Goal: Transaction & Acquisition: Purchase product/service

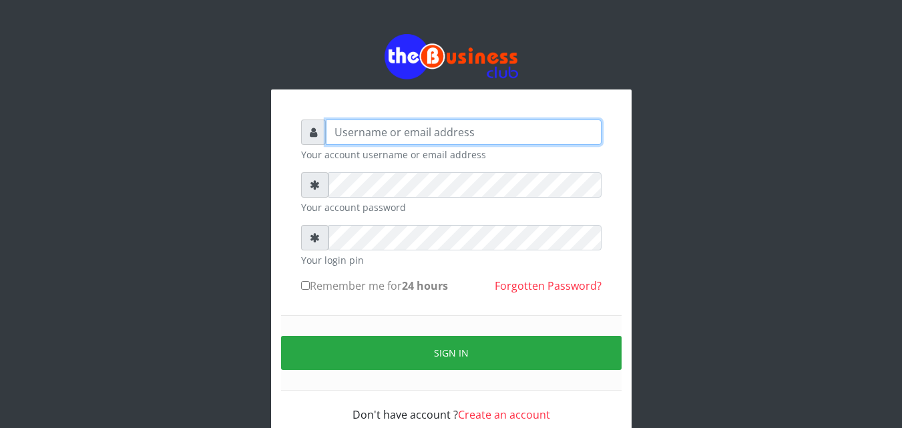
click at [464, 128] on input "text" at bounding box center [464, 132] width 276 height 25
click at [392, 125] on input "text" at bounding box center [464, 132] width 276 height 25
type input "[EMAIL_ADDRESS][DOMAIN_NAME]"
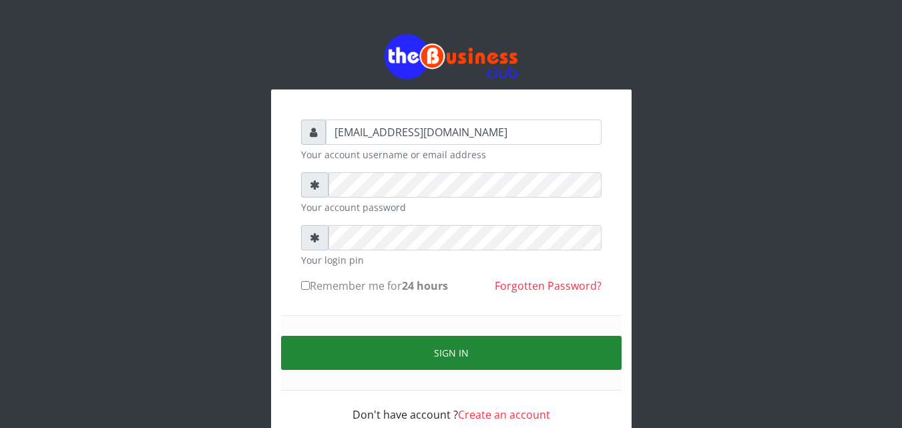
click at [413, 364] on button "Sign in" at bounding box center [451, 353] width 341 height 34
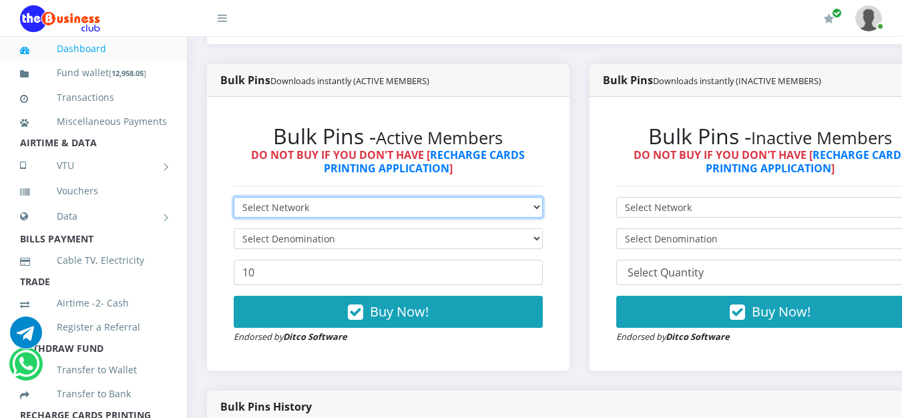
click at [543, 210] on select "Select Network MTN Globacom 9Mobile Airtel" at bounding box center [388, 207] width 309 height 21
select select "MTN"
click at [234, 200] on select "Select Network MTN Globacom 9Mobile Airtel" at bounding box center [388, 207] width 309 height 21
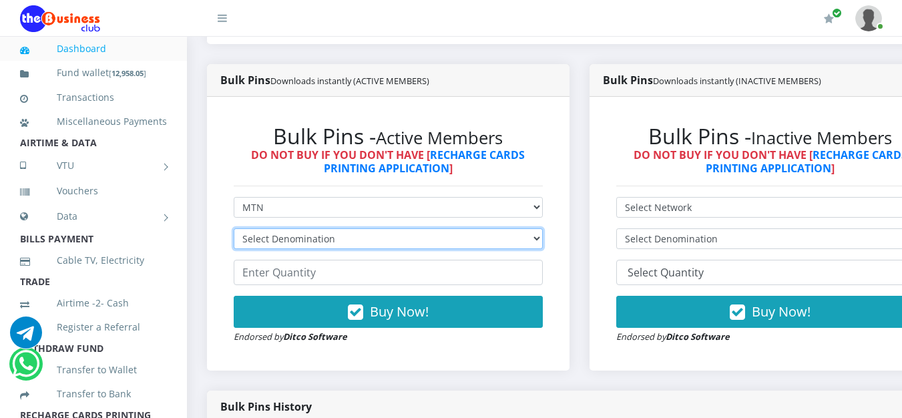
click at [543, 239] on select "Select Denomination MTN NGN100 - ₦96.99 MTN NGN200 - ₦193.98 MTN NGN400 - ₦387.…" at bounding box center [388, 238] width 309 height 21
select select "193.98-200"
click at [234, 231] on select "Select Denomination MTN NGN100 - ₦96.99 MTN NGN200 - ₦193.98 MTN NGN400 - ₦387.…" at bounding box center [388, 238] width 309 height 21
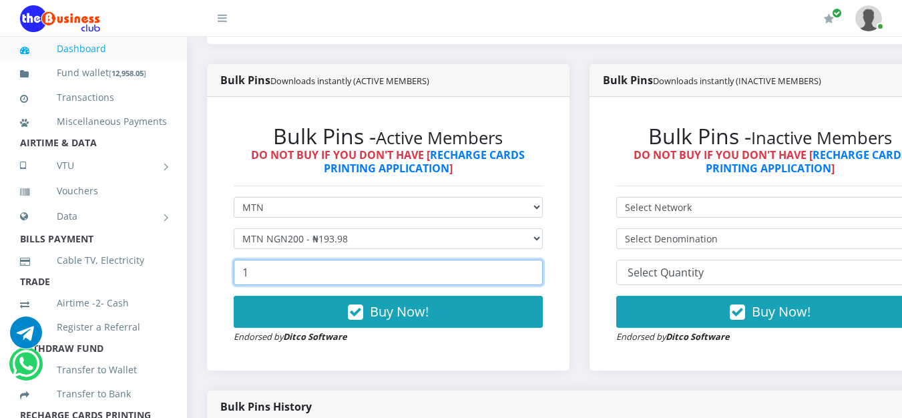
click at [539, 271] on input "1" at bounding box center [388, 272] width 309 height 25
click at [539, 271] on input "2" at bounding box center [388, 272] width 309 height 25
click at [539, 271] on input "10" at bounding box center [388, 272] width 309 height 25
click at [539, 271] on input "11" at bounding box center [388, 272] width 309 height 25
click at [539, 271] on input "12" at bounding box center [388, 272] width 309 height 25
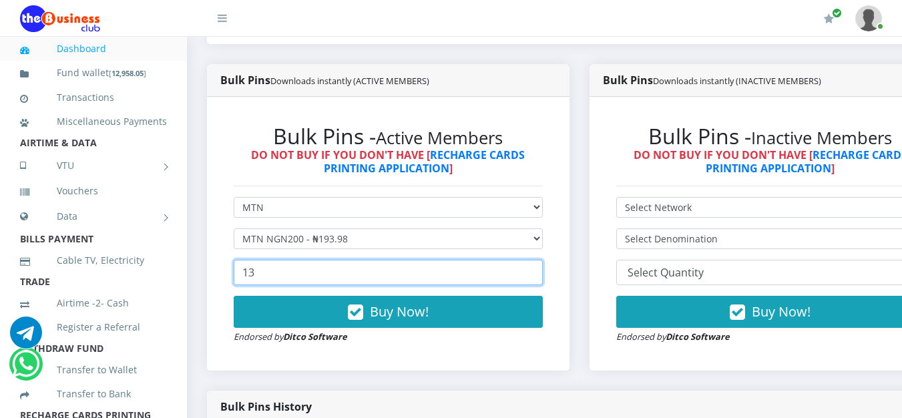
click at [539, 271] on input "13" at bounding box center [388, 272] width 309 height 25
click at [539, 271] on input "14" at bounding box center [388, 272] width 309 height 25
click at [539, 274] on input "15" at bounding box center [388, 272] width 309 height 25
click at [539, 274] on input "16" at bounding box center [388, 272] width 309 height 25
click at [539, 274] on input "17" at bounding box center [388, 272] width 309 height 25
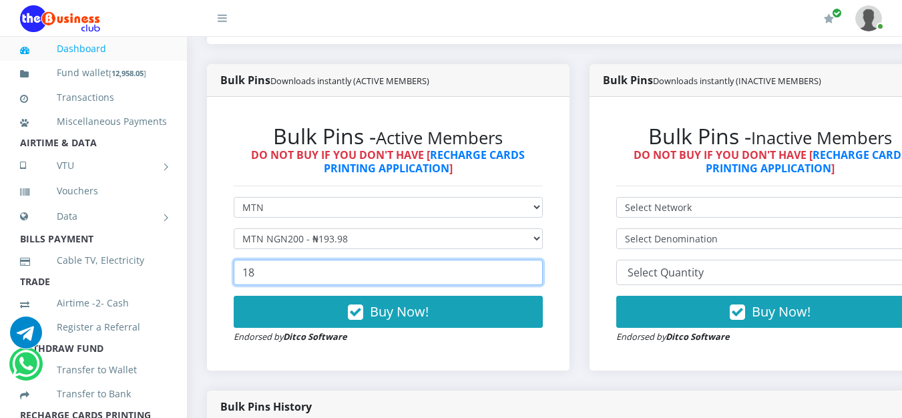
click at [539, 274] on input "18" at bounding box center [388, 272] width 309 height 25
click at [539, 274] on input "19" at bounding box center [388, 272] width 309 height 25
click at [539, 274] on input "20" at bounding box center [388, 272] width 309 height 25
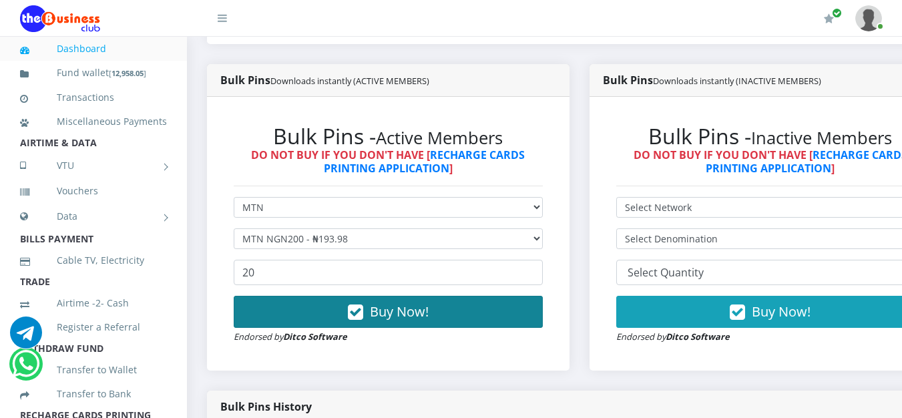
click at [403, 313] on span "Buy Now!" at bounding box center [399, 312] width 59 height 18
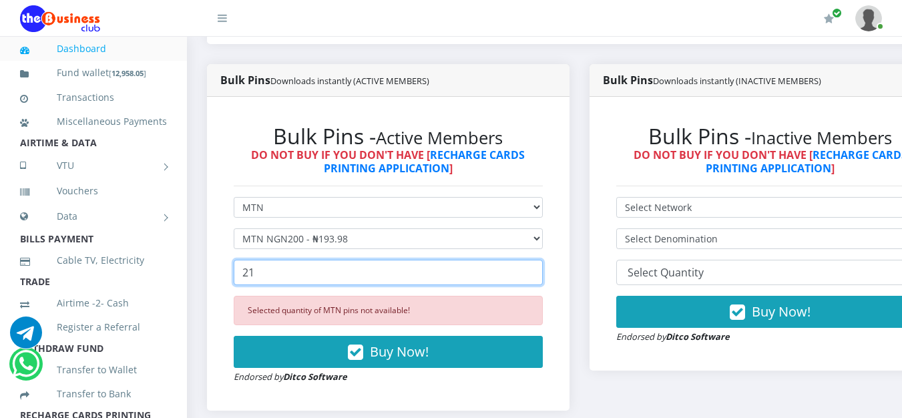
click at [543, 269] on input "21" at bounding box center [388, 272] width 309 height 25
click at [543, 269] on input "22" at bounding box center [388, 272] width 309 height 25
click at [543, 269] on input "23" at bounding box center [388, 272] width 309 height 25
click at [543, 269] on input "24" at bounding box center [388, 272] width 309 height 25
click at [543, 269] on input "25" at bounding box center [388, 272] width 309 height 25
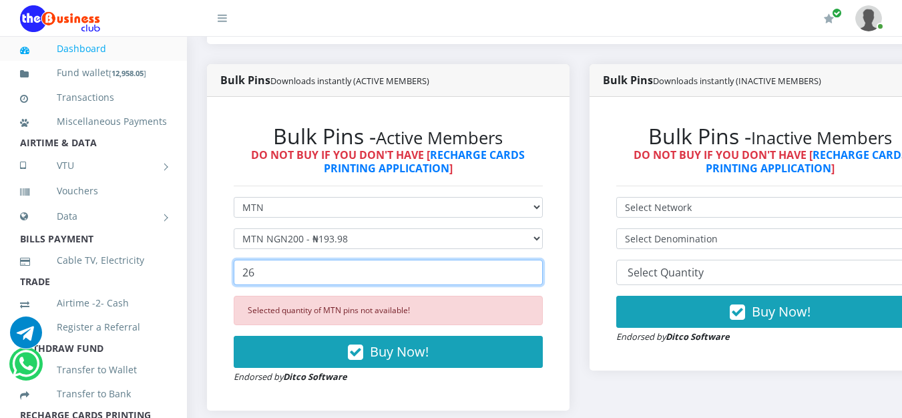
click at [543, 269] on input "26" at bounding box center [388, 272] width 309 height 25
click at [543, 269] on input "27" at bounding box center [388, 272] width 309 height 25
click at [543, 269] on input "28" at bounding box center [388, 272] width 309 height 25
click at [543, 269] on input "29" at bounding box center [388, 272] width 309 height 25
type input "30"
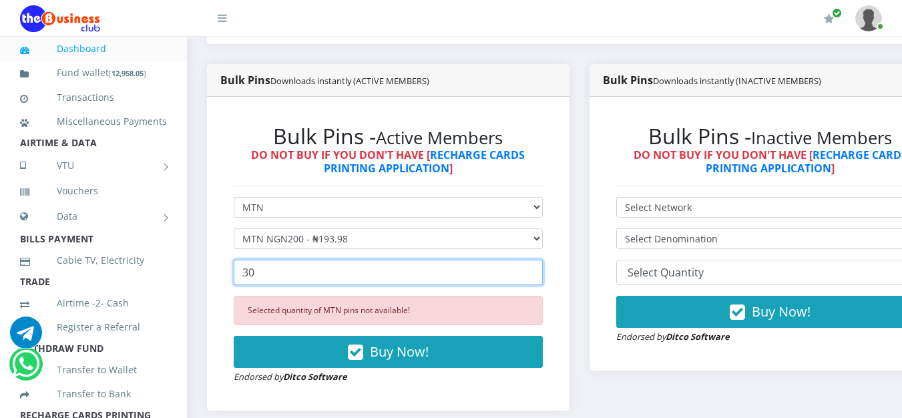
click at [543, 273] on input "30" at bounding box center [388, 272] width 309 height 25
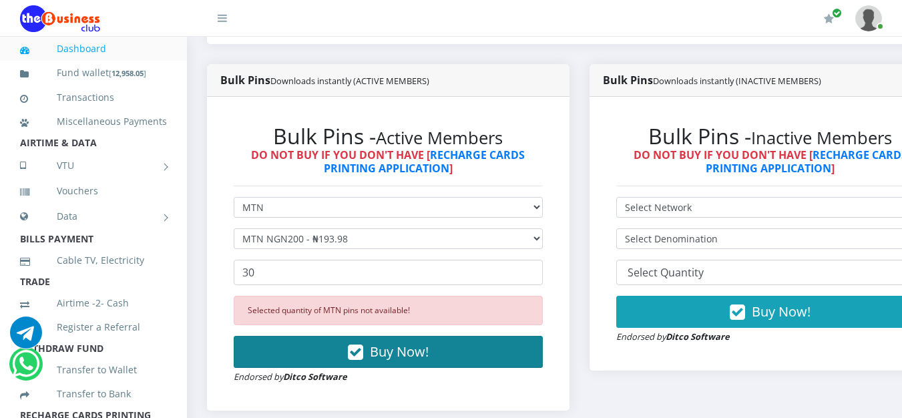
click at [429, 357] on span "Buy Now!" at bounding box center [399, 352] width 59 height 18
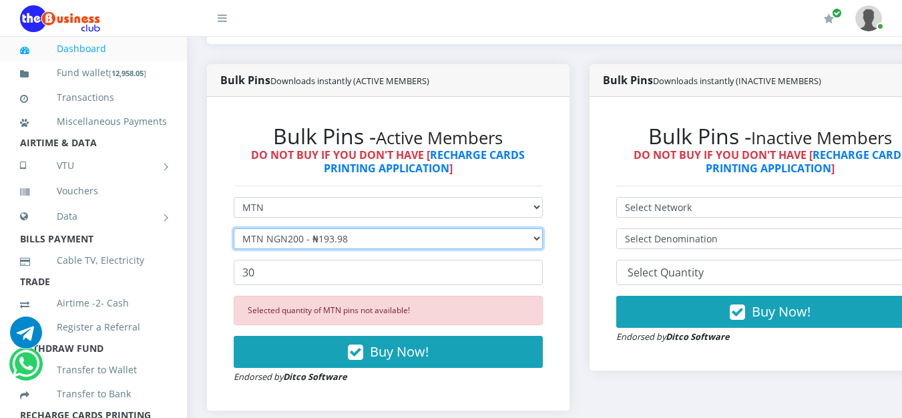
click at [543, 243] on select "Select Denomination MTN NGN100 - ₦96.99 MTN NGN200 - ₦193.98 MTN NGN400 - ₦387.…" at bounding box center [388, 238] width 309 height 21
select select "96.99-100"
click at [234, 231] on select "Select Denomination MTN NGN100 - ₦96.99 MTN NGN200 - ₦193.98 MTN NGN400 - ₦387.…" at bounding box center [388, 238] width 309 height 21
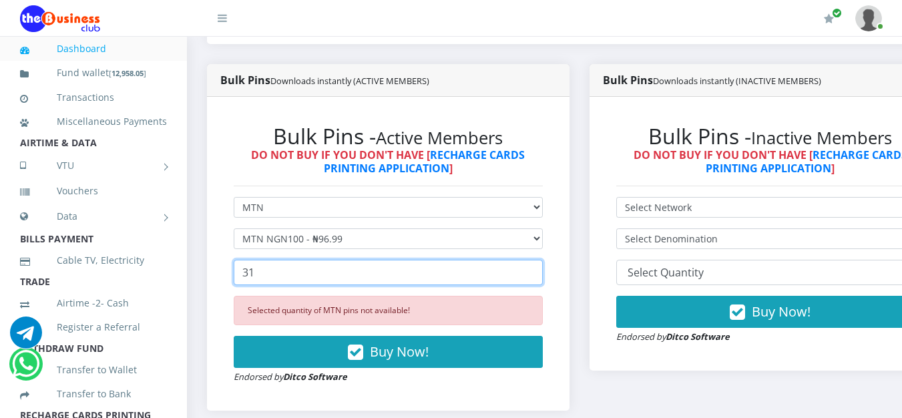
click at [542, 273] on input "31" at bounding box center [388, 272] width 309 height 25
click at [542, 273] on input "32" at bounding box center [388, 272] width 309 height 25
click at [542, 273] on input "33" at bounding box center [388, 272] width 309 height 25
click at [543, 281] on input "33" at bounding box center [388, 272] width 309 height 25
click at [539, 277] on input "32" at bounding box center [388, 272] width 309 height 25
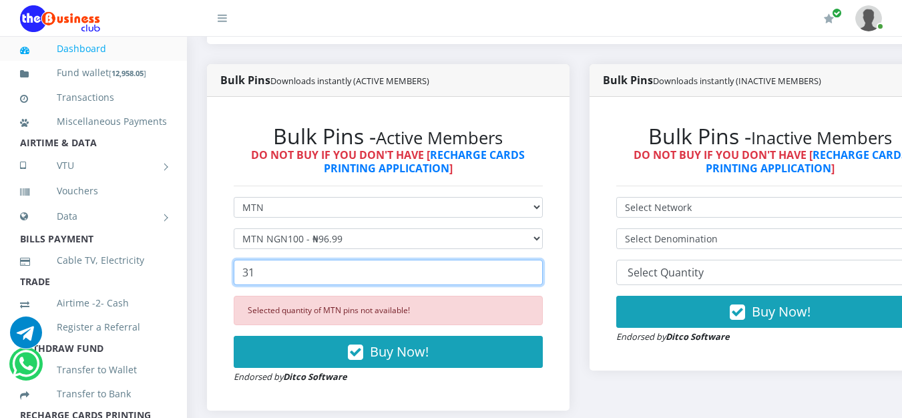
click at [539, 277] on input "31" at bounding box center [388, 272] width 309 height 25
click at [539, 277] on input "30" at bounding box center [388, 272] width 309 height 25
click at [539, 277] on input "29" at bounding box center [388, 272] width 309 height 25
click at [539, 277] on input "28" at bounding box center [388, 272] width 309 height 25
click at [539, 277] on input "27" at bounding box center [388, 272] width 309 height 25
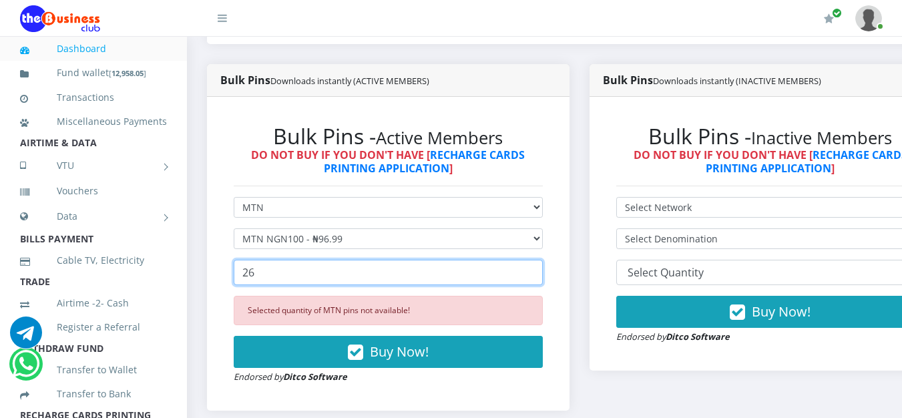
click at [539, 277] on input "26" at bounding box center [388, 272] width 309 height 25
click at [539, 277] on input "25" at bounding box center [388, 272] width 309 height 25
click at [539, 277] on input "24" at bounding box center [388, 272] width 309 height 25
click at [539, 277] on input "23" at bounding box center [388, 272] width 309 height 25
click at [539, 277] on input "22" at bounding box center [388, 272] width 309 height 25
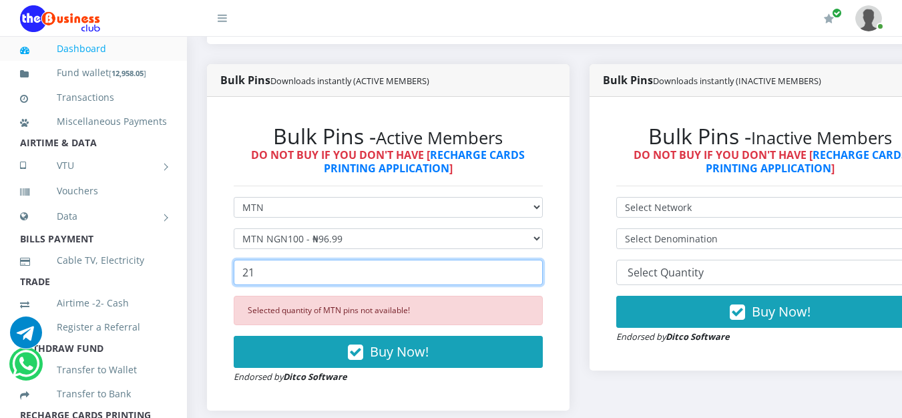
click at [539, 277] on input "21" at bounding box center [388, 272] width 309 height 25
type input "20"
click at [539, 277] on input "20" at bounding box center [388, 272] width 309 height 25
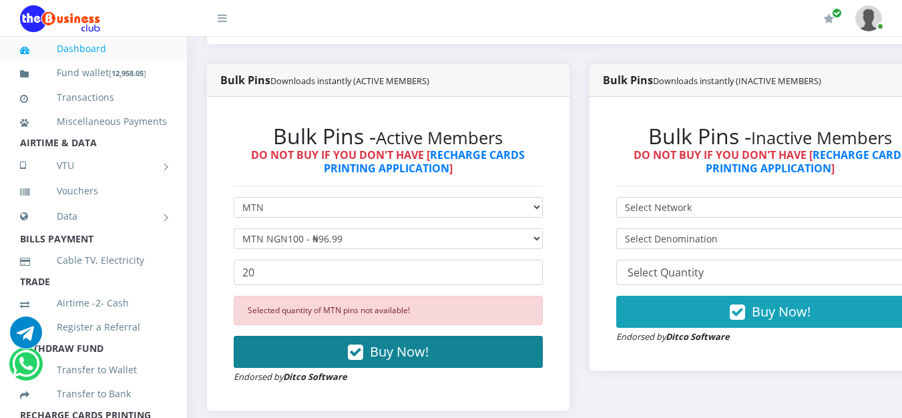
click at [400, 346] on span "Buy Now!" at bounding box center [399, 352] width 59 height 18
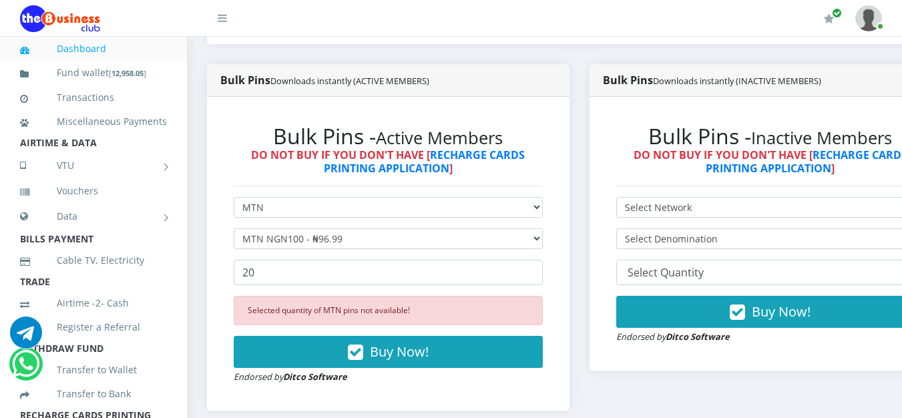
scroll to position [365, 0]
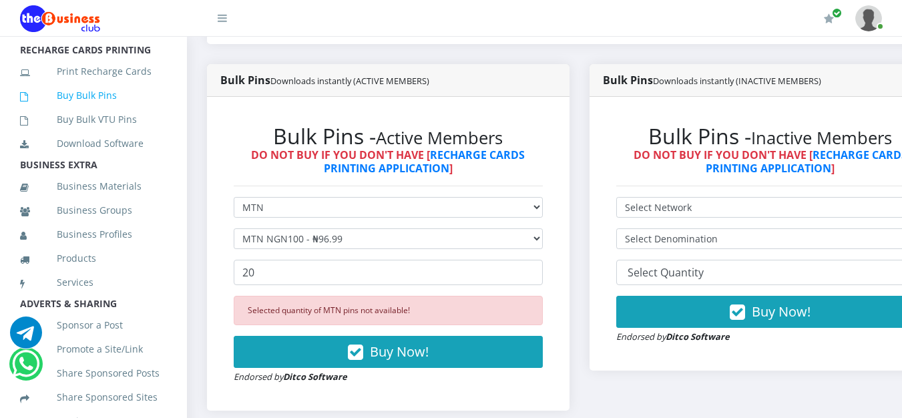
click at [122, 111] on link "Buy Bulk Pins" at bounding box center [93, 95] width 147 height 31
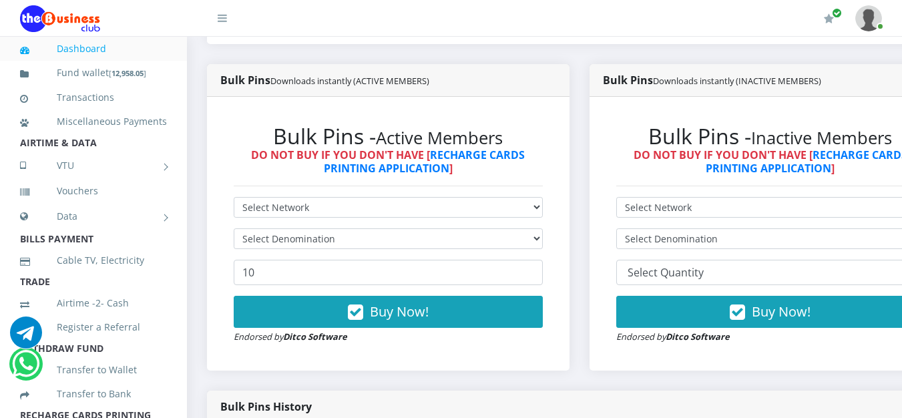
scroll to position [468, 0]
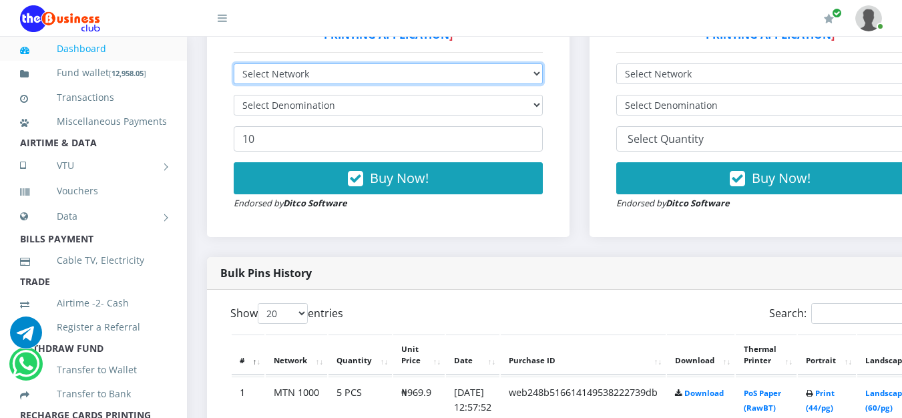
click at [421, 79] on select "Select Network MTN Globacom 9Mobile Airtel" at bounding box center [388, 73] width 309 height 21
select select "MTN"
click at [234, 66] on select "Select Network MTN Globacom 9Mobile Airtel" at bounding box center [388, 73] width 309 height 21
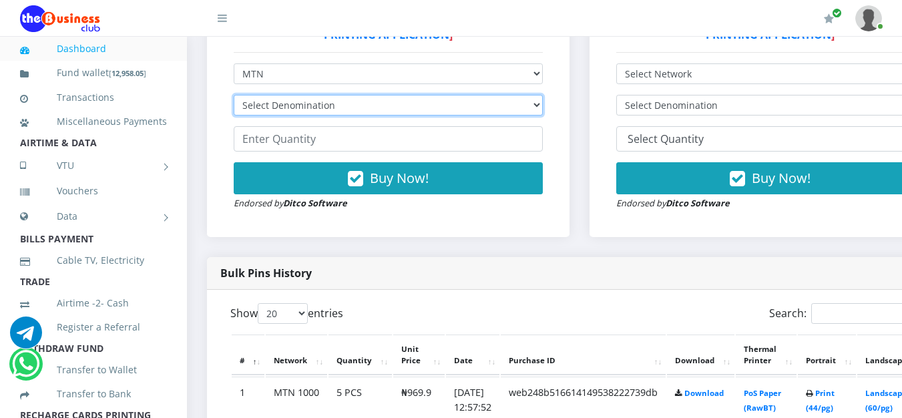
click at [353, 115] on select "Select Denomination MTN NGN100 - ₦96.99 MTN NGN200 - ₦193.98 MTN NGN400 - ₦387.…" at bounding box center [388, 105] width 309 height 21
select select "193.98-200"
click at [234, 98] on select "Select Denomination MTN NGN100 - ₦96.99 MTN NGN200 - ₦193.98 MTN NGN400 - ₦387.…" at bounding box center [388, 105] width 309 height 21
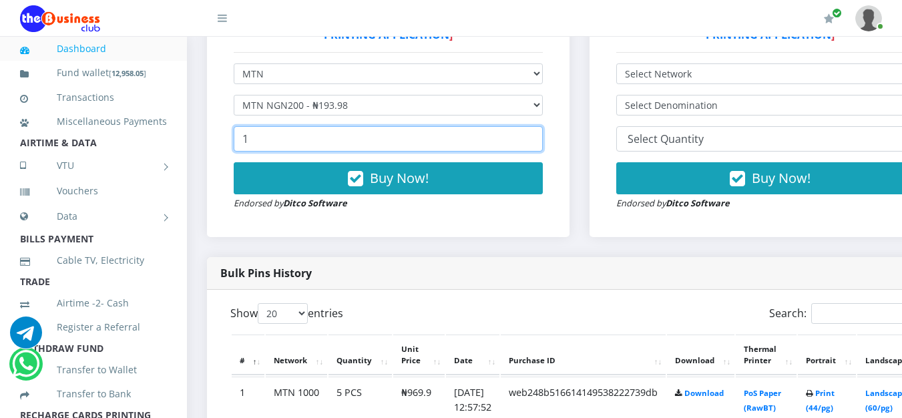
click at [541, 137] on input "1" at bounding box center [388, 138] width 309 height 25
click at [541, 137] on input "2" at bounding box center [388, 138] width 309 height 25
click at [541, 137] on input "3" at bounding box center [388, 138] width 309 height 25
click at [541, 137] on input "4" at bounding box center [388, 138] width 309 height 25
click at [541, 137] on input "8" at bounding box center [388, 138] width 309 height 25
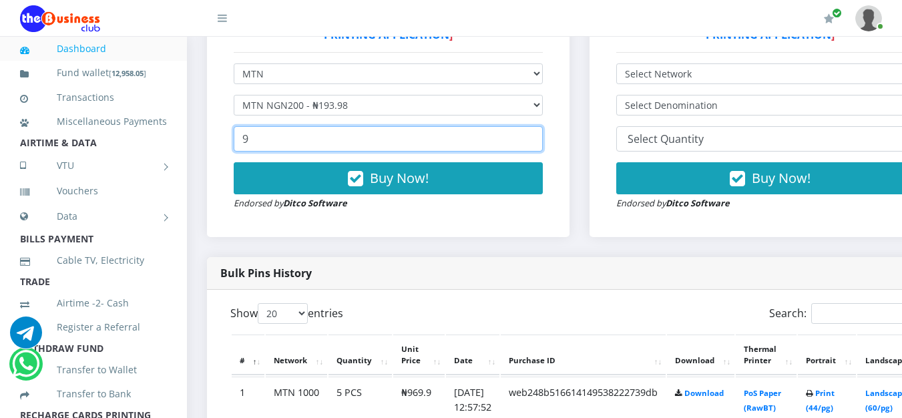
click at [541, 137] on input "9" at bounding box center [388, 138] width 309 height 25
click at [541, 137] on input "10" at bounding box center [388, 138] width 309 height 25
click at [541, 137] on input "11" at bounding box center [388, 138] width 309 height 25
click at [541, 137] on input "12" at bounding box center [388, 138] width 309 height 25
click at [541, 137] on input "13" at bounding box center [388, 138] width 309 height 25
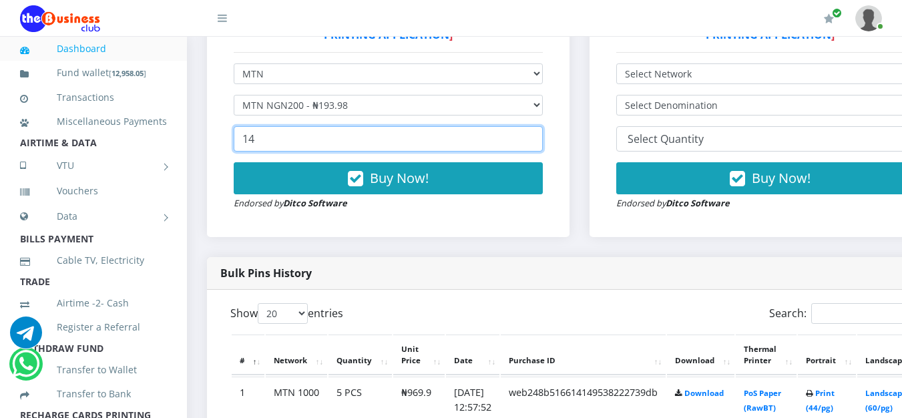
click at [541, 137] on input "14" at bounding box center [388, 138] width 309 height 25
click at [541, 137] on input "15" at bounding box center [388, 138] width 309 height 25
click at [541, 137] on input "16" at bounding box center [388, 138] width 309 height 25
click at [541, 137] on input "17" at bounding box center [388, 138] width 309 height 25
click at [541, 137] on input "18" at bounding box center [388, 138] width 309 height 25
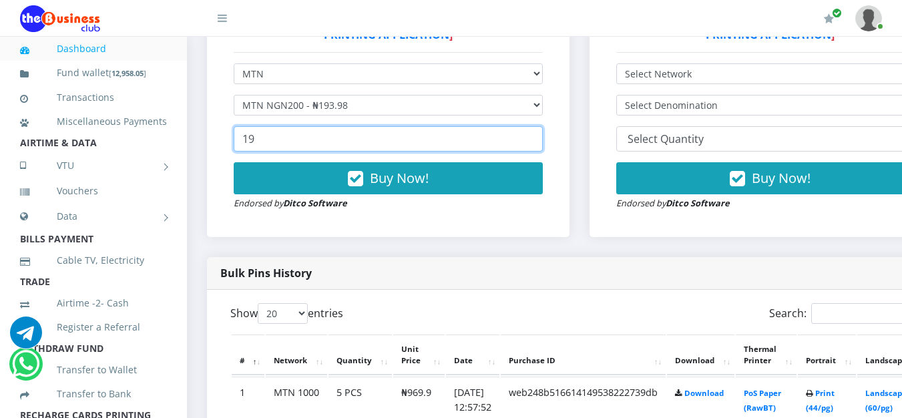
click at [541, 137] on input "19" at bounding box center [388, 138] width 309 height 25
type input "20"
click at [541, 137] on input "20" at bounding box center [388, 138] width 309 height 25
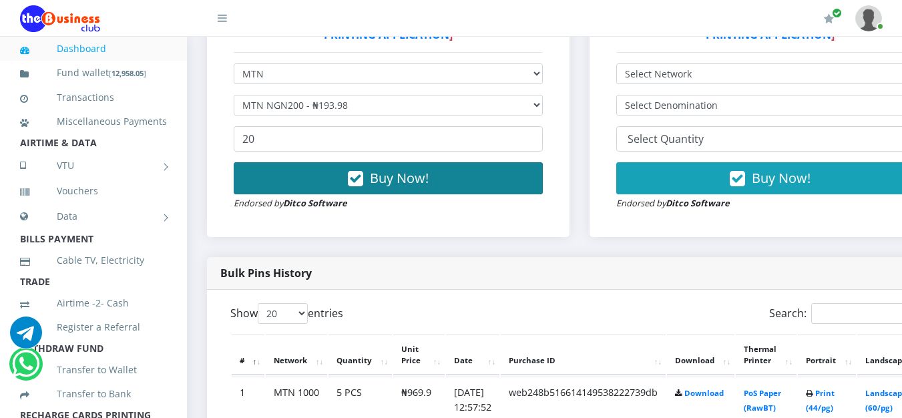
click at [417, 187] on span "Buy Now!" at bounding box center [399, 178] width 59 height 18
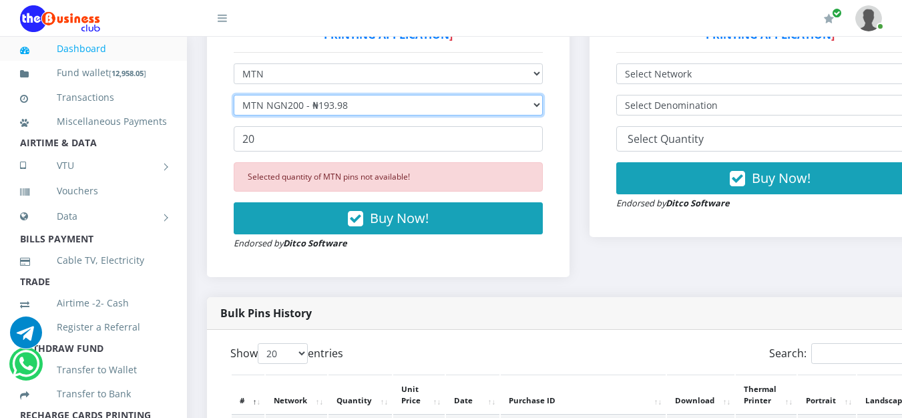
click at [543, 107] on select "Select Denomination MTN NGN100 - ₦96.99 MTN NGN200 - ₦193.98 MTN NGN400 - ₦387.…" at bounding box center [388, 105] width 309 height 21
click at [234, 98] on select "Select Denomination MTN NGN100 - ₦96.99 MTN NGN200 - ₦193.98 MTN NGN400 - ₦387.…" at bounding box center [388, 105] width 309 height 21
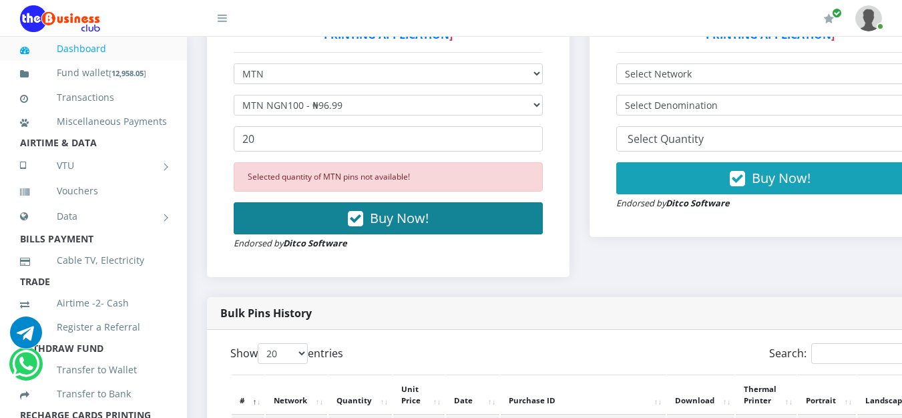
click at [425, 212] on span "Buy Now!" at bounding box center [399, 218] width 59 height 18
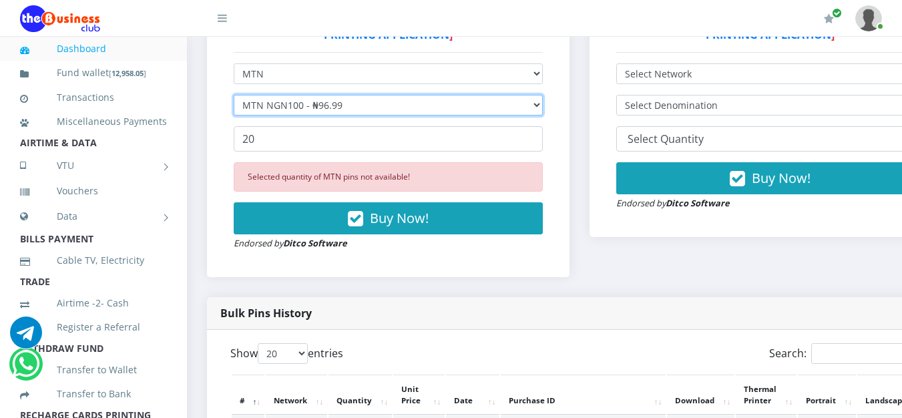
click at [543, 110] on select "Select Denomination MTN NGN100 - ₦96.99 MTN NGN200 - ₦193.98 MTN NGN400 - ₦387.…" at bounding box center [388, 105] width 309 height 21
select select "193.98-200"
click at [234, 98] on select "Select Denomination MTN NGN100 - ₦96.99 MTN NGN200 - ₦193.98 MTN NGN400 - ₦387.…" at bounding box center [388, 105] width 309 height 21
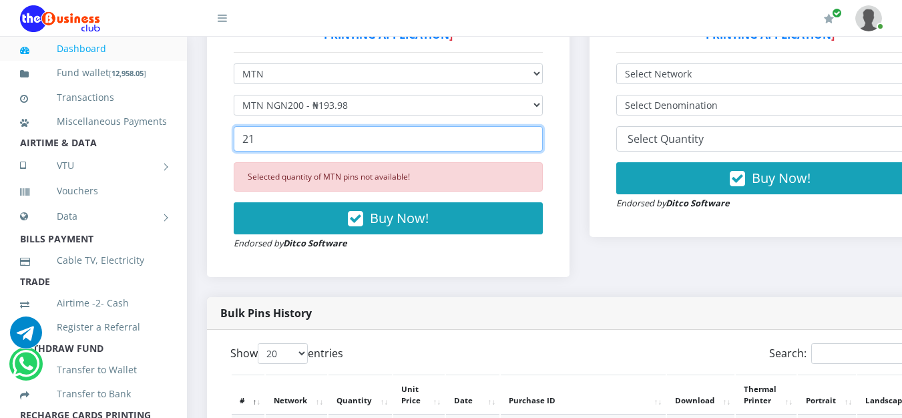
click at [537, 137] on input "21" at bounding box center [388, 138] width 309 height 25
click at [537, 137] on input "22" at bounding box center [388, 138] width 309 height 25
click at [537, 137] on input "23" at bounding box center [388, 138] width 309 height 25
click at [537, 137] on input "24" at bounding box center [388, 138] width 309 height 25
click at [537, 137] on input "25" at bounding box center [388, 138] width 309 height 25
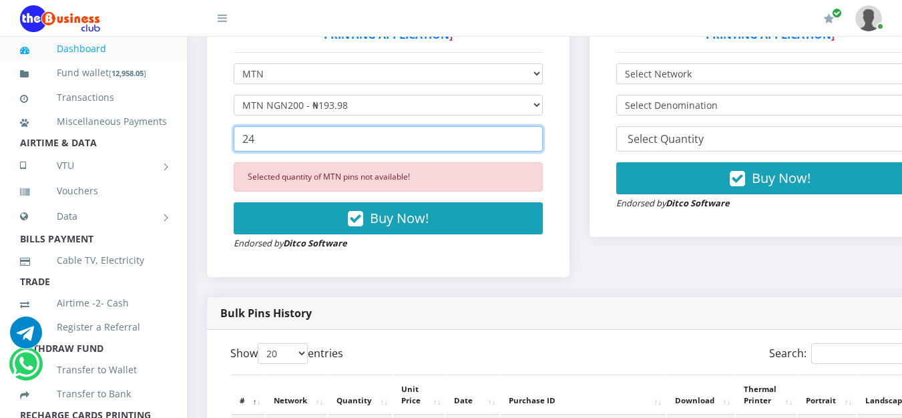
click at [537, 146] on input "24" at bounding box center [388, 138] width 309 height 25
click at [537, 146] on input "23" at bounding box center [388, 138] width 309 height 25
click at [537, 146] on input "14" at bounding box center [388, 138] width 309 height 25
click at [536, 145] on input "13" at bounding box center [388, 138] width 309 height 25
click at [536, 145] on input "12" at bounding box center [388, 138] width 309 height 25
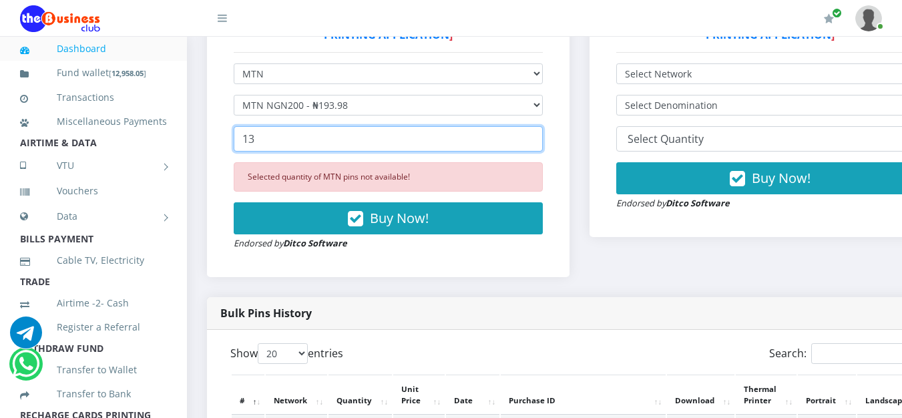
click at [543, 140] on input "13" at bounding box center [388, 138] width 309 height 25
click at [543, 140] on input "14" at bounding box center [388, 138] width 309 height 25
click at [543, 140] on input "15" at bounding box center [388, 138] width 309 height 25
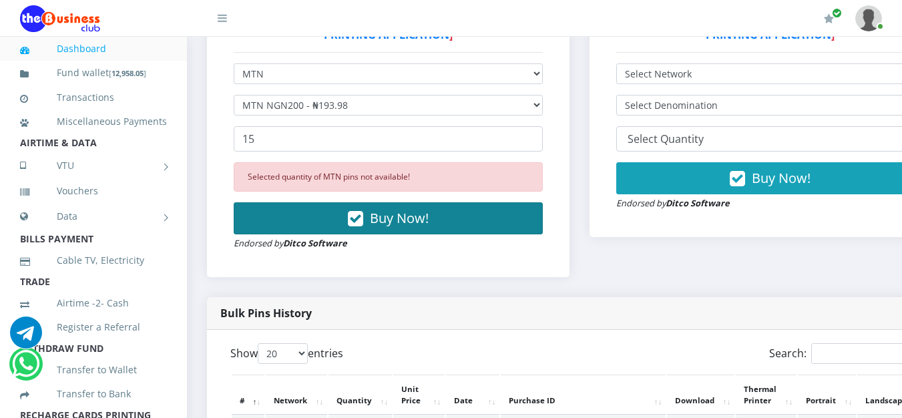
click at [424, 224] on span "Buy Now!" at bounding box center [399, 218] width 59 height 18
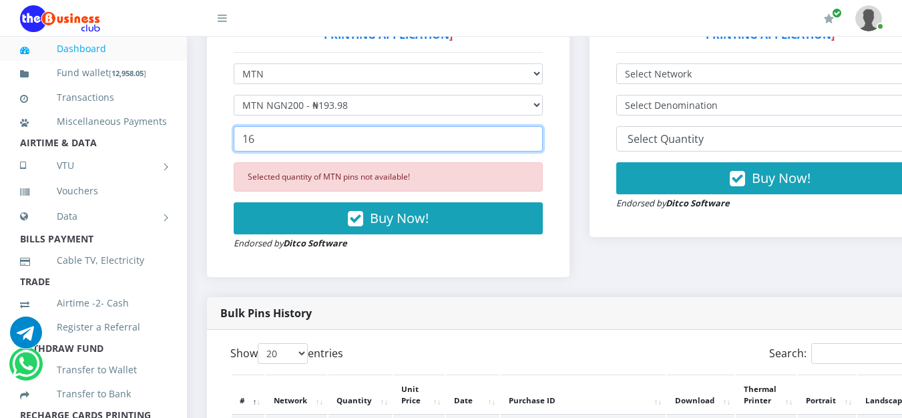
click at [539, 141] on input "16" at bounding box center [388, 138] width 309 height 25
click at [541, 145] on input "15" at bounding box center [388, 138] width 309 height 25
click at [541, 145] on input "14" at bounding box center [388, 138] width 309 height 25
click at [541, 145] on input "13" at bounding box center [388, 138] width 309 height 25
click at [541, 145] on input "12" at bounding box center [388, 138] width 309 height 25
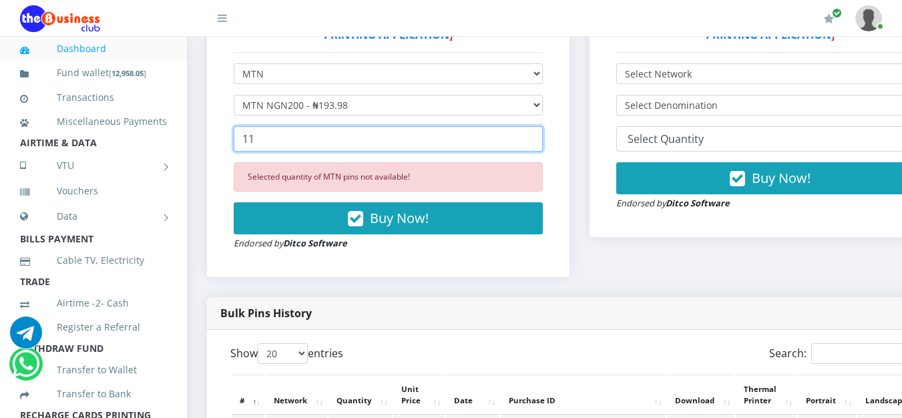
click at [541, 145] on input "11" at bounding box center [388, 138] width 309 height 25
type input "10"
click at [541, 145] on input "10" at bounding box center [388, 138] width 309 height 25
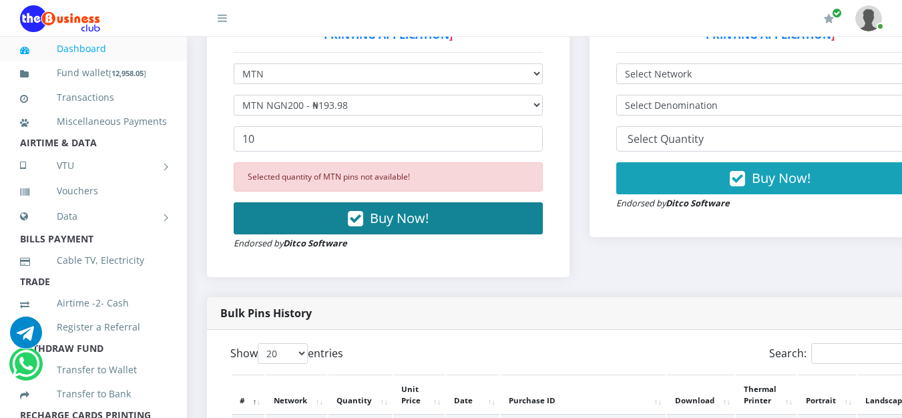
click at [403, 213] on span "Buy Now!" at bounding box center [399, 218] width 59 height 18
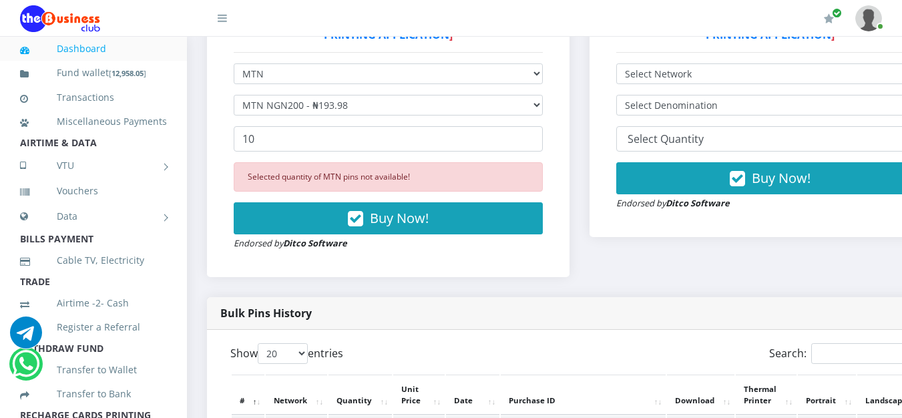
click at [173, 248] on li "BILLS PAYMENT" at bounding box center [93, 239] width 187 height 19
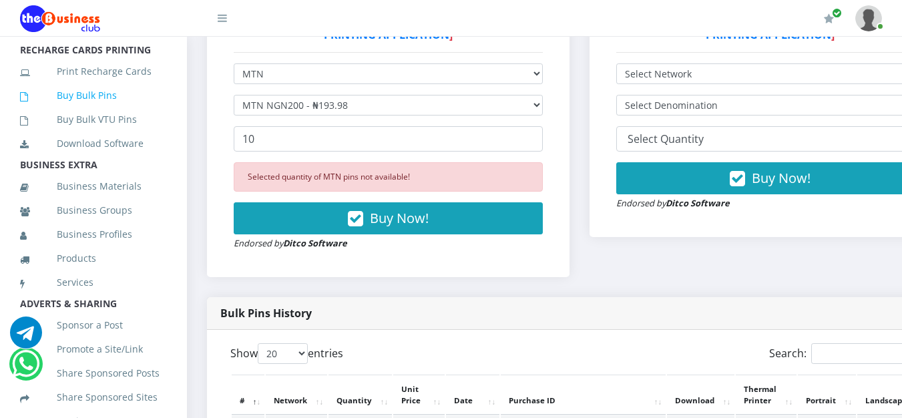
click at [100, 111] on link "Buy Bulk Pins" at bounding box center [93, 95] width 147 height 31
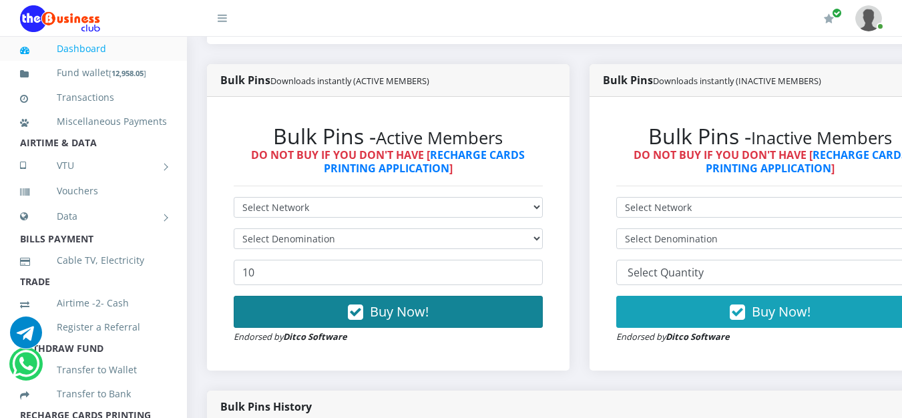
scroll to position [401, 0]
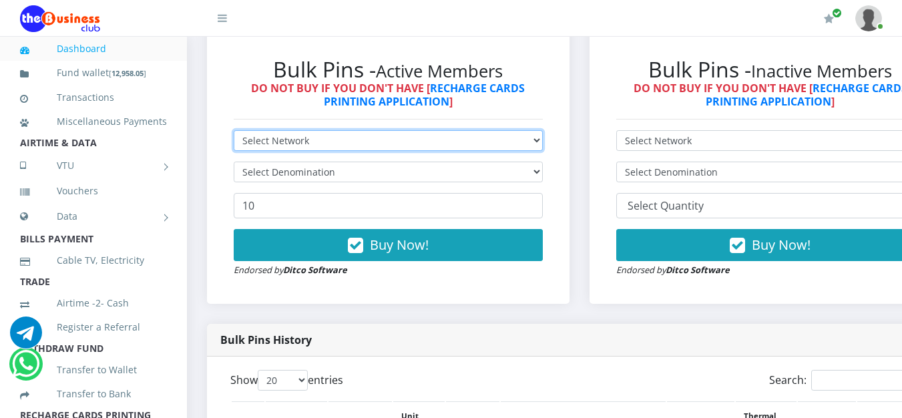
click at [538, 142] on select "Select Network MTN Globacom 9Mobile Airtel" at bounding box center [388, 140] width 309 height 21
select select "MTN"
click at [234, 133] on select "Select Network MTN Globacom 9Mobile Airtel" at bounding box center [388, 140] width 309 height 21
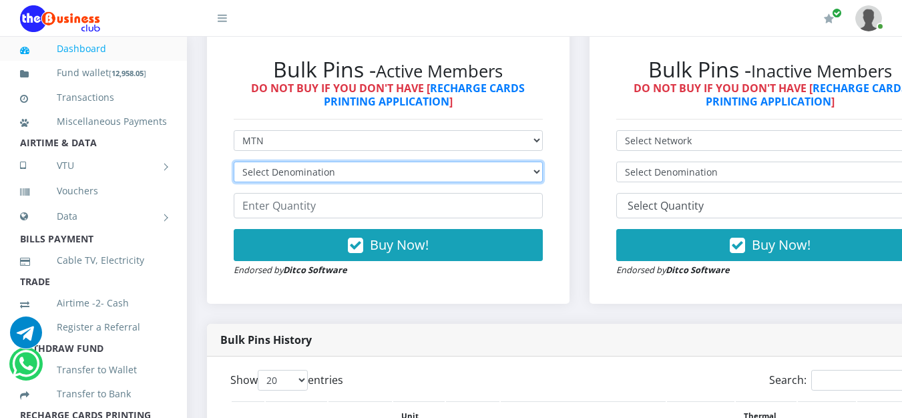
click at [543, 174] on select "Select Denomination MTN NGN100 - ₦96.99 MTN NGN200 - ₦193.98 MTN NGN400 - ₦387.…" at bounding box center [388, 172] width 309 height 21
select select "193.98-200"
click at [234, 164] on select "Select Denomination MTN NGN100 - ₦96.99 MTN NGN200 - ₦193.98 MTN NGN400 - ₦387.…" at bounding box center [388, 172] width 309 height 21
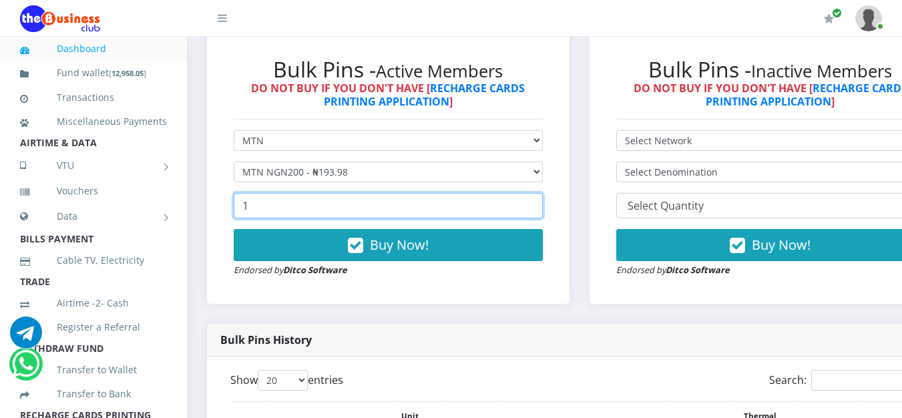
click at [538, 204] on input "1" at bounding box center [388, 205] width 309 height 25
click at [538, 204] on input "2" at bounding box center [388, 205] width 309 height 25
click at [538, 204] on input "3" at bounding box center [388, 205] width 309 height 25
click at [538, 204] on input "4" at bounding box center [388, 205] width 309 height 25
click at [538, 204] on input "5" at bounding box center [388, 205] width 309 height 25
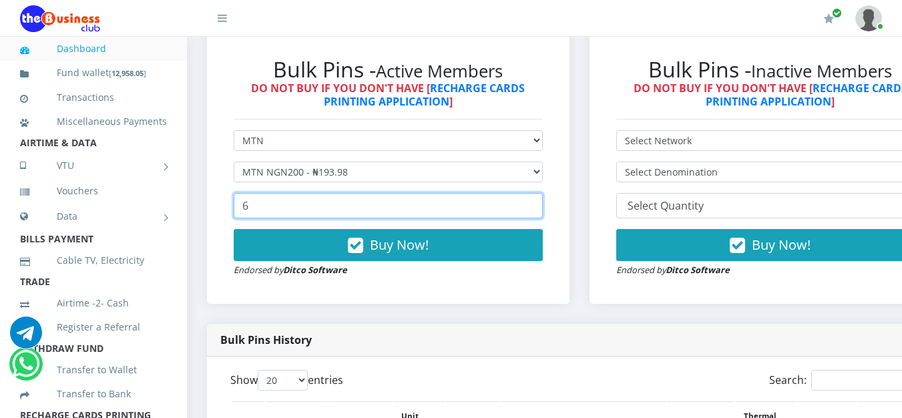
click at [538, 204] on input "6" at bounding box center [388, 205] width 309 height 25
click at [538, 204] on input "7" at bounding box center [388, 205] width 309 height 25
click at [538, 204] on input "8" at bounding box center [388, 205] width 309 height 25
click at [538, 204] on input "9" at bounding box center [388, 205] width 309 height 25
click at [538, 204] on input "10" at bounding box center [388, 205] width 309 height 25
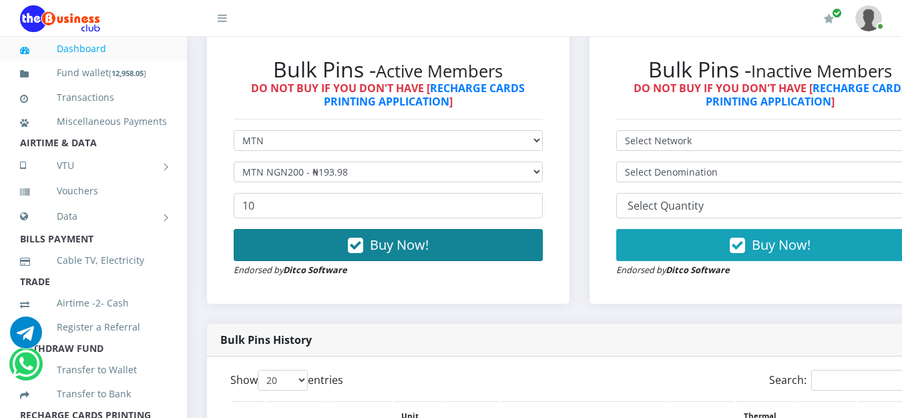
click at [478, 257] on button "Buy Now!" at bounding box center [388, 245] width 309 height 32
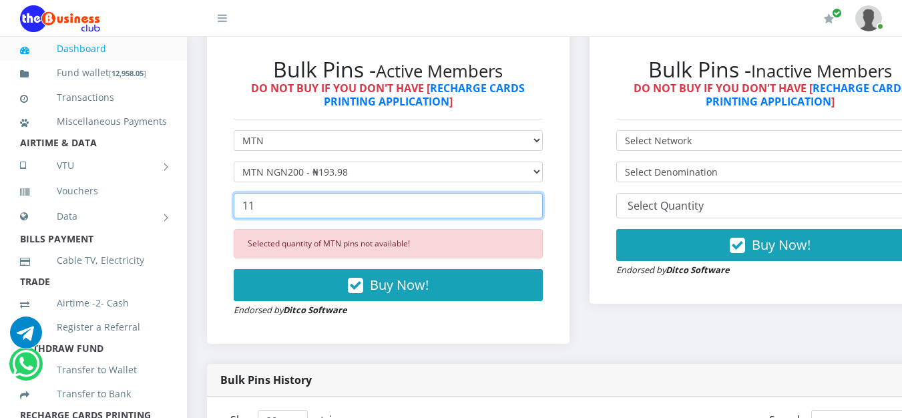
click at [538, 204] on input "11" at bounding box center [388, 205] width 309 height 25
click at [538, 204] on input "24" at bounding box center [388, 205] width 309 height 25
click at [538, 204] on input "27" at bounding box center [388, 205] width 309 height 25
click at [538, 204] on input "28" at bounding box center [388, 205] width 309 height 25
click at [538, 204] on input "29" at bounding box center [388, 205] width 309 height 25
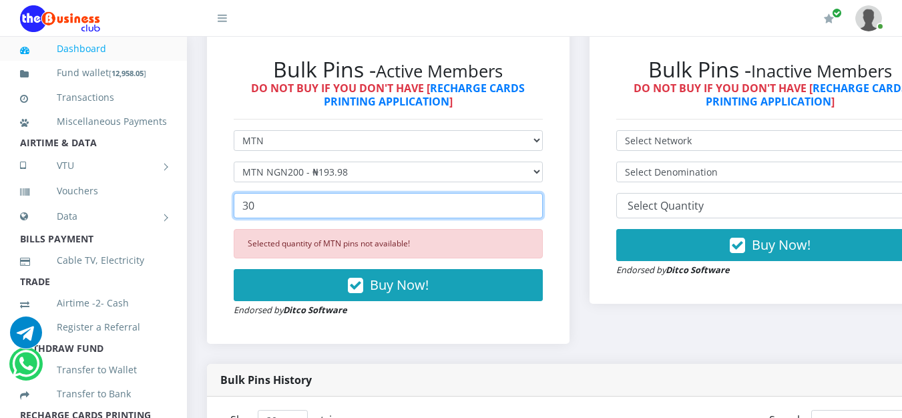
type input "30"
click at [538, 204] on input "30" at bounding box center [388, 205] width 309 height 25
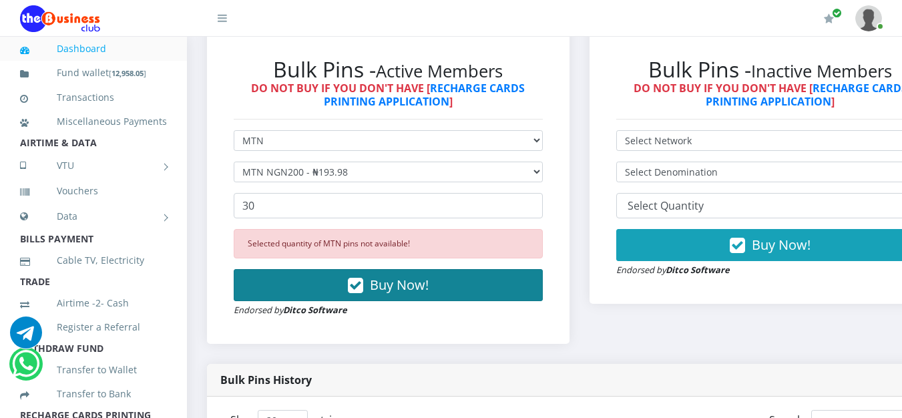
click at [413, 301] on button "Buy Now!" at bounding box center [388, 285] width 309 height 32
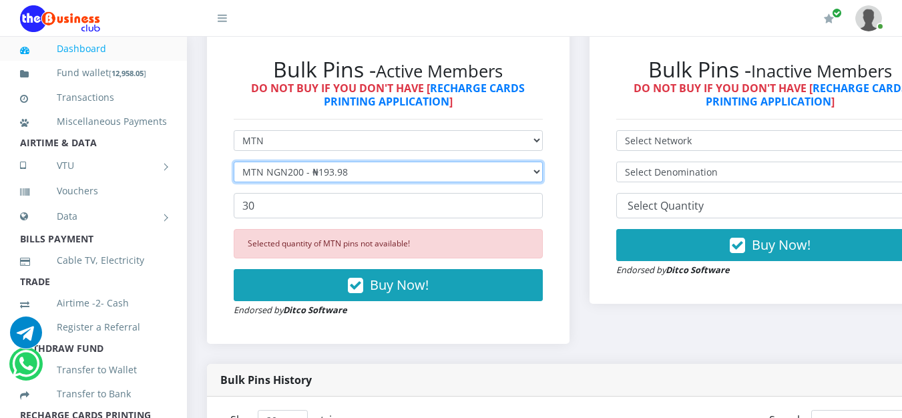
click at [543, 174] on select "Select Denomination MTN NGN100 - ₦96.99 MTN NGN200 - ₦193.98 MTN NGN400 - ₦387.…" at bounding box center [388, 172] width 309 height 21
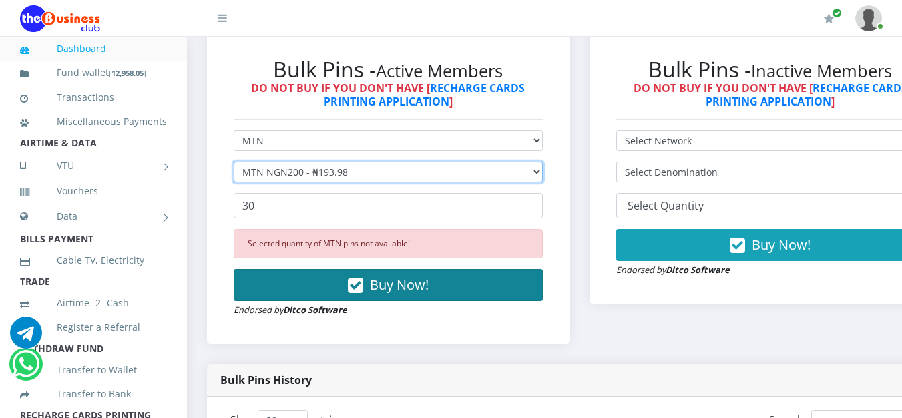
click at [543, 174] on select "Select Denomination MTN NGN100 - ₦96.99 MTN NGN200 - ₦193.98 MTN NGN400 - ₦387.…" at bounding box center [388, 172] width 309 height 21
click at [543, 173] on select "Select Denomination MTN NGN100 - ₦96.99 MTN NGN200 - ₦193.98 MTN NGN400 - ₦387.…" at bounding box center [388, 172] width 309 height 21
click at [543, 171] on select "Select Denomination MTN NGN100 - ₦96.99 MTN NGN200 - ₦193.98 MTN NGN400 - ₦387.…" at bounding box center [388, 172] width 309 height 21
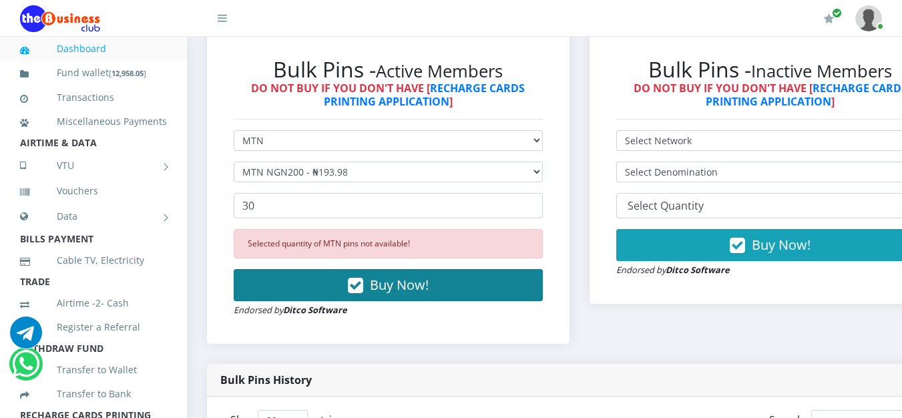
click at [466, 289] on button "Buy Now!" at bounding box center [388, 285] width 309 height 32
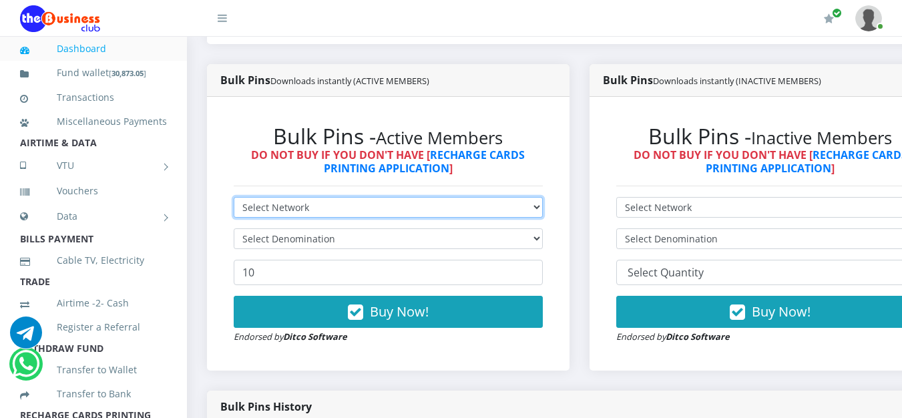
click at [534, 215] on select "Select Network MTN Globacom 9Mobile Airtel" at bounding box center [388, 207] width 309 height 21
select select "MTN"
click at [234, 200] on select "Select Network MTN Globacom 9Mobile Airtel" at bounding box center [388, 207] width 309 height 21
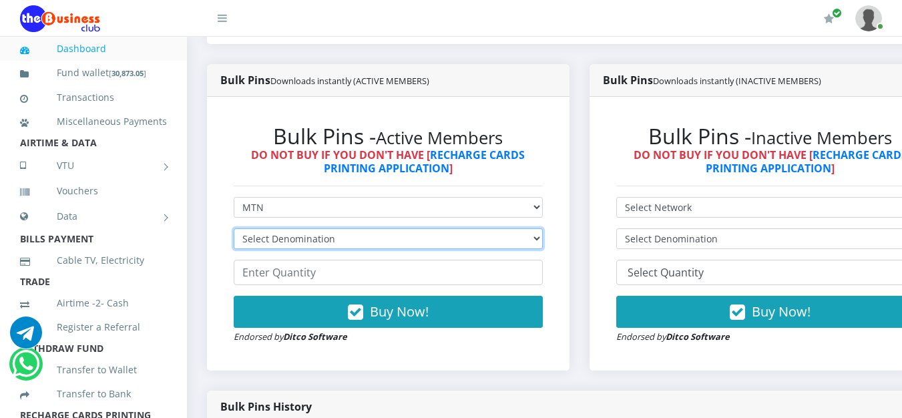
click at [543, 236] on select "Select Denomination MTN NGN100 - ₦96.99 MTN NGN200 - ₦193.98 MTN NGN400 - ₦387.…" at bounding box center [388, 238] width 309 height 21
select select "193.98-200"
click at [234, 231] on select "Select Denomination MTN NGN100 - ₦96.99 MTN NGN200 - ₦193.98 MTN NGN400 - ₦387.…" at bounding box center [388, 238] width 309 height 21
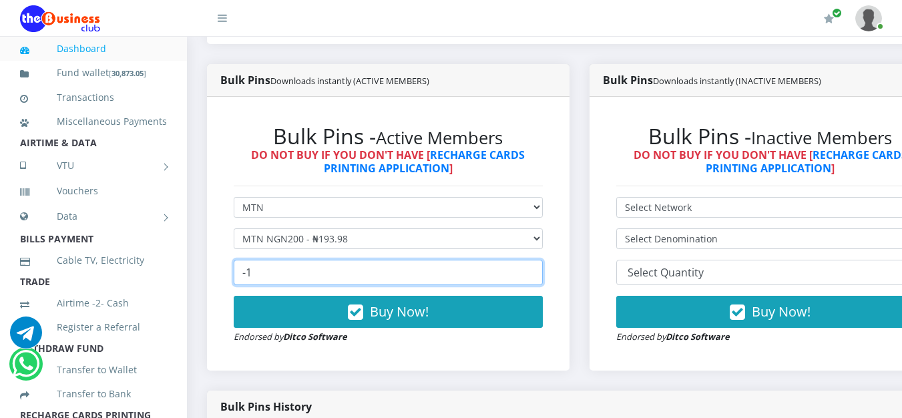
click at [543, 277] on input "-1" at bounding box center [388, 272] width 309 height 25
click at [543, 277] on input "-2" at bounding box center [388, 272] width 309 height 25
click at [543, 277] on input "-3" at bounding box center [388, 272] width 309 height 25
click at [543, 277] on input "-4" at bounding box center [388, 272] width 309 height 25
click at [526, 281] on input "-4" at bounding box center [388, 272] width 309 height 25
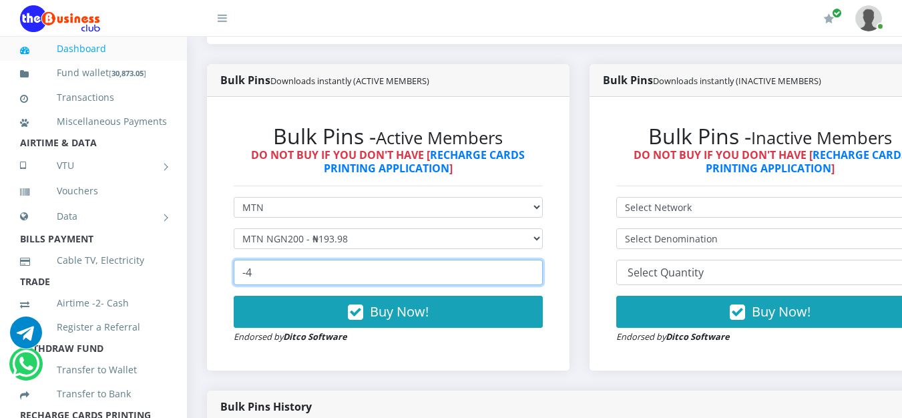
type input "-5"
click at [536, 276] on input "-5" at bounding box center [388, 272] width 309 height 25
click at [270, 272] on input "-5" at bounding box center [388, 272] width 309 height 25
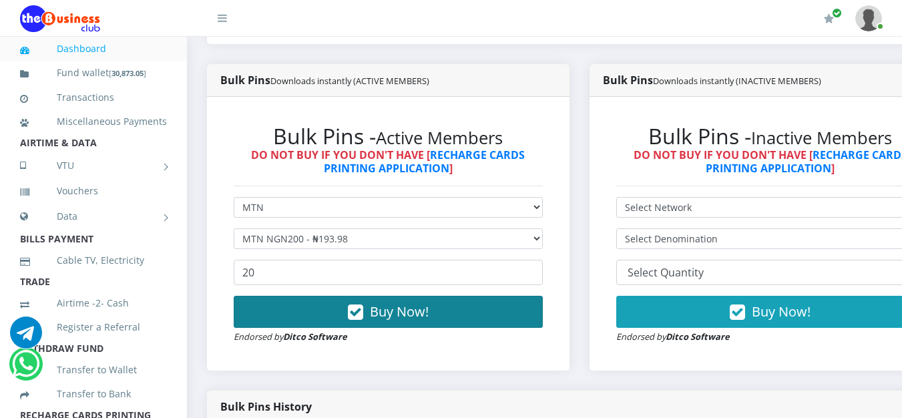
click at [370, 324] on button "Buy Now!" at bounding box center [388, 312] width 309 height 32
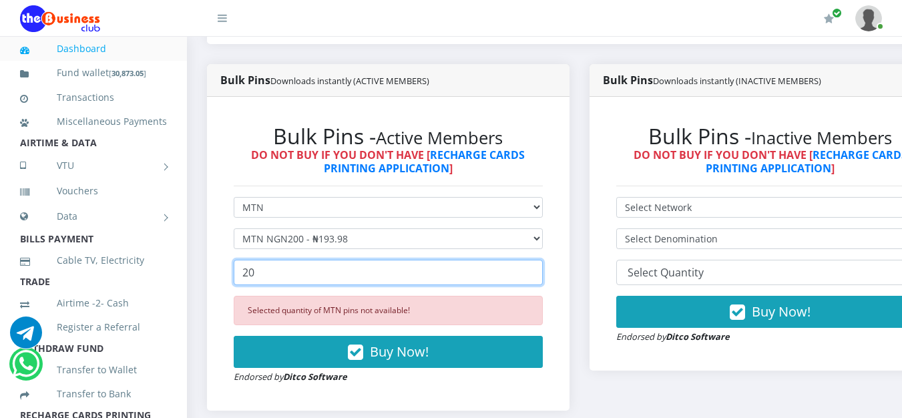
click at [367, 277] on input "20" at bounding box center [388, 272] width 309 height 25
type input "2"
type input "40"
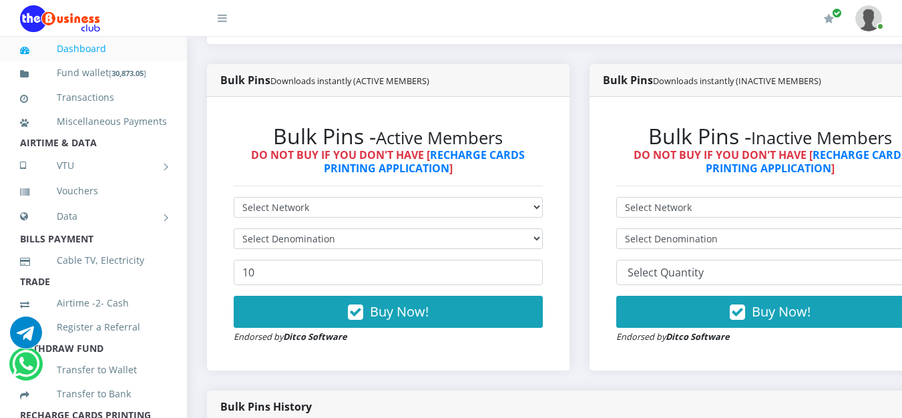
scroll to position [401, 0]
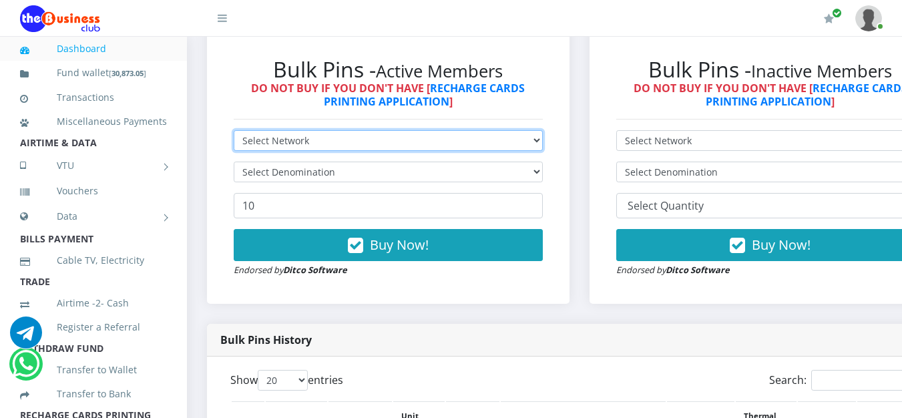
click at [542, 142] on select "Select Network MTN Globacom 9Mobile Airtel" at bounding box center [388, 140] width 309 height 21
click at [543, 141] on select "Select Network MTN Globacom 9Mobile Airtel" at bounding box center [388, 140] width 309 height 21
click at [543, 143] on select "Select Network MTN Globacom 9Mobile Airtel" at bounding box center [388, 140] width 309 height 21
select select "MTN"
click at [234, 133] on select "Select Network MTN Globacom 9Mobile Airtel" at bounding box center [388, 140] width 309 height 21
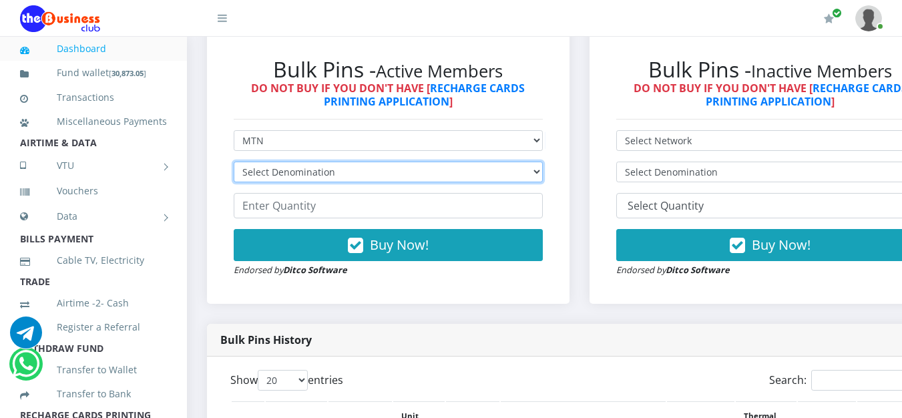
click at [543, 171] on select "Select Denomination MTN NGN100 - ₦96.99 MTN NGN200 - ₦193.98 MTN NGN400 - ₦387.…" at bounding box center [388, 172] width 309 height 21
select select "193.98-200"
click at [234, 164] on select "Select Denomination MTN NGN100 - ₦96.99 MTN NGN200 - ₦193.98 MTN NGN400 - ₦387.…" at bounding box center [388, 172] width 309 height 21
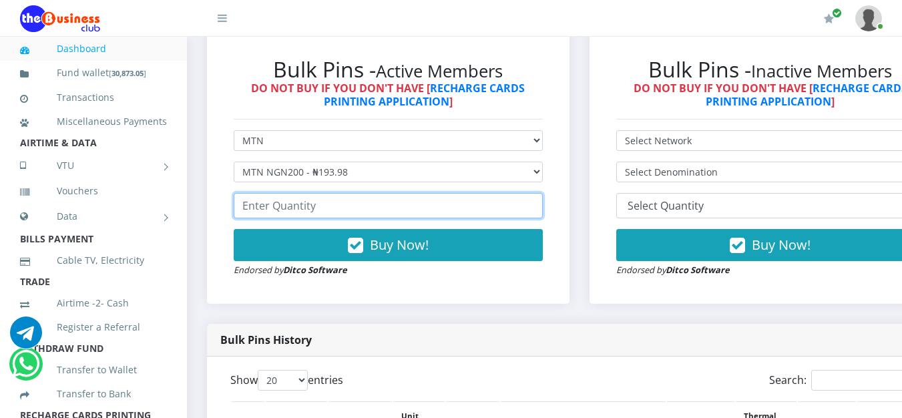
click at [459, 211] on input "number" at bounding box center [388, 205] width 309 height 25
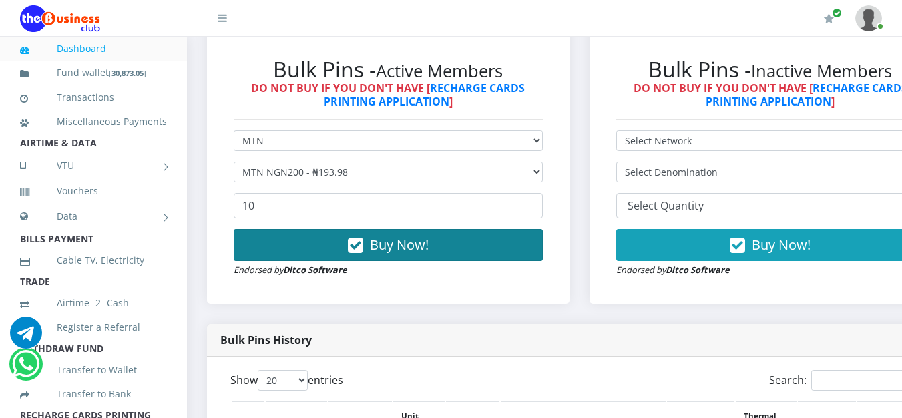
click at [383, 241] on span "Buy Now!" at bounding box center [399, 245] width 59 height 18
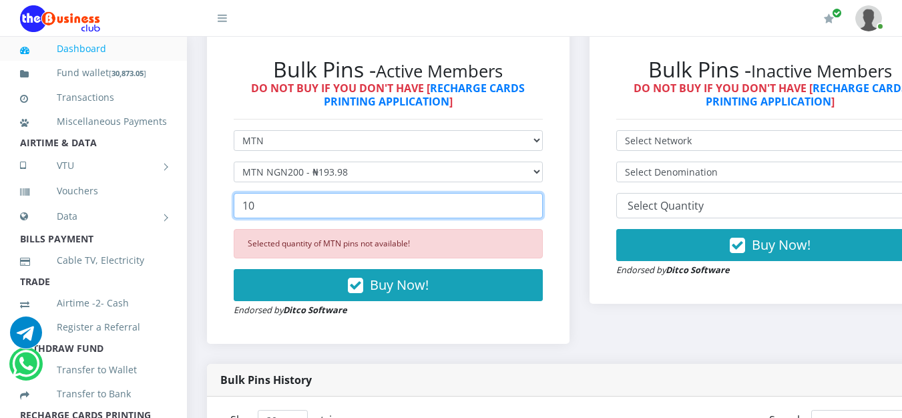
click at [377, 218] on input "10" at bounding box center [388, 205] width 309 height 25
type input "1"
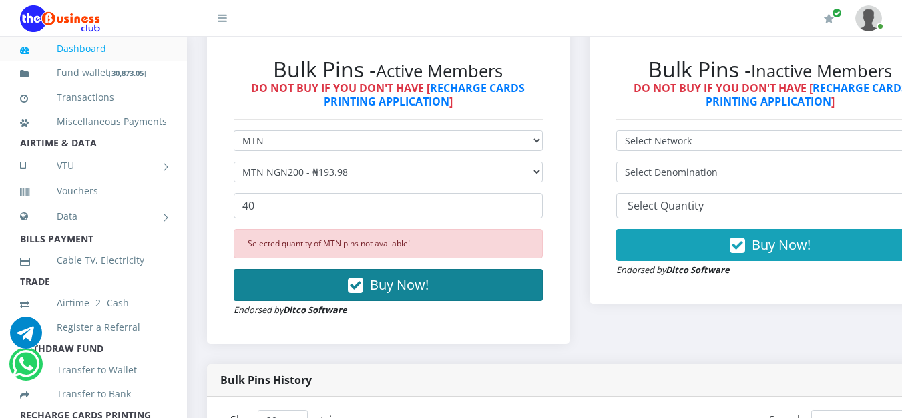
click at [398, 287] on span "Buy Now!" at bounding box center [399, 285] width 59 height 18
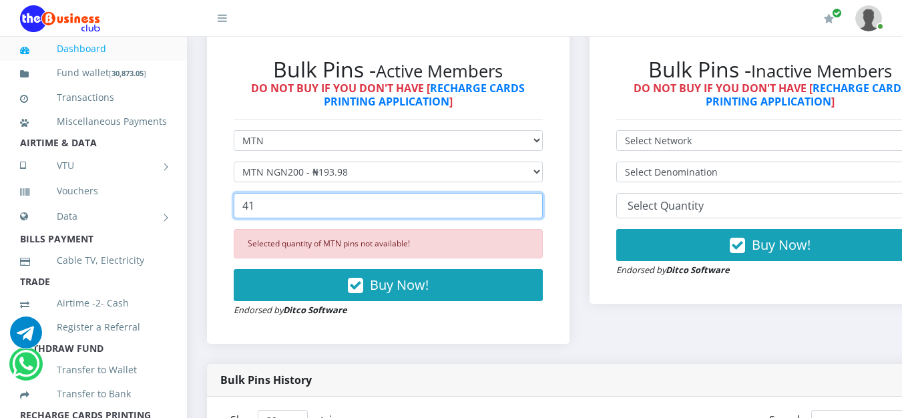
click at [538, 207] on input "41" at bounding box center [388, 205] width 309 height 25
click at [538, 207] on input "65" at bounding box center [388, 205] width 309 height 25
click at [538, 207] on input "66" at bounding box center [388, 205] width 309 height 25
click at [538, 207] on input "67" at bounding box center [388, 205] width 309 height 25
click at [538, 207] on input "69" at bounding box center [388, 205] width 309 height 25
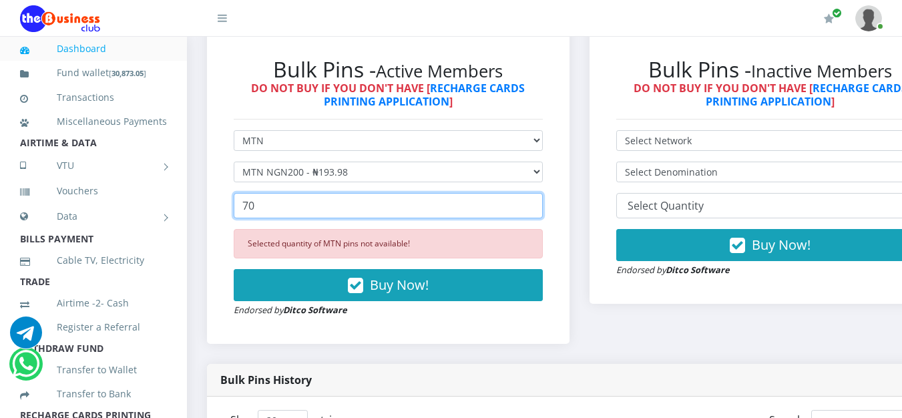
click at [538, 207] on input "70" at bounding box center [388, 205] width 309 height 25
click at [538, 207] on input "71" at bounding box center [388, 205] width 309 height 25
click at [538, 207] on input "72" at bounding box center [388, 205] width 309 height 25
click at [538, 207] on input "73" at bounding box center [388, 205] width 309 height 25
click at [538, 207] on input "74" at bounding box center [388, 205] width 309 height 25
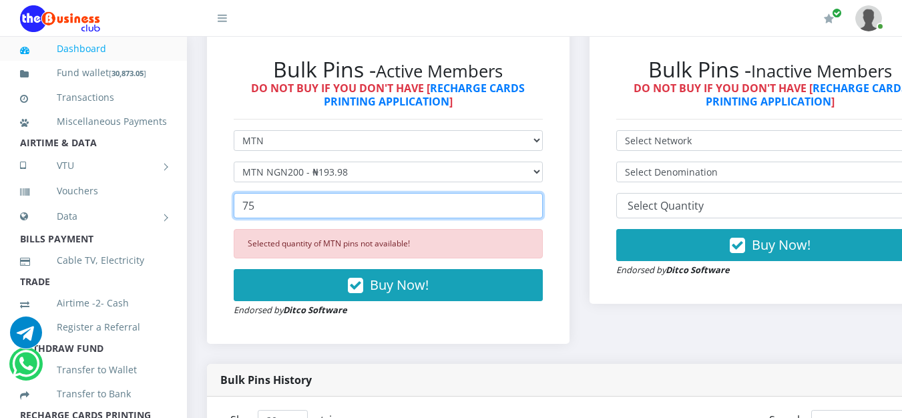
click at [538, 207] on input "75" at bounding box center [388, 205] width 309 height 25
click at [538, 207] on input "76" at bounding box center [388, 205] width 309 height 25
click at [538, 207] on input "77" at bounding box center [388, 205] width 309 height 25
click at [538, 207] on input "79" at bounding box center [388, 205] width 309 height 25
type input "80"
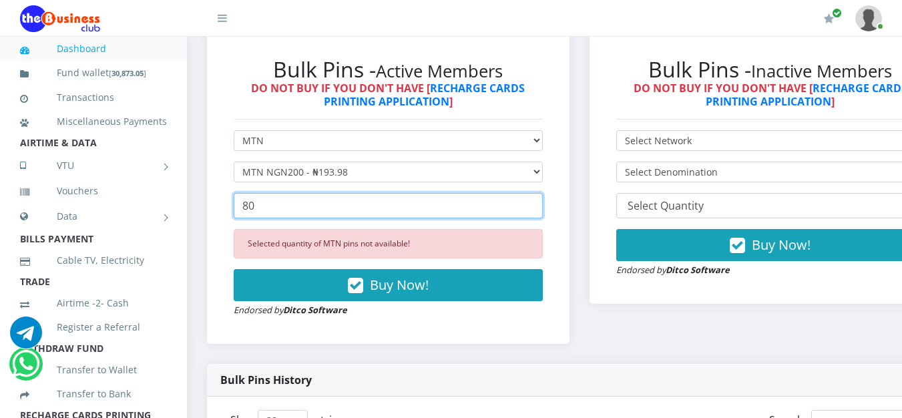
click at [538, 207] on input "80" at bounding box center [388, 205] width 309 height 25
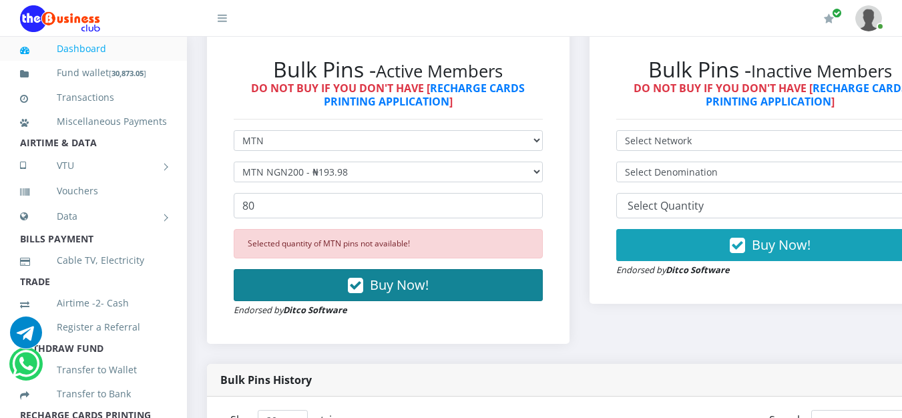
click at [430, 277] on button "Buy Now!" at bounding box center [388, 285] width 309 height 32
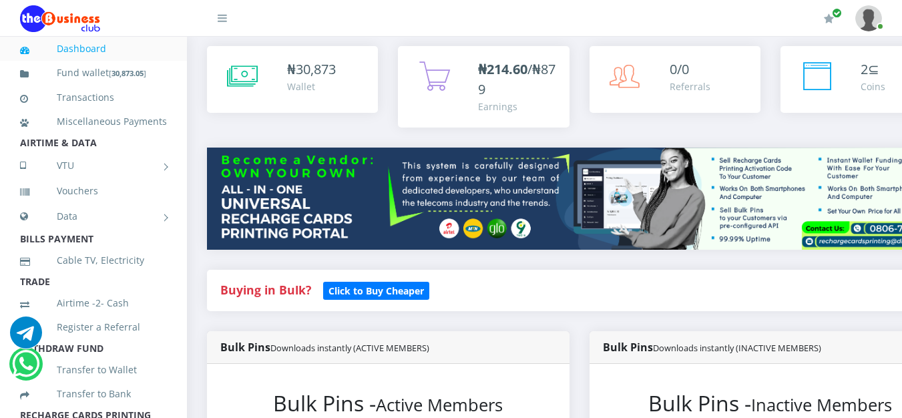
scroll to position [0, 0]
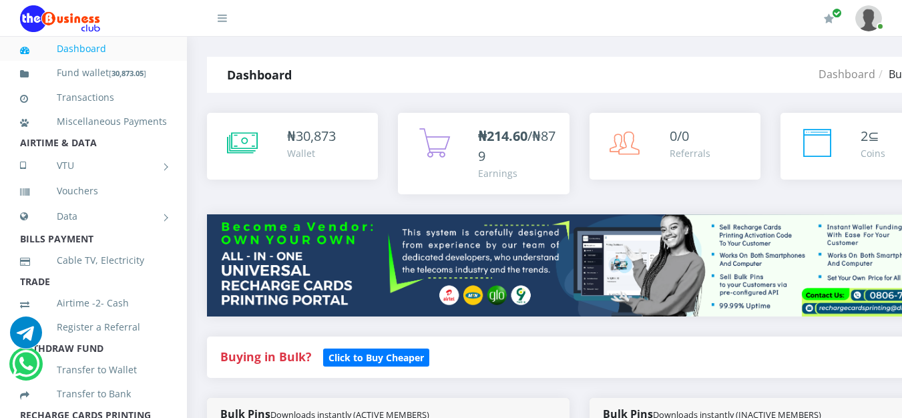
click at [492, 134] on b "₦214.60" at bounding box center [502, 136] width 49 height 18
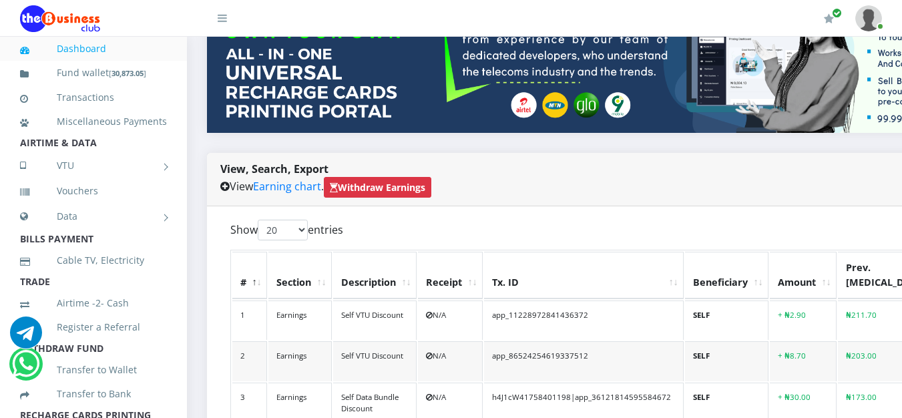
scroll to position [365, 0]
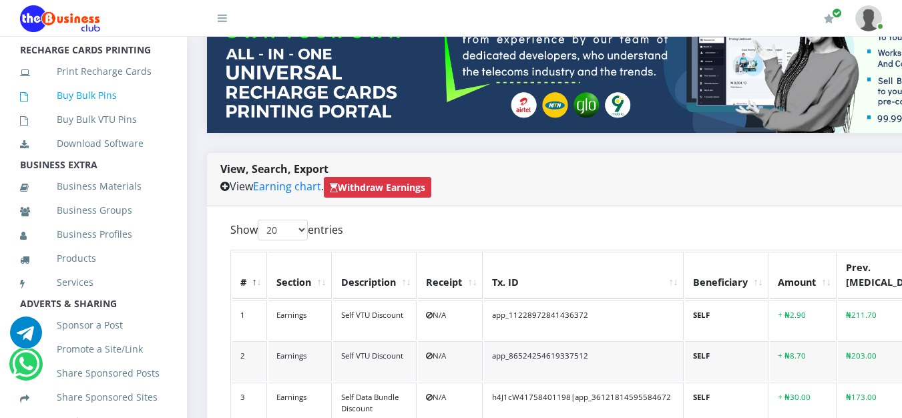
click at [113, 111] on link "Buy Bulk Pins" at bounding box center [93, 95] width 147 height 31
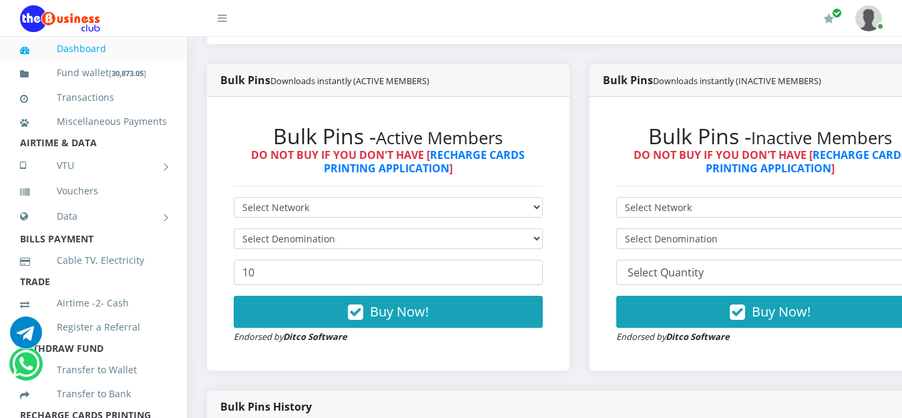
scroll to position [401, 0]
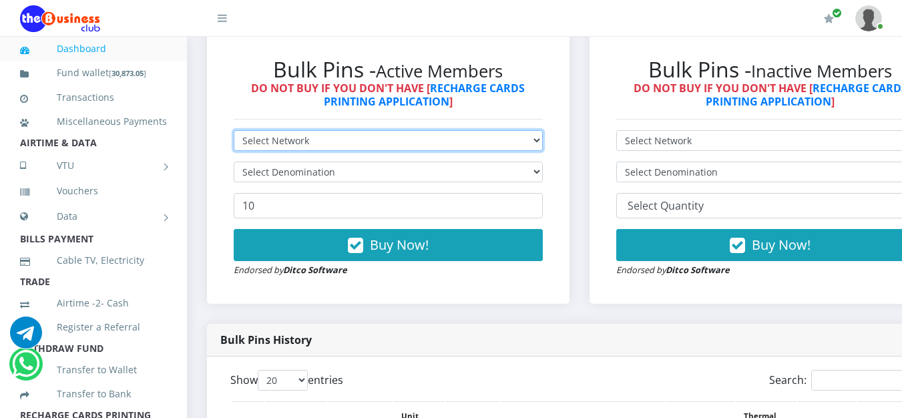
click at [543, 142] on select "Select Network MTN Globacom 9Mobile Airtel" at bounding box center [388, 140] width 309 height 21
select select "MTN"
click at [234, 133] on select "Select Network MTN Globacom 9Mobile Airtel" at bounding box center [388, 140] width 309 height 21
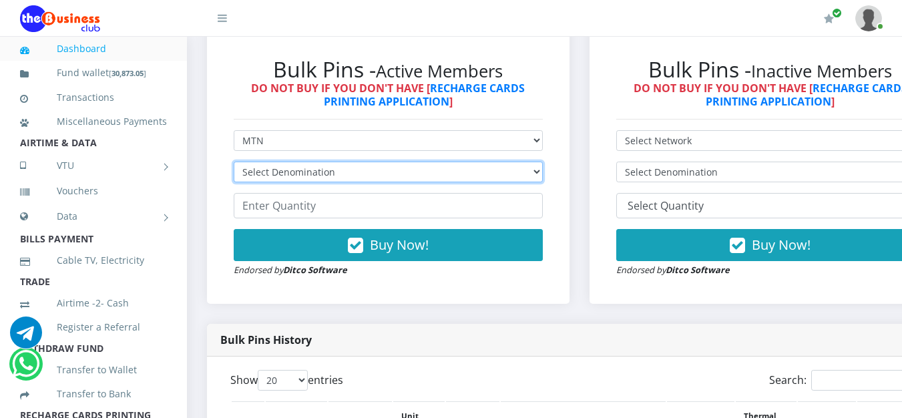
click at [540, 180] on select "Select Denomination MTN NGN100 - ₦96.99 MTN NGN200 - ₦193.98 MTN NGN400 - ₦387.…" at bounding box center [388, 172] width 309 height 21
select select "193.98-200"
click at [234, 164] on select "Select Denomination MTN NGN100 - ₦96.99 MTN NGN200 - ₦193.98 MTN NGN400 - ₦387.…" at bounding box center [388, 172] width 309 height 21
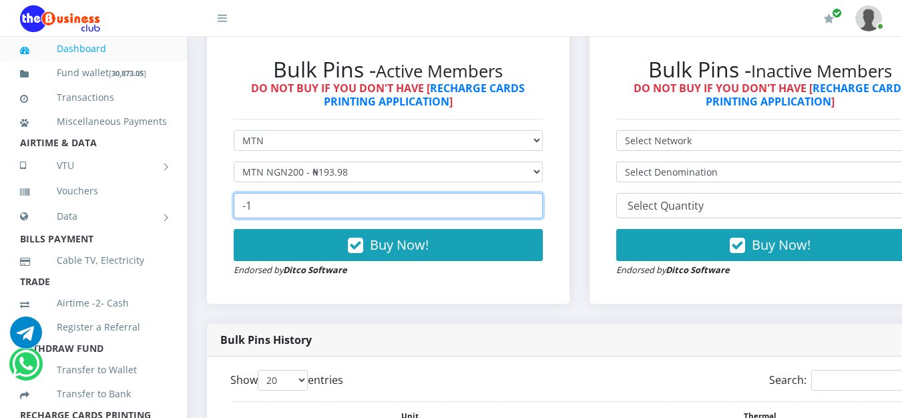
click at [543, 210] on input "-1" at bounding box center [388, 205] width 309 height 25
click at [543, 210] on input "-2" at bounding box center [388, 205] width 309 height 25
click at [539, 207] on input "-1" at bounding box center [388, 205] width 309 height 25
click at [539, 207] on input "0" at bounding box center [388, 205] width 309 height 25
click at [539, 207] on input "1" at bounding box center [388, 205] width 309 height 25
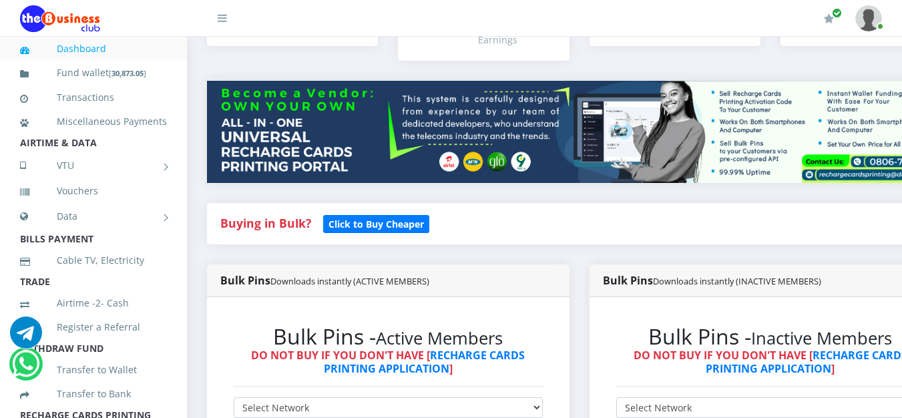
scroll to position [267, 0]
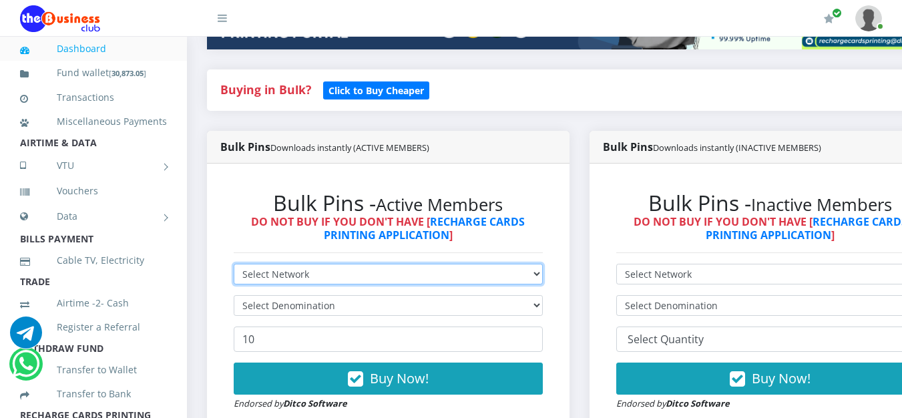
click at [543, 273] on select "Select Network MTN Globacom 9Mobile Airtel" at bounding box center [388, 274] width 309 height 21
select select "MTN"
click at [234, 267] on select "Select Network MTN Globacom 9Mobile Airtel" at bounding box center [388, 274] width 309 height 21
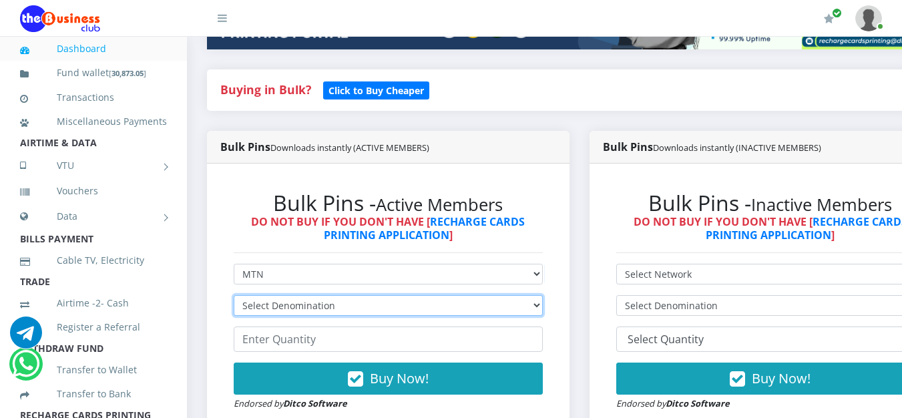
click at [538, 314] on select "Select Denomination MTN NGN100 - ₦96.99 MTN NGN200 - ₦193.98 MTN NGN400 - ₦387.…" at bounding box center [388, 305] width 309 height 21
select select "193.98-200"
click at [234, 298] on select "Select Denomination MTN NGN100 - ₦96.99 MTN NGN200 - ₦193.98 MTN NGN400 - ₦387.…" at bounding box center [388, 305] width 309 height 21
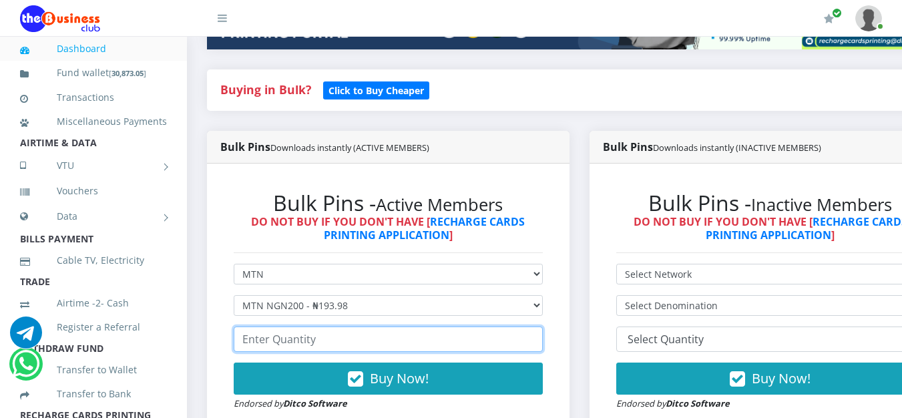
click at [468, 339] on input "number" at bounding box center [388, 339] width 309 height 25
click at [542, 337] on input "1" at bounding box center [388, 339] width 309 height 25
click at [542, 337] on input "2" at bounding box center [388, 339] width 309 height 25
click at [542, 337] on input "10" at bounding box center [388, 339] width 309 height 25
click at [542, 337] on input "11" at bounding box center [388, 339] width 309 height 25
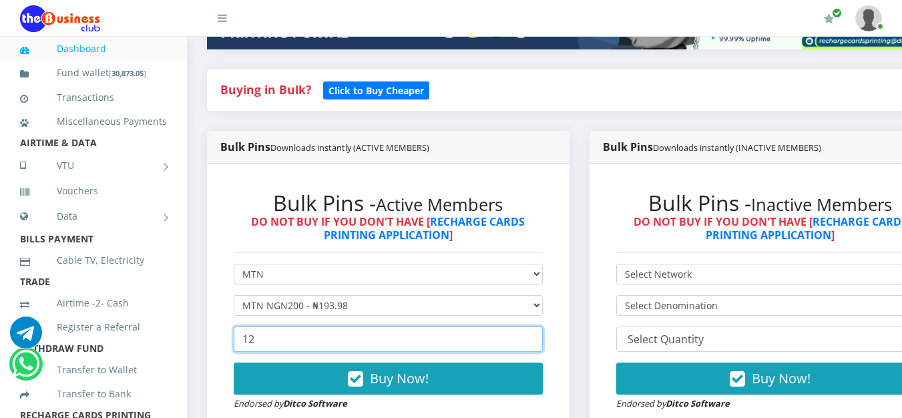
click at [542, 337] on input "12" at bounding box center [388, 339] width 309 height 25
click at [542, 337] on input "13" at bounding box center [388, 339] width 309 height 25
click at [542, 337] on input "14" at bounding box center [388, 339] width 309 height 25
click at [542, 337] on input "15" at bounding box center [388, 339] width 309 height 25
click at [542, 337] on input "16" at bounding box center [388, 339] width 309 height 25
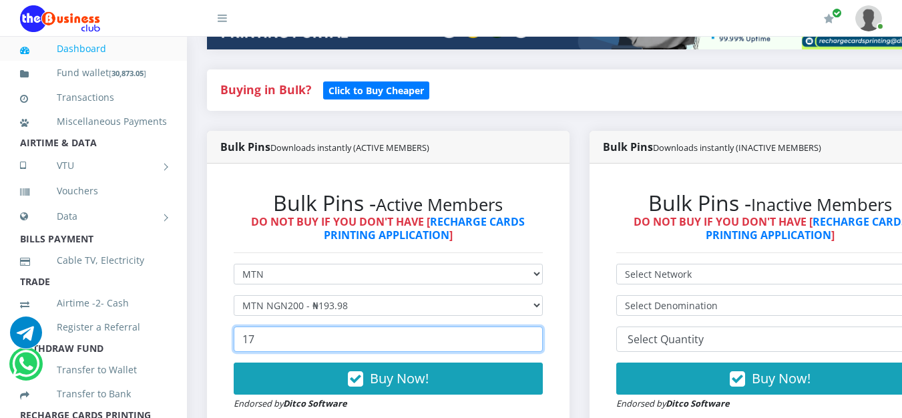
click at [542, 337] on input "17" at bounding box center [388, 339] width 309 height 25
click at [542, 337] on input "18" at bounding box center [388, 339] width 309 height 25
click at [542, 337] on input "19" at bounding box center [388, 339] width 309 height 25
type input "20"
click at [542, 337] on input "20" at bounding box center [388, 339] width 309 height 25
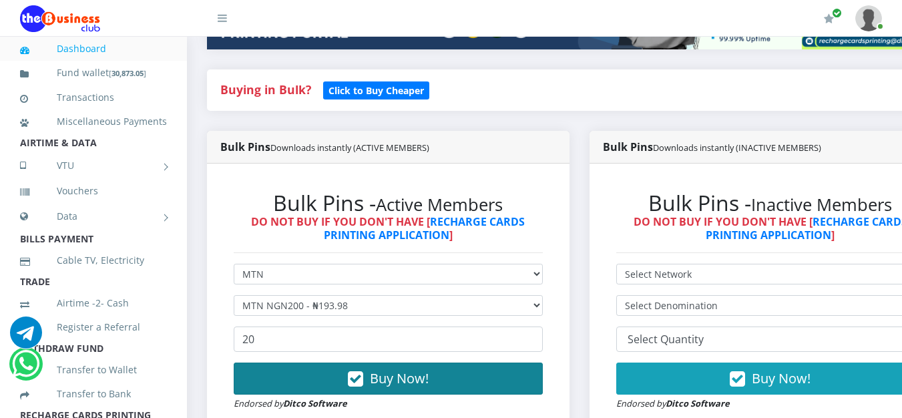
click at [466, 395] on button "Buy Now!" at bounding box center [388, 379] width 309 height 32
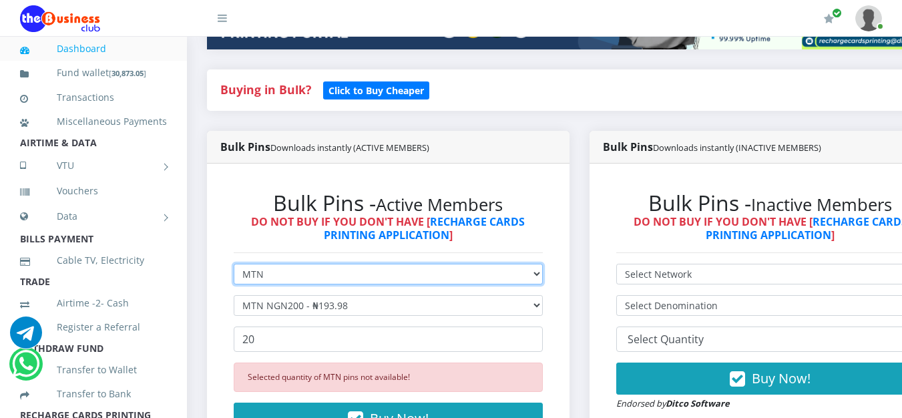
click at [543, 276] on select "Select Network MTN Globacom 9Mobile Airtel" at bounding box center [388, 274] width 309 height 21
select select "Airtel"
click at [234, 267] on select "Select Network MTN Globacom 9Mobile Airtel" at bounding box center [388, 274] width 309 height 21
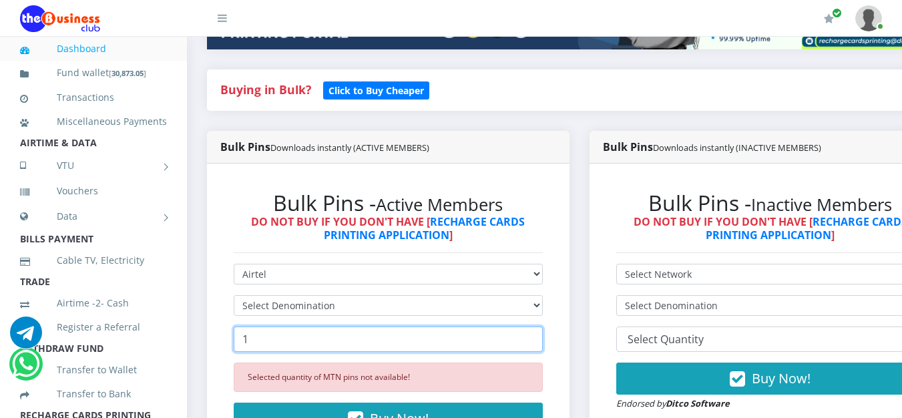
click at [536, 338] on input "1" at bounding box center [388, 339] width 309 height 25
click at [536, 338] on input "2" at bounding box center [388, 339] width 309 height 25
click at [536, 338] on input "3" at bounding box center [388, 339] width 309 height 25
click at [536, 338] on input "4" at bounding box center [388, 339] width 309 height 25
click at [536, 338] on input "5" at bounding box center [388, 339] width 309 height 25
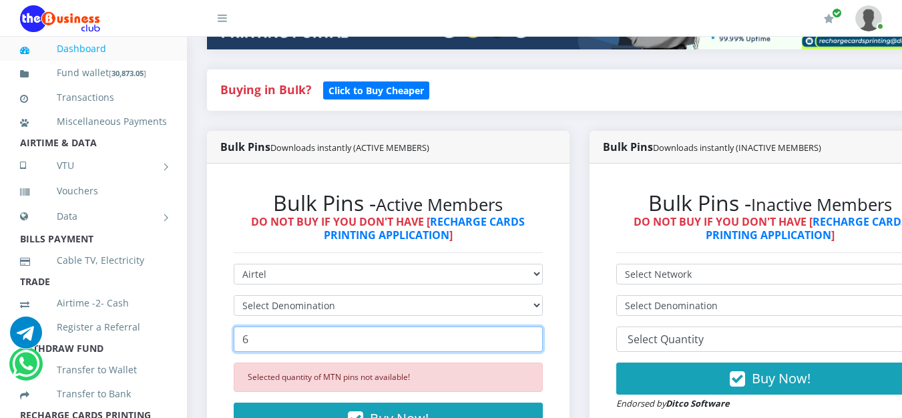
click at [536, 338] on input "6" at bounding box center [388, 339] width 309 height 25
click at [536, 338] on input "7" at bounding box center [388, 339] width 309 height 25
click at [536, 338] on input "8" at bounding box center [388, 339] width 309 height 25
click at [536, 338] on input "9" at bounding box center [388, 339] width 309 height 25
type input "10"
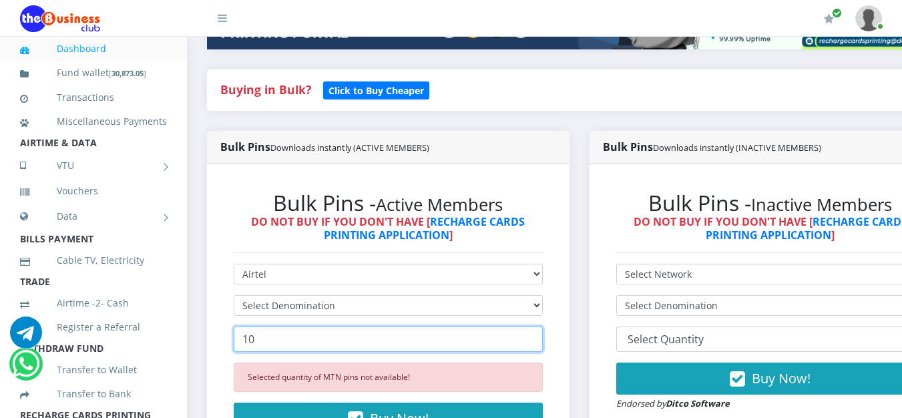
click at [536, 338] on input "10" at bounding box center [388, 339] width 309 height 25
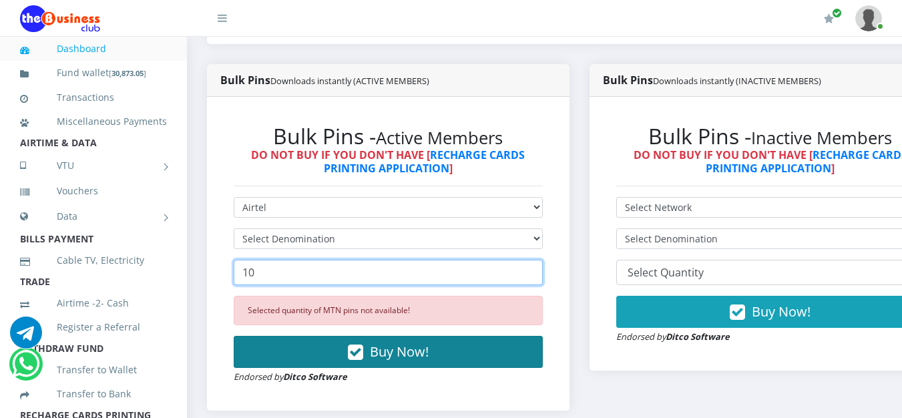
scroll to position [401, 0]
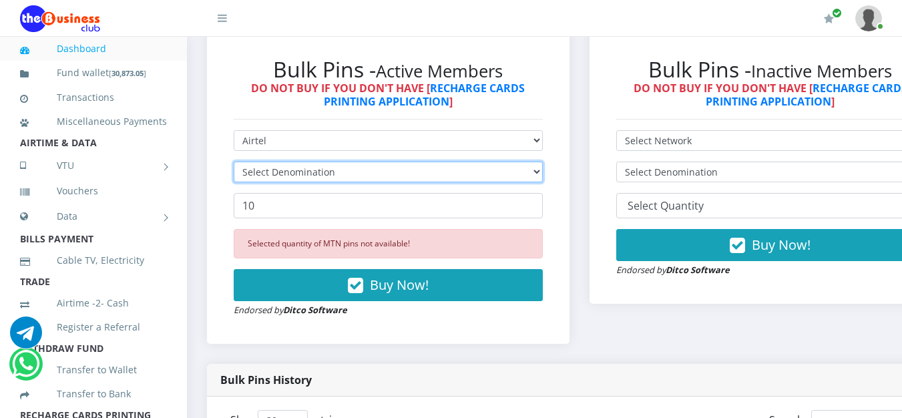
click at [543, 176] on select "Select Denomination Airtel NGN100 - ₦96.38 Airtel NGN200 - ₦192.76 Airtel NGN50…" at bounding box center [388, 172] width 309 height 21
select select "96.38-100"
click at [234, 164] on select "Select Denomination Airtel NGN100 - ₦96.38 Airtel NGN200 - ₦192.76 Airtel NGN50…" at bounding box center [388, 172] width 309 height 21
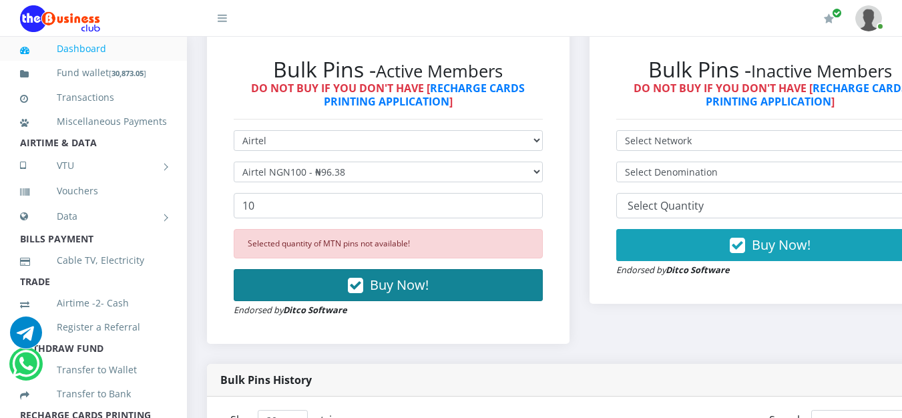
click at [543, 277] on button "Buy Now!" at bounding box center [388, 285] width 309 height 32
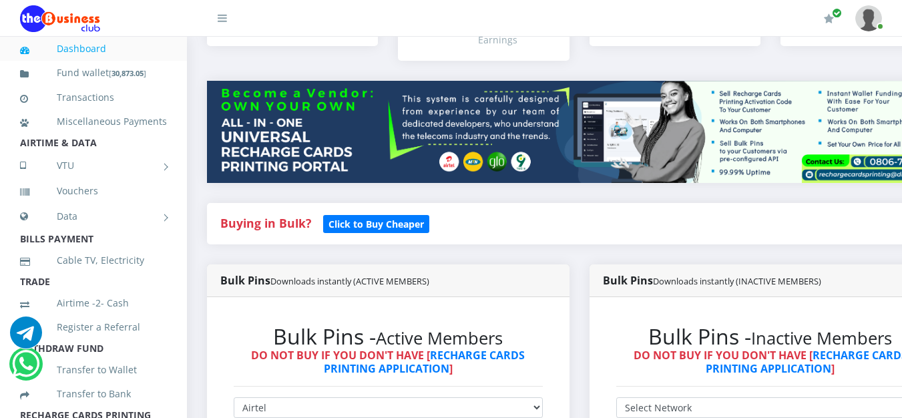
scroll to position [0, 0]
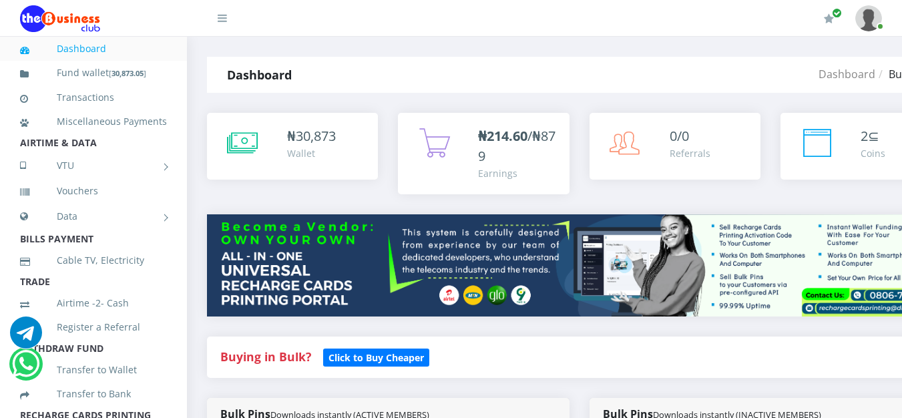
click at [172, 273] on li "Cable TV, Electricity" at bounding box center [93, 260] width 187 height 24
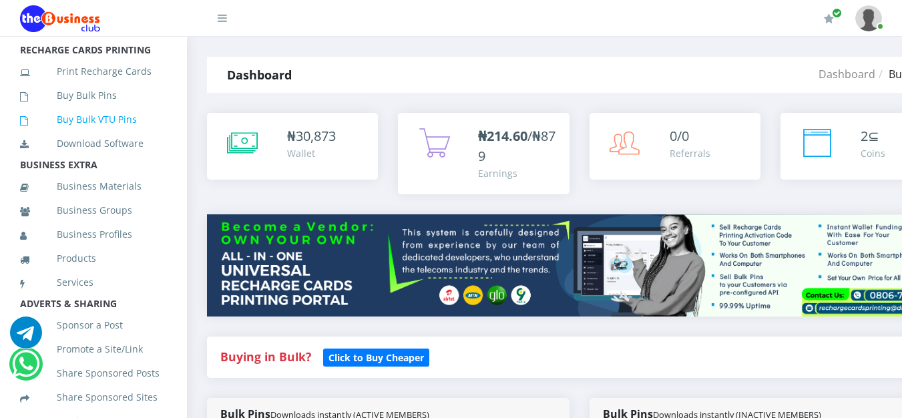
click at [126, 129] on link "Buy Bulk VTU Pins" at bounding box center [93, 119] width 147 height 31
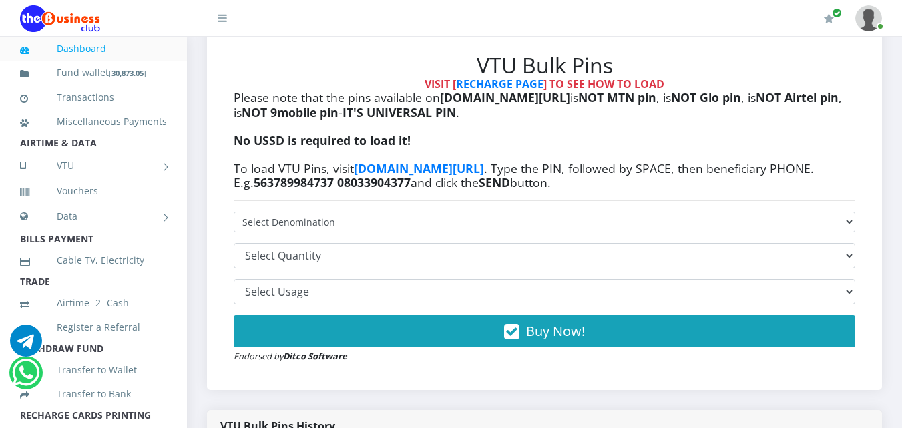
scroll to position [468, 0]
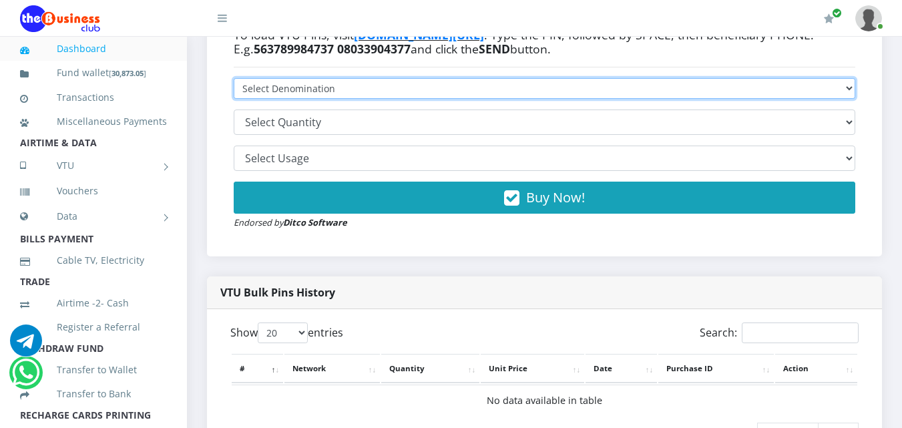
click at [853, 88] on select "VTU PIN N50 - ₦48.25 VTU PIN N100 - ₦96.50 VTU PIN N200 - ₦193.00 VTU PIN N400 …" at bounding box center [545, 88] width 622 height 21
select select "100"
click at [234, 78] on select "VTU PIN N50 - ₦48.25 VTU PIN N100 - ₦96.50 VTU PIN N200 - ₦193.00 VTU PIN N400 …" at bounding box center [545, 88] width 622 height 21
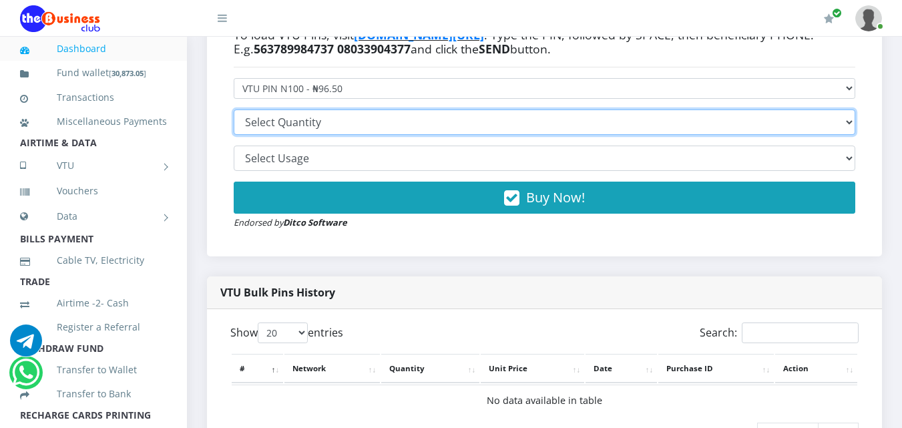
click at [848, 125] on select "5 10 20 30 50 100 200 300 500" at bounding box center [545, 122] width 622 height 25
select select "20"
click at [234, 110] on select "5 10 20 30 50 100 200 300 500" at bounding box center [545, 122] width 622 height 25
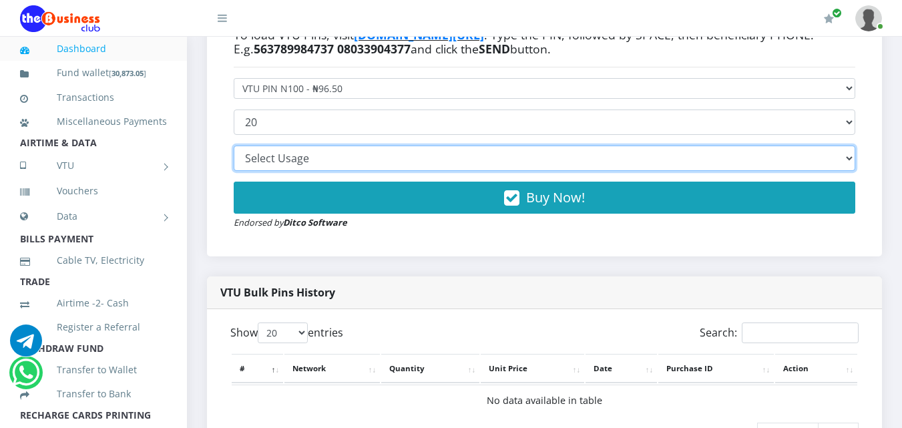
click at [768, 158] on select "Printable with Online VTU Pin Loader Printable as MTN Pins - REQUIRES RECHARGE …" at bounding box center [545, 158] width 622 height 25
select select "MTN"
click at [234, 146] on select "Printable with Online VTU Pin Loader Printable as MTN Pins - REQUIRES RECHARGE …" at bounding box center [545, 158] width 622 height 25
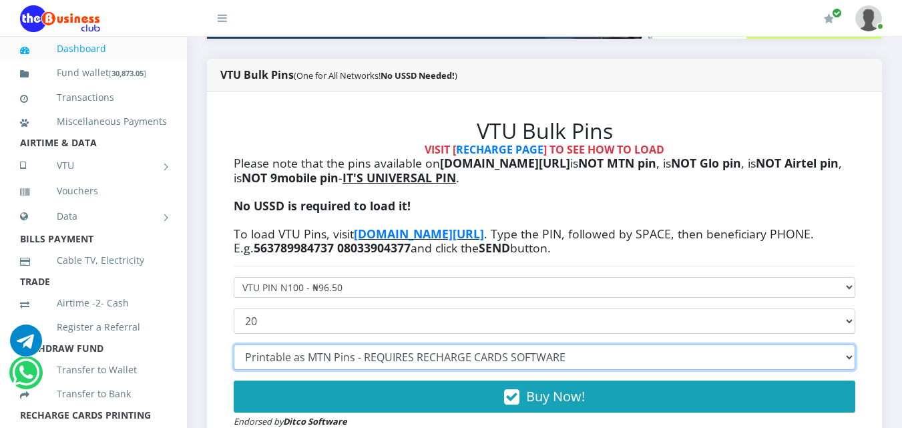
scroll to position [365, 0]
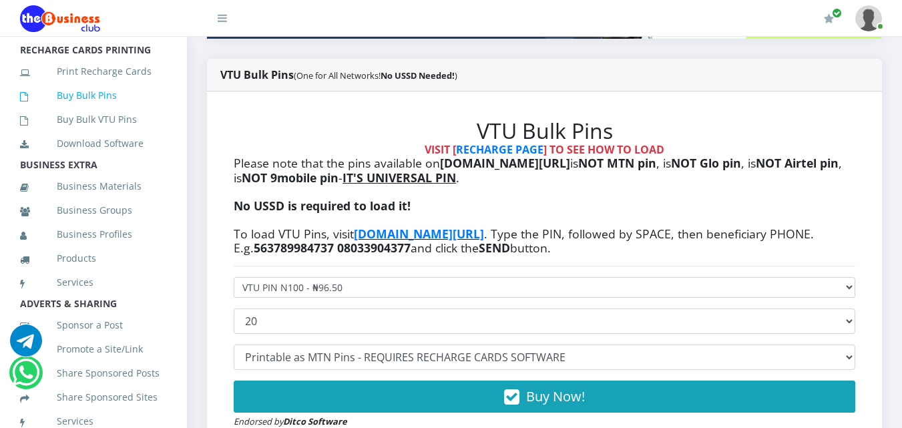
click at [108, 111] on link "Buy Bulk Pins" at bounding box center [93, 95] width 147 height 31
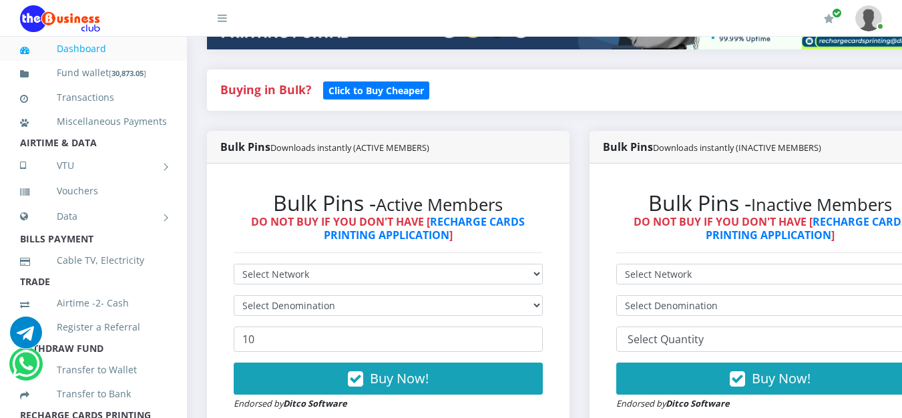
scroll to position [334, 0]
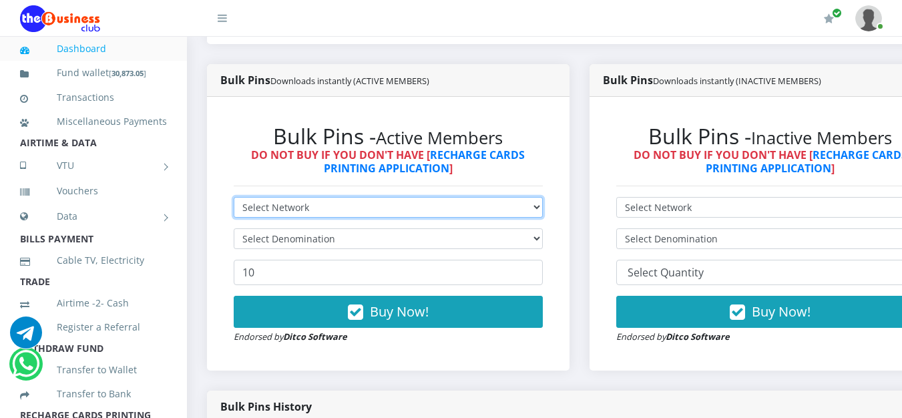
click at [527, 204] on select "Select Network MTN Globacom 9Mobile Airtel" at bounding box center [388, 207] width 309 height 21
select select "MTN"
click at [234, 200] on select "Select Network MTN Globacom 9Mobile Airtel" at bounding box center [388, 207] width 309 height 21
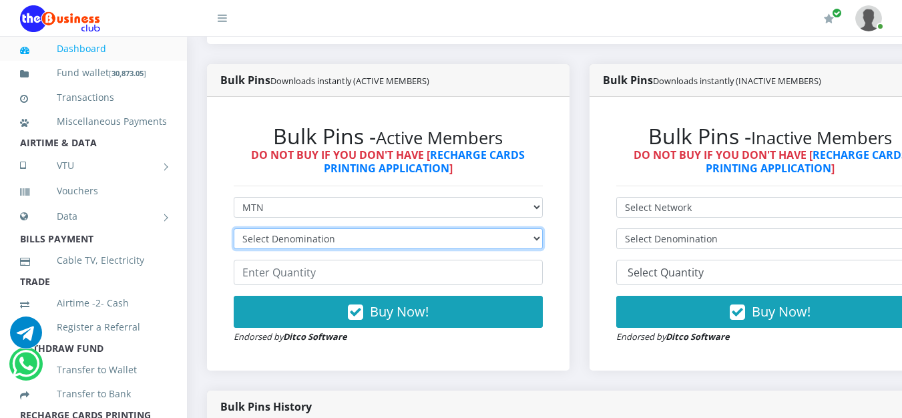
click at [507, 239] on select "Select Denomination MTN NGN100 - ₦96.99 MTN NGN200 - ₦193.98 MTN NGN400 - ₦387.…" at bounding box center [388, 238] width 309 height 21
select select "193.98-200"
click at [234, 231] on select "Select Denomination MTN NGN100 - ₦96.99 MTN NGN200 - ₦193.98 MTN NGN400 - ₦387.…" at bounding box center [388, 238] width 309 height 21
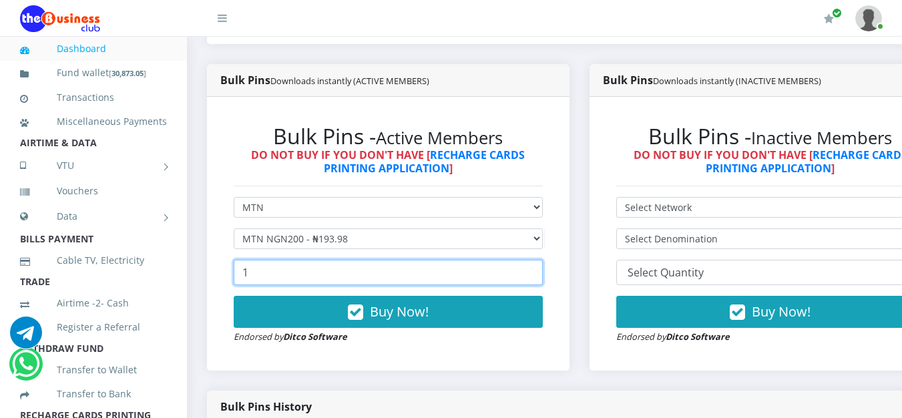
click at [541, 271] on input "1" at bounding box center [388, 272] width 309 height 25
click at [541, 271] on input "16" at bounding box center [388, 272] width 309 height 25
click at [541, 271] on input "17" at bounding box center [388, 272] width 309 height 25
click at [541, 271] on input "18" at bounding box center [388, 272] width 309 height 25
click at [541, 271] on input "19" at bounding box center [388, 272] width 309 height 25
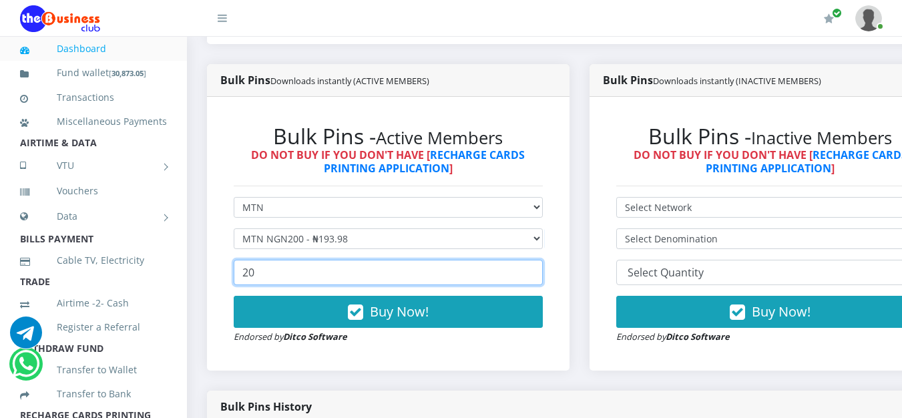
type input "20"
click at [541, 271] on input "20" at bounding box center [388, 272] width 309 height 25
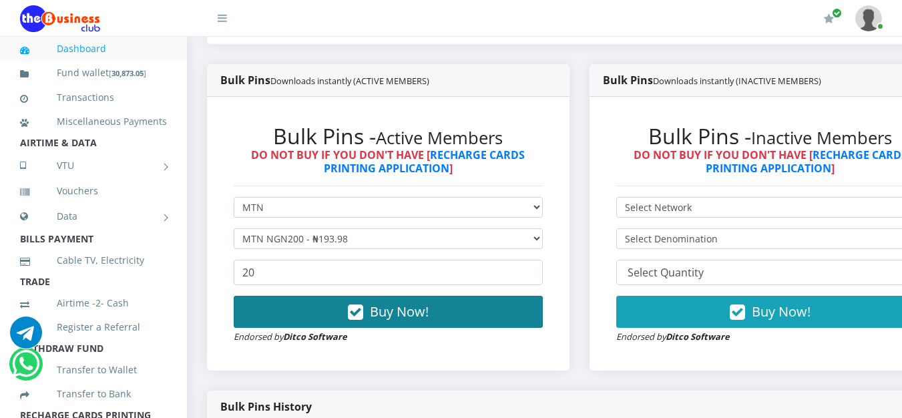
click at [409, 310] on span "Buy Now!" at bounding box center [399, 312] width 59 height 18
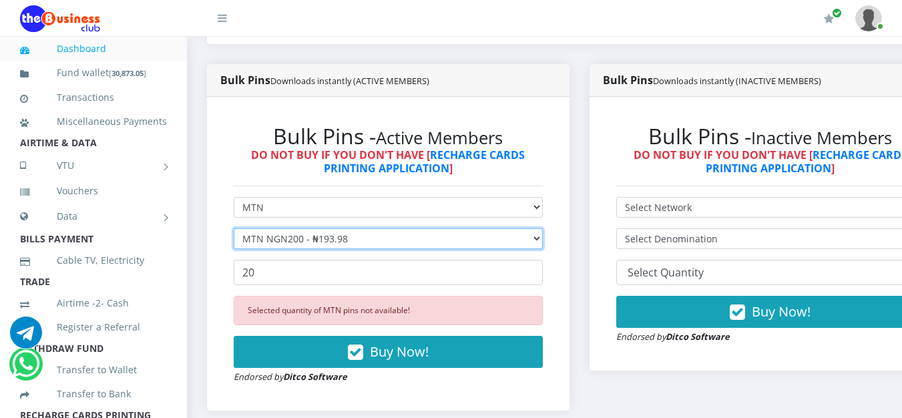
click at [543, 238] on select "Select Denomination MTN NGN100 - ₦96.99 MTN NGN200 - ₦193.98 MTN NGN400 - ₦387.…" at bounding box center [388, 238] width 309 height 21
select select "96.99-100"
click at [234, 231] on select "Select Denomination MTN NGN100 - ₦96.99 MTN NGN200 - ₦193.98 MTN NGN400 - ₦387.…" at bounding box center [388, 238] width 309 height 21
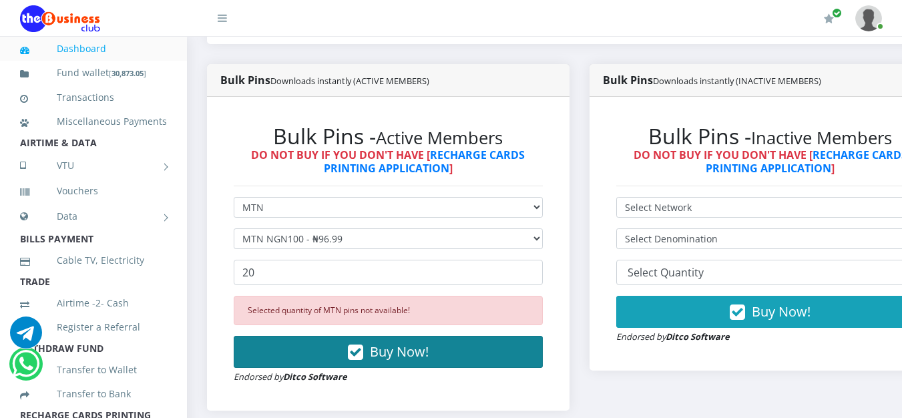
click at [417, 350] on span "Buy Now!" at bounding box center [399, 352] width 59 height 18
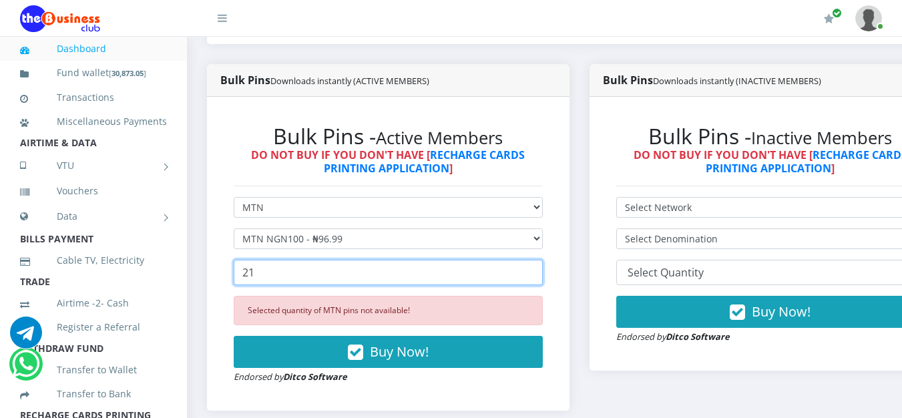
click at [541, 271] on input "21" at bounding box center [388, 272] width 309 height 25
click at [541, 271] on input "22" at bounding box center [388, 272] width 309 height 25
click at [541, 271] on input "27" at bounding box center [388, 272] width 309 height 25
click at [541, 271] on input "28" at bounding box center [388, 272] width 309 height 25
click at [541, 271] on input "29" at bounding box center [388, 272] width 309 height 25
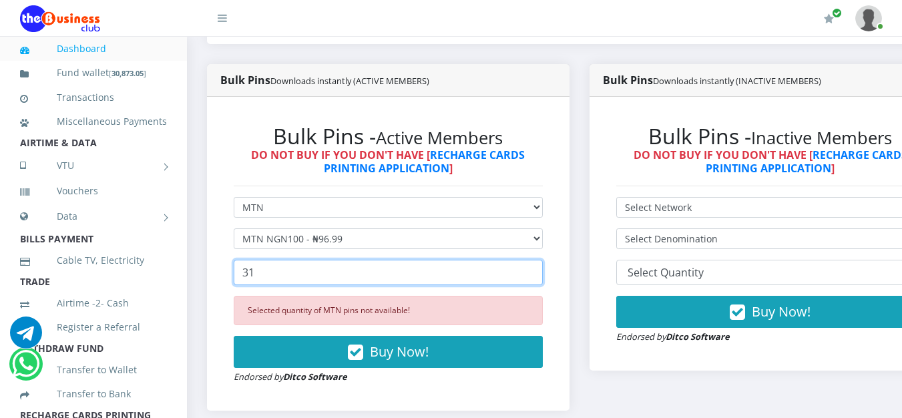
click at [541, 271] on input "31" at bounding box center [388, 272] width 309 height 25
click at [541, 271] on input "32" at bounding box center [388, 272] width 309 height 25
click at [541, 271] on input "33" at bounding box center [388, 272] width 309 height 25
click at [541, 271] on input "34" at bounding box center [388, 272] width 309 height 25
click at [541, 271] on input "35" at bounding box center [388, 272] width 309 height 25
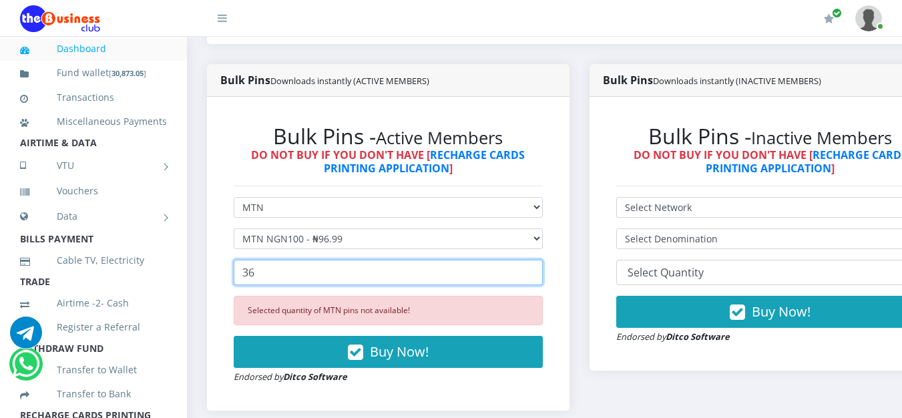
click at [541, 271] on input "36" at bounding box center [388, 272] width 309 height 25
click at [541, 271] on input "37" at bounding box center [388, 272] width 309 height 25
click at [541, 271] on input "38" at bounding box center [388, 272] width 309 height 25
click at [541, 271] on input "39" at bounding box center [388, 272] width 309 height 25
type input "40"
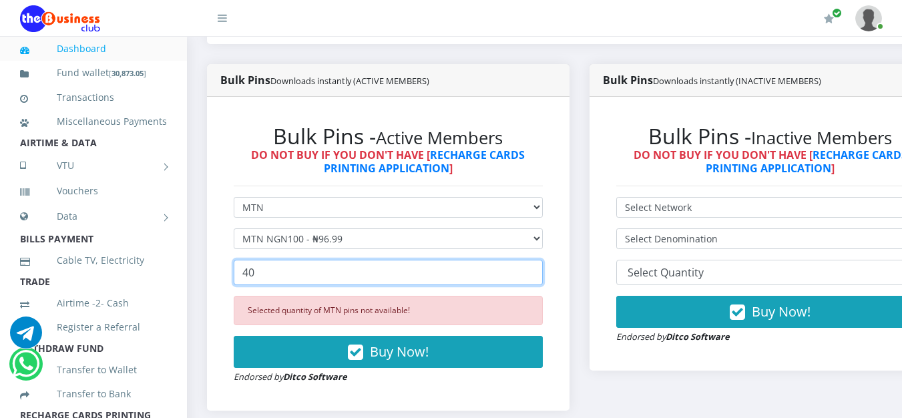
click at [541, 271] on input "40" at bounding box center [388, 272] width 309 height 25
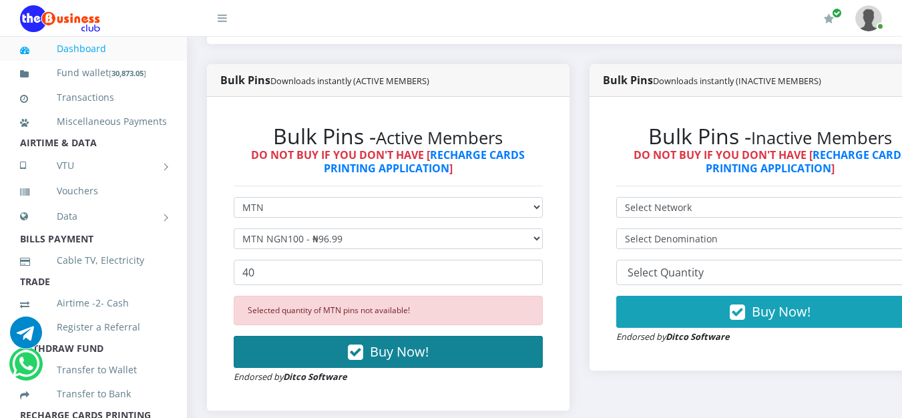
click at [440, 363] on button "Buy Now!" at bounding box center [388, 352] width 309 height 32
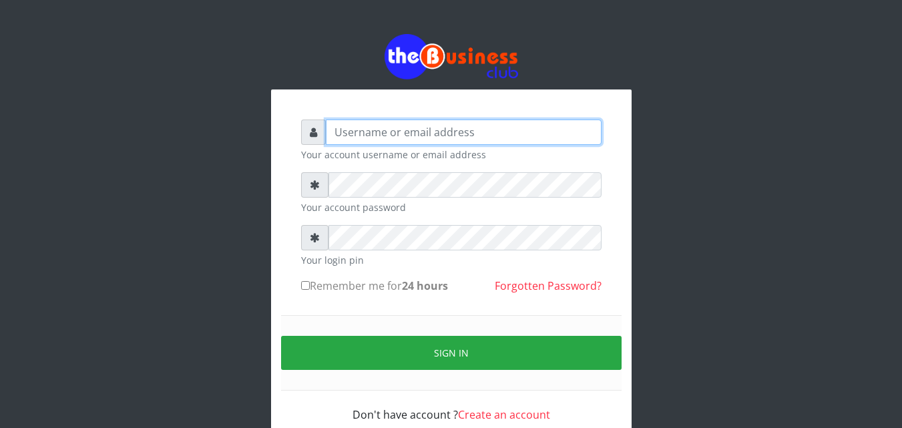
type input "[EMAIL_ADDRESS][DOMAIN_NAME]"
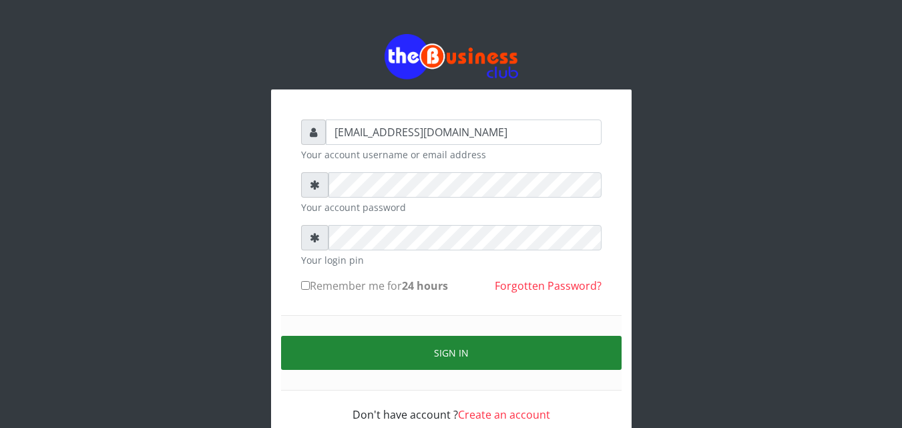
click at [429, 349] on button "Sign in" at bounding box center [451, 353] width 341 height 34
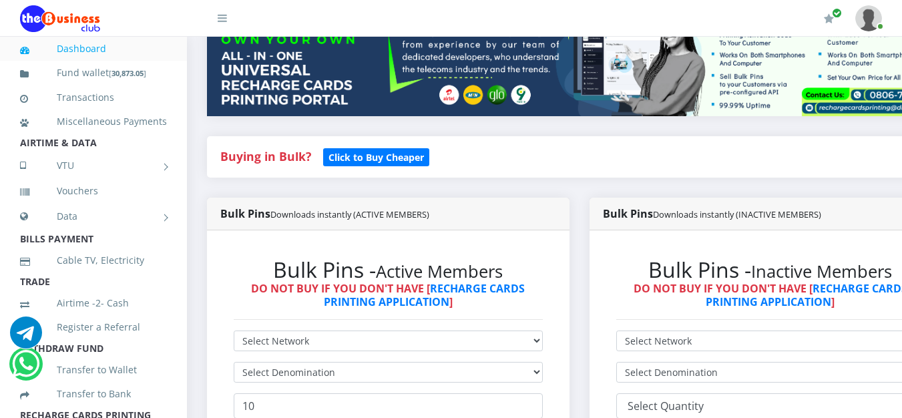
scroll to position [334, 0]
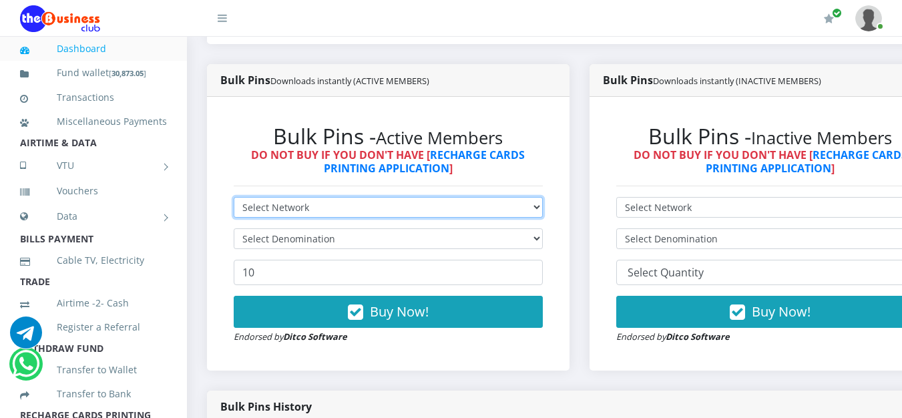
click at [430, 207] on select "Select Network MTN Globacom 9Mobile Airtel" at bounding box center [388, 207] width 309 height 21
select select "MTN"
click at [234, 200] on select "Select Network MTN Globacom 9Mobile Airtel" at bounding box center [388, 207] width 309 height 21
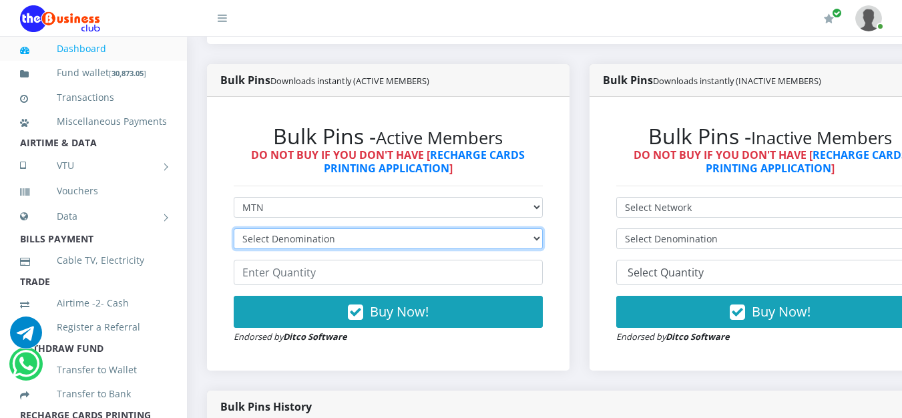
click at [495, 245] on select "Select Denomination MTN NGN100 - ₦96.99 MTN NGN200 - ₦193.98 MTN NGN400 - ₦387.…" at bounding box center [388, 238] width 309 height 21
select select "193.98-200"
click at [234, 231] on select "Select Denomination MTN NGN100 - ₦96.99 MTN NGN200 - ₦193.98 MTN NGN400 - ₦387.…" at bounding box center [388, 238] width 309 height 21
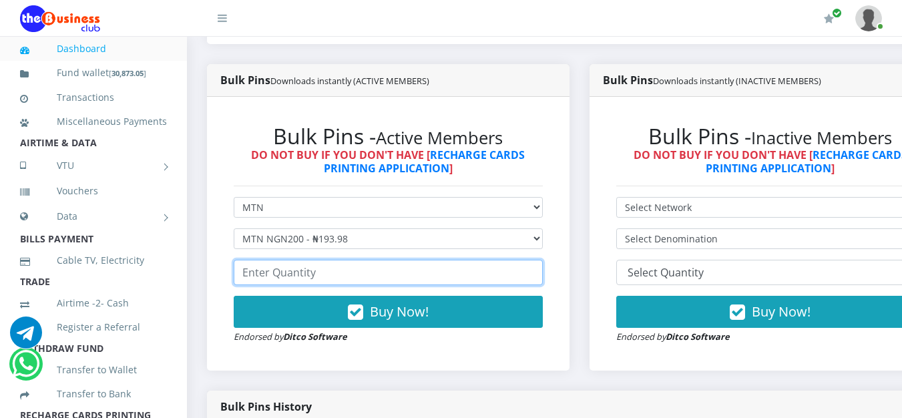
click at [464, 274] on input "number" at bounding box center [388, 272] width 309 height 25
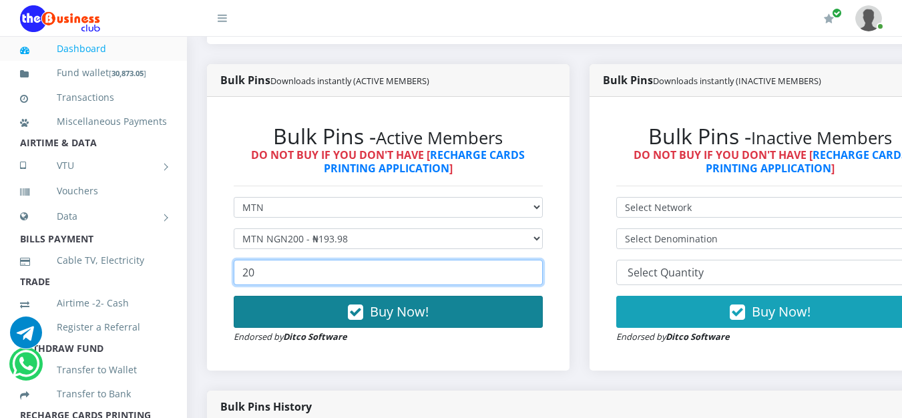
type input "20"
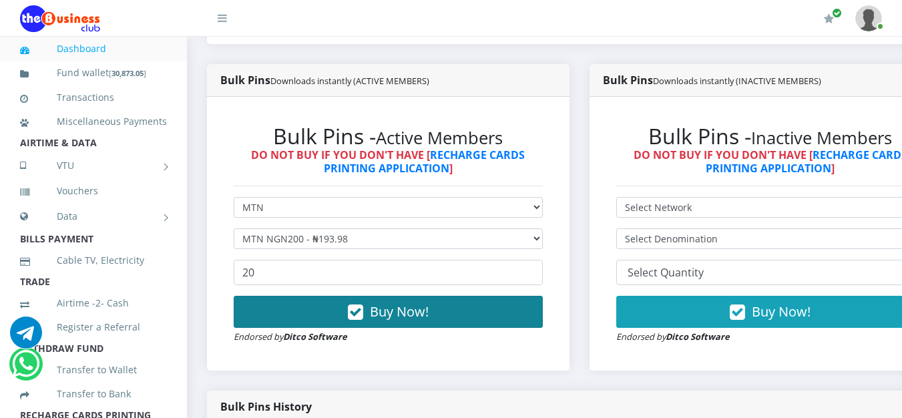
click at [449, 328] on button "Buy Now!" at bounding box center [388, 312] width 309 height 32
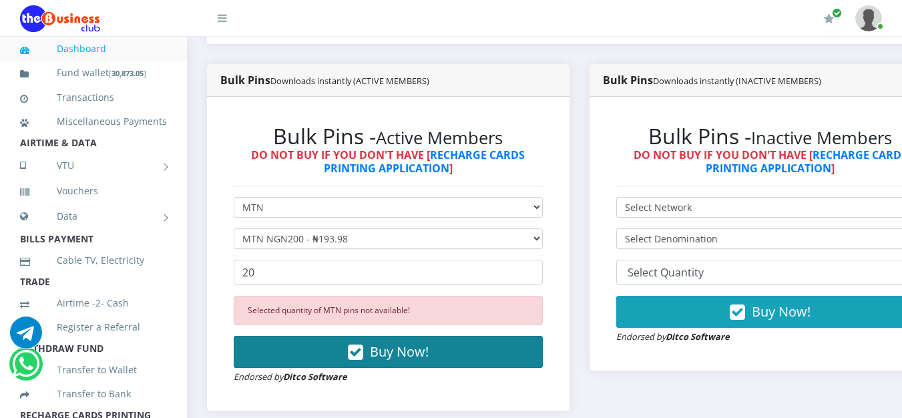
click at [373, 358] on button "Buy Now!" at bounding box center [388, 352] width 309 height 32
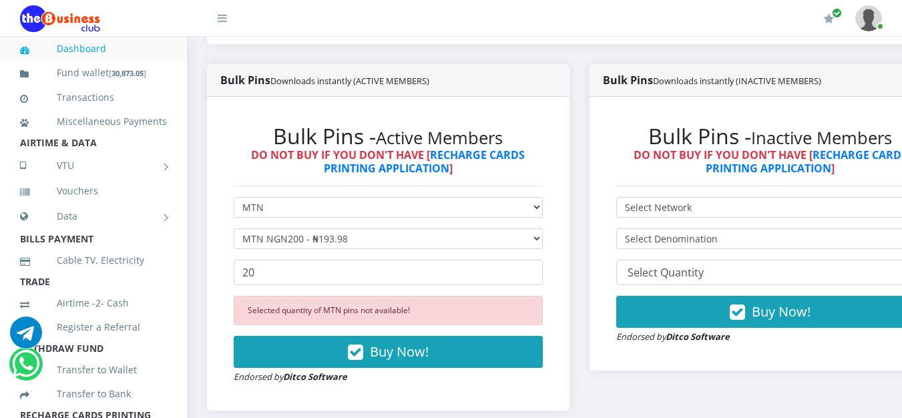
scroll to position [365, 0]
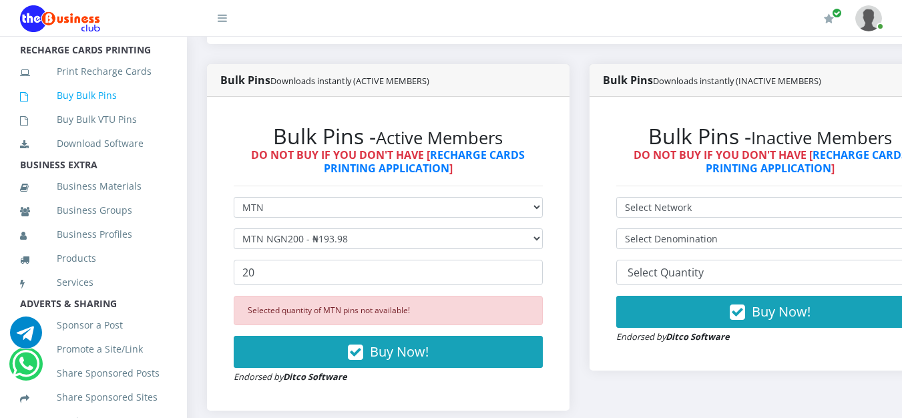
click at [83, 111] on link "Buy Bulk Pins" at bounding box center [93, 95] width 147 height 31
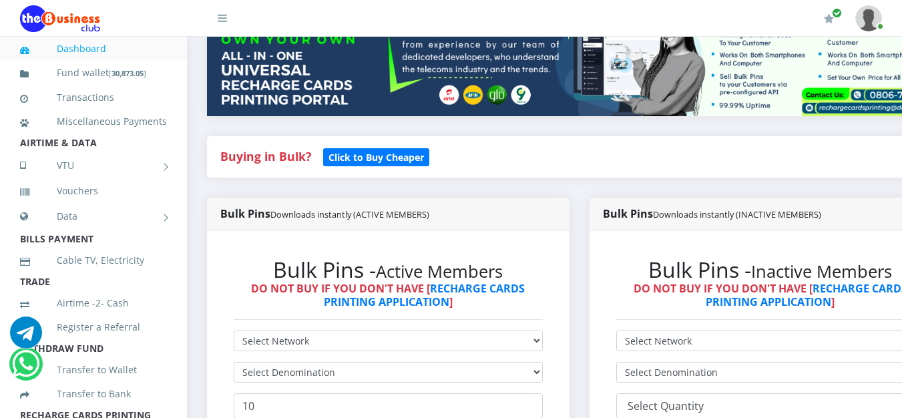
scroll to position [365, 0]
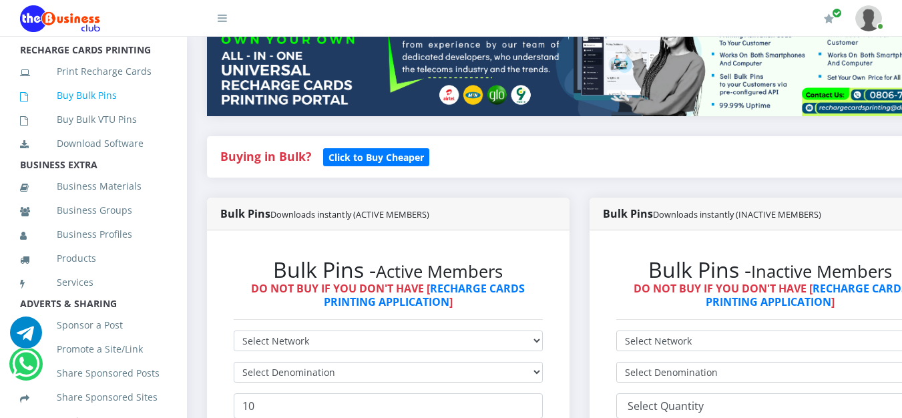
click at [67, 104] on link "Buy Bulk Pins" at bounding box center [93, 95] width 147 height 31
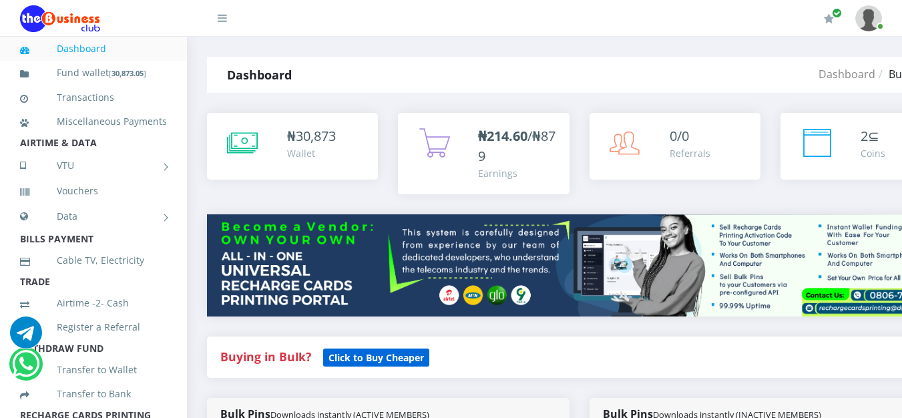
click at [367, 367] on small "Click to Buy Cheaper" at bounding box center [376, 358] width 106 height 18
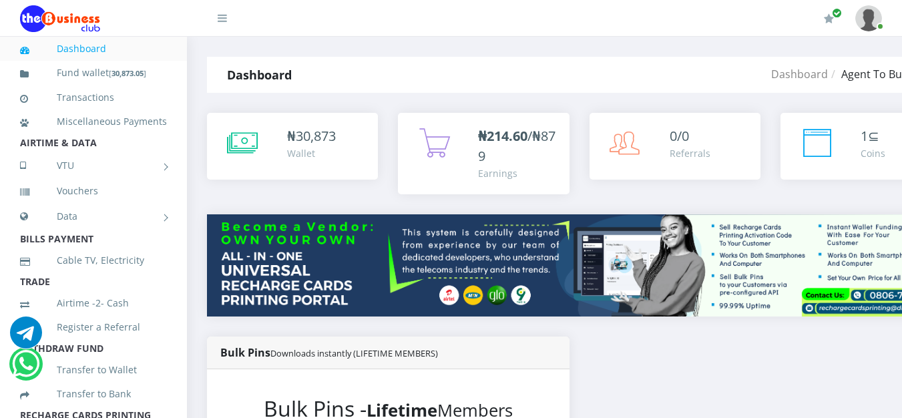
scroll to position [334, 0]
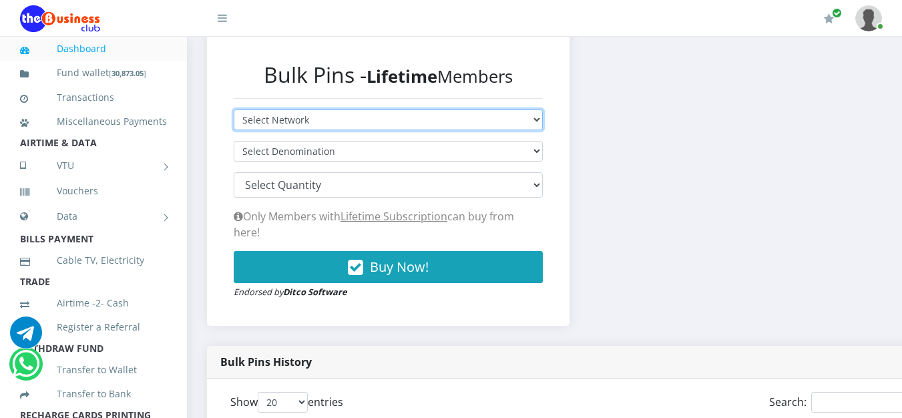
click at [543, 118] on select "Select Network MTN Globacom 9Mobile Airtel" at bounding box center [388, 120] width 309 height 21
select select "MTN"
click at [234, 113] on select "Select Network MTN Globacom 9Mobile Airtel" at bounding box center [388, 120] width 309 height 21
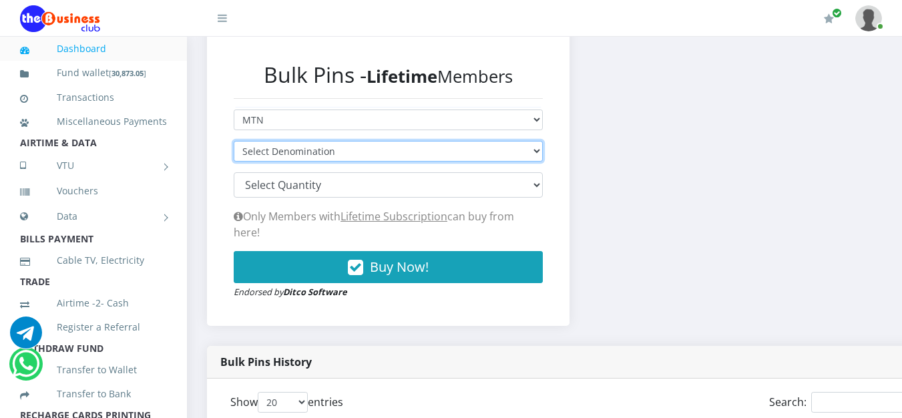
click at [534, 157] on select "Select Denomination MTN NGN100 - ₦96.94 MTN NGN200 - ₦193.88 MTN NGN400 - ₦387.…" at bounding box center [388, 151] width 309 height 21
select select "193.88-200"
click at [234, 144] on select "Select Denomination MTN NGN100 - ₦96.94 MTN NGN200 - ₦193.88 MTN NGN400 - ₦387.…" at bounding box center [388, 151] width 309 height 21
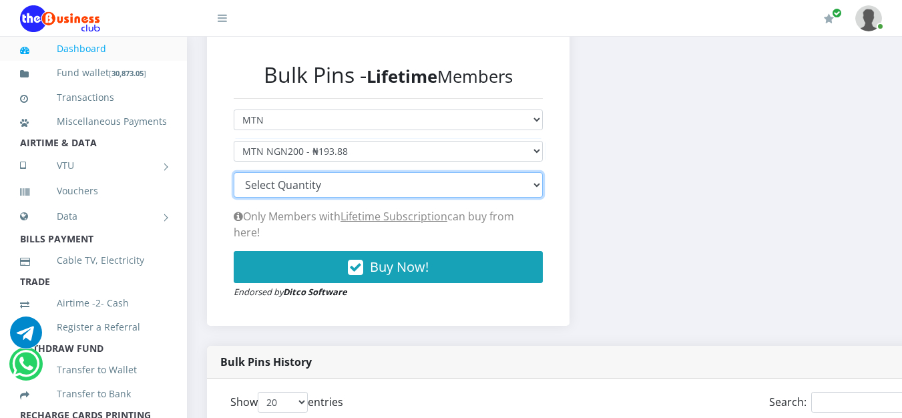
click at [542, 188] on select "100 150 200 300 500 1000" at bounding box center [388, 184] width 309 height 25
click at [234, 176] on select "100 150 200 300 500 1000" at bounding box center [388, 184] width 309 height 25
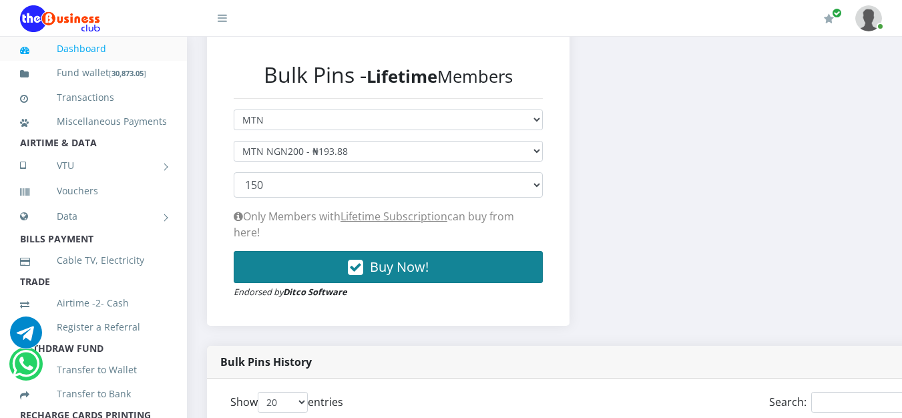
click at [450, 256] on button "Buy Now!" at bounding box center [388, 267] width 309 height 32
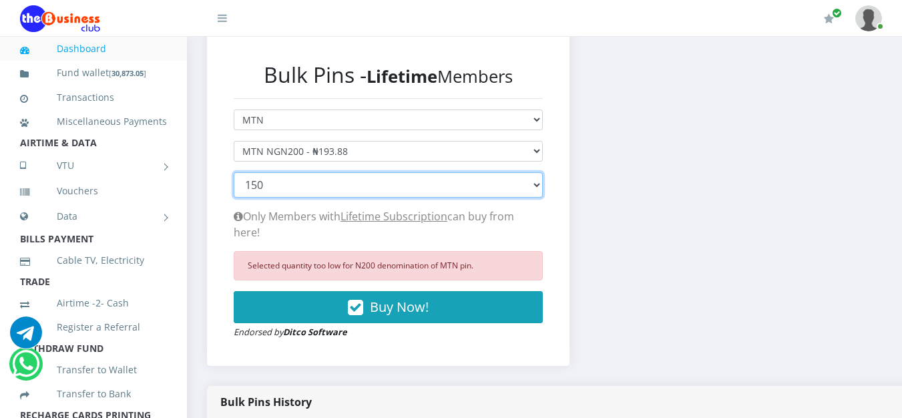
click at [540, 185] on select "100 150 200 300 500 1000" at bounding box center [388, 184] width 309 height 25
click at [234, 176] on select "100 150 200 300 500 1000" at bounding box center [388, 184] width 309 height 25
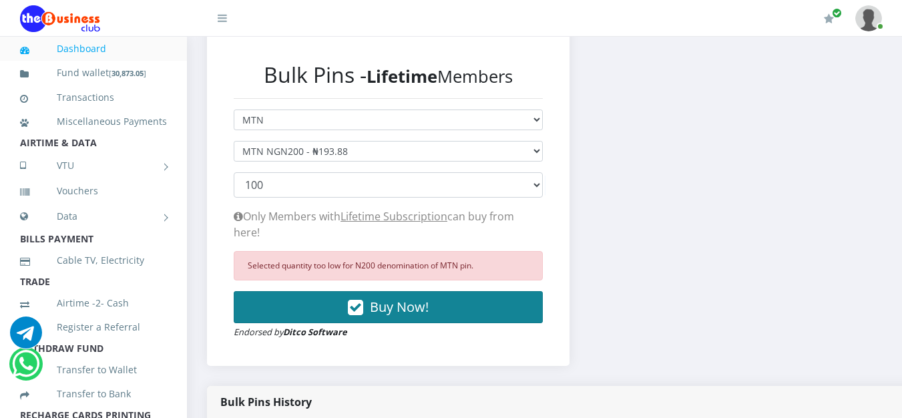
click at [506, 291] on button "Buy Now!" at bounding box center [388, 307] width 309 height 32
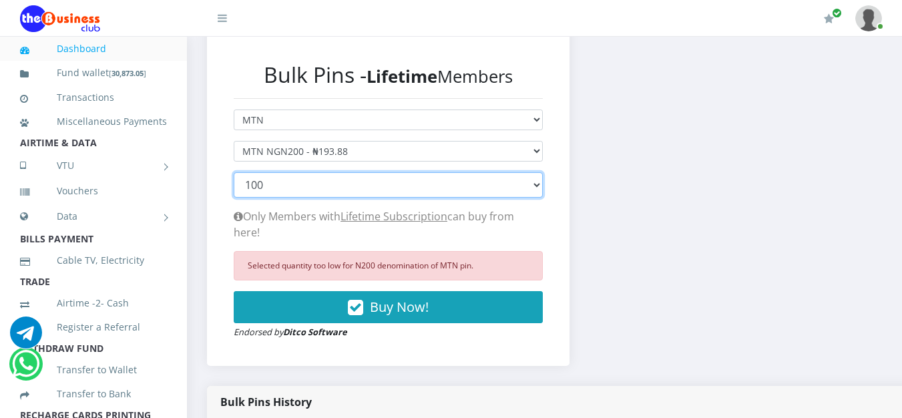
click at [530, 196] on select "100 150 200 300 500 1000" at bounding box center [388, 184] width 309 height 25
select select "200"
click at [234, 176] on select "100 150 200 300 500 1000" at bounding box center [388, 184] width 309 height 25
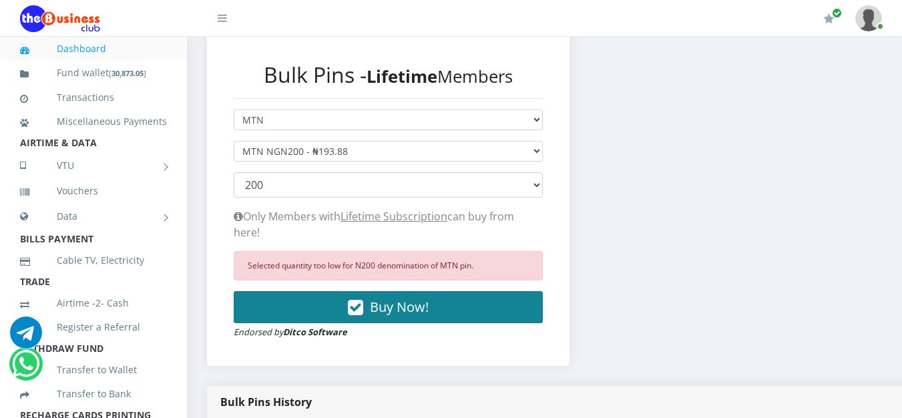
click at [428, 298] on span "Buy Now!" at bounding box center [399, 307] width 59 height 18
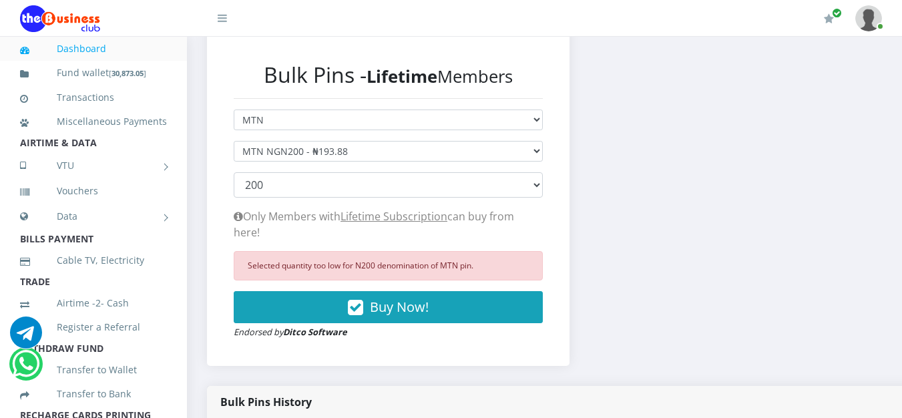
scroll to position [365, 0]
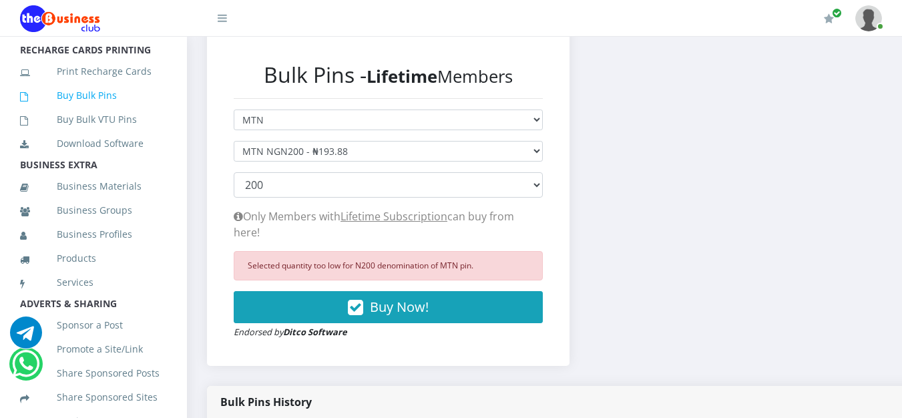
click at [120, 102] on link "Buy Bulk Pins" at bounding box center [93, 95] width 147 height 31
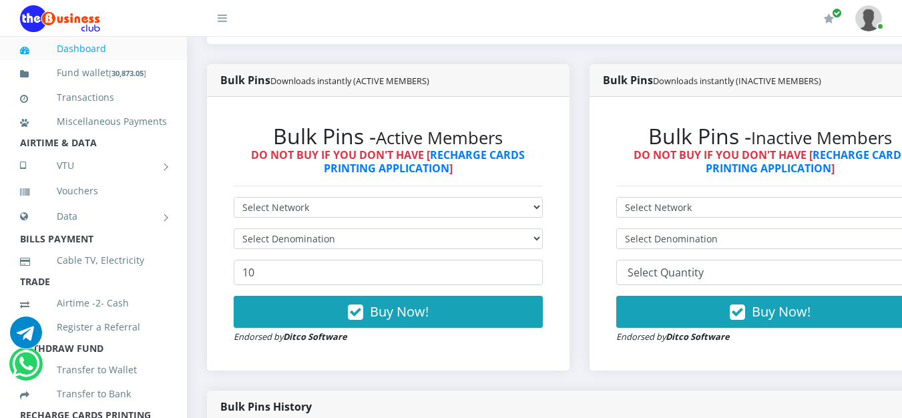
scroll to position [401, 0]
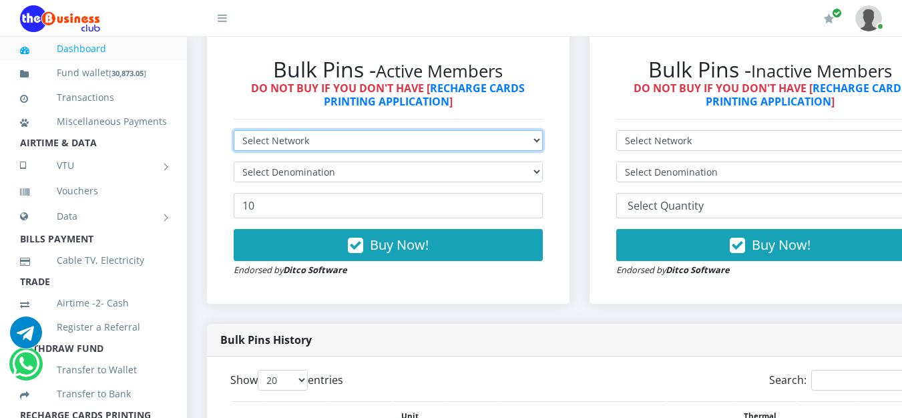
click at [543, 144] on select "Select Network MTN Globacom 9Mobile Airtel" at bounding box center [388, 140] width 309 height 21
select select "MTN"
click at [234, 133] on select "Select Network MTN Globacom 9Mobile Airtel" at bounding box center [388, 140] width 309 height 21
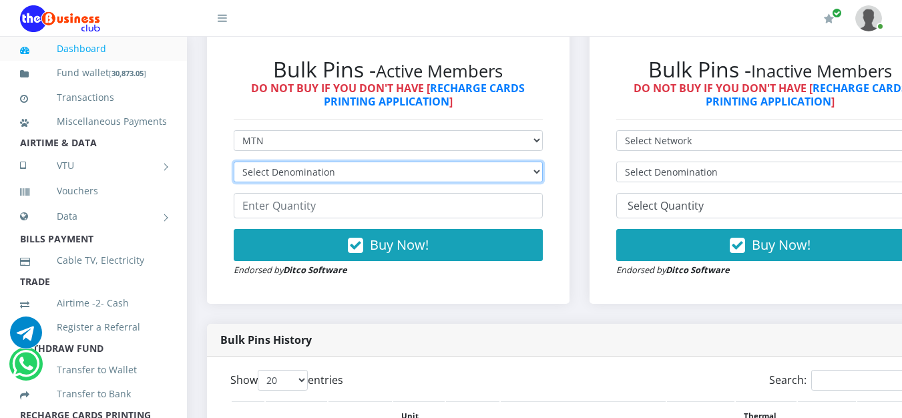
click at [543, 173] on select "Select Denomination MTN NGN100 - ₦96.99 MTN NGN200 - ₦193.98 MTN NGN400 - ₦387.…" at bounding box center [388, 172] width 309 height 21
select select "193.98-200"
click at [234, 164] on select "Select Denomination MTN NGN100 - ₦96.99 MTN NGN200 - ₦193.98 MTN NGN400 - ₦387.…" at bounding box center [388, 172] width 309 height 21
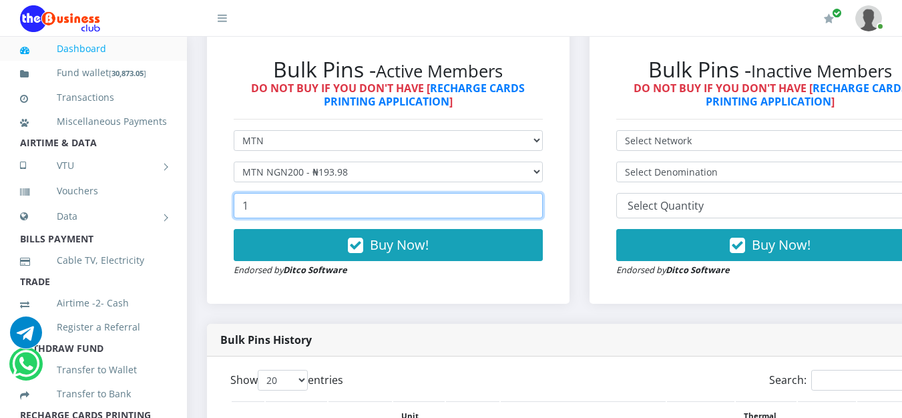
click at [540, 203] on input "1" at bounding box center [388, 205] width 309 height 25
click at [540, 203] on input "2" at bounding box center [388, 205] width 309 height 25
click at [540, 203] on input "16" at bounding box center [388, 205] width 309 height 25
click at [540, 203] on input "17" at bounding box center [388, 205] width 309 height 25
click at [540, 203] on input "18" at bounding box center [388, 205] width 309 height 25
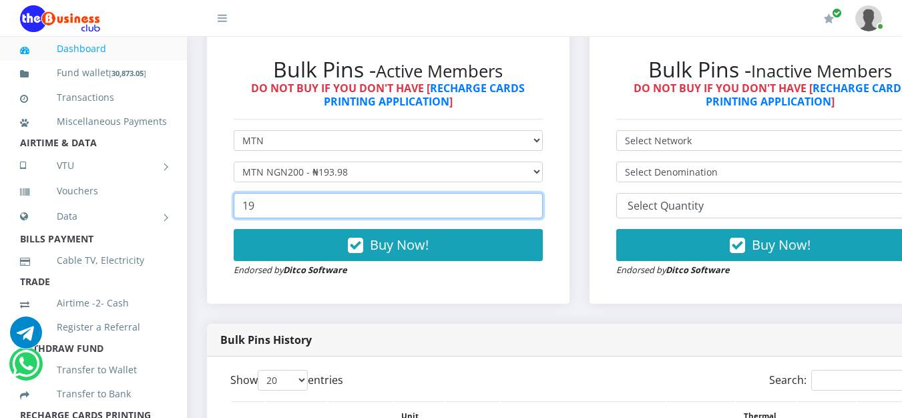
click at [540, 203] on input "19" at bounding box center [388, 205] width 309 height 25
click at [540, 203] on input "24" at bounding box center [388, 205] width 309 height 25
click at [540, 203] on input "25" at bounding box center [388, 205] width 309 height 25
click at [540, 203] on input "26" at bounding box center [388, 205] width 309 height 25
click at [540, 203] on input "27" at bounding box center [388, 205] width 309 height 25
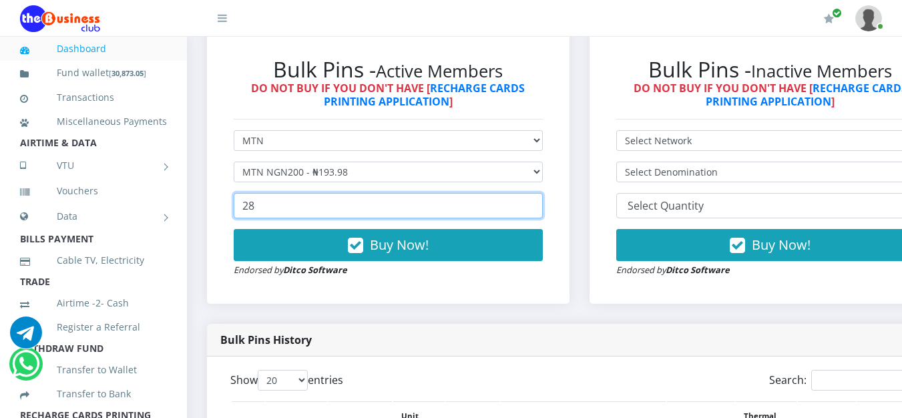
click at [540, 203] on input "28" at bounding box center [388, 205] width 309 height 25
click at [540, 203] on input "29" at bounding box center [388, 205] width 309 height 25
click at [540, 203] on input "30" at bounding box center [388, 205] width 309 height 25
click at [540, 203] on input "31" at bounding box center [388, 205] width 309 height 25
click at [540, 203] on input "32" at bounding box center [388, 205] width 309 height 25
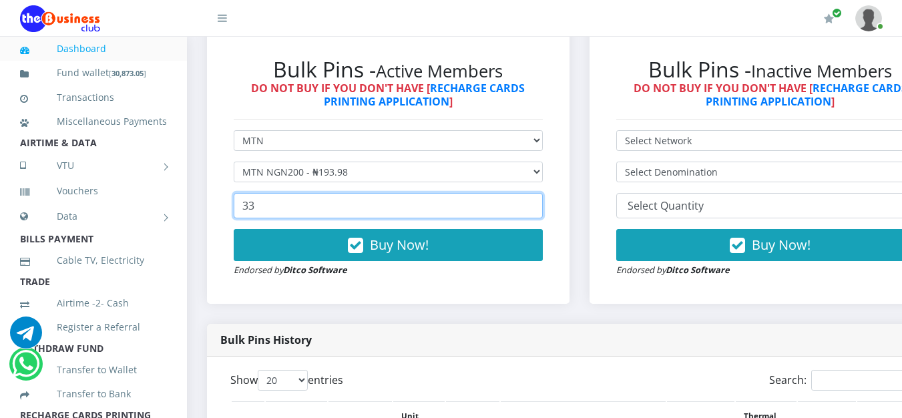
click at [540, 203] on input "33" at bounding box center [388, 205] width 309 height 25
click at [540, 203] on input "34" at bounding box center [388, 205] width 309 height 25
click at [540, 203] on input "35" at bounding box center [388, 205] width 309 height 25
click at [540, 203] on input "36" at bounding box center [388, 205] width 309 height 25
click at [540, 203] on input "37" at bounding box center [388, 205] width 309 height 25
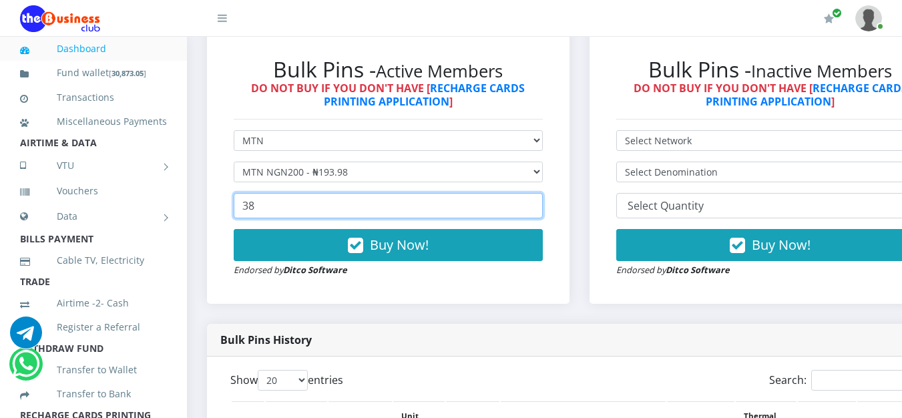
click at [540, 203] on input "38" at bounding box center [388, 205] width 309 height 25
click at [540, 203] on input "39" at bounding box center [388, 205] width 309 height 25
type input "40"
click at [540, 203] on input "40" at bounding box center [388, 205] width 309 height 25
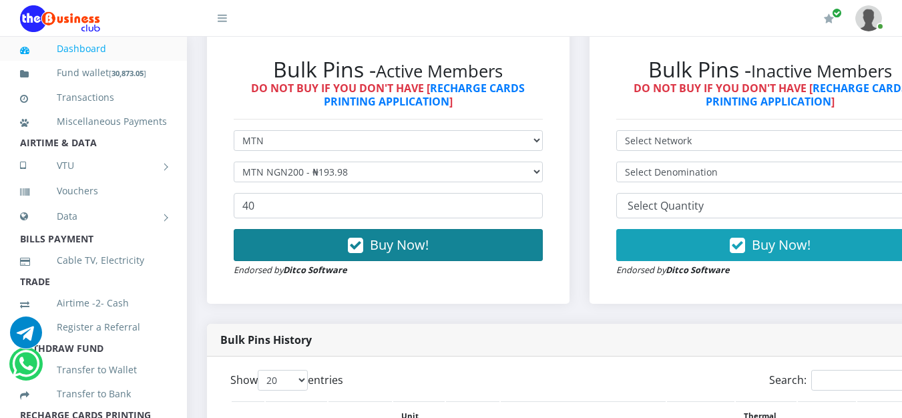
click at [450, 232] on button "Buy Now!" at bounding box center [388, 245] width 309 height 32
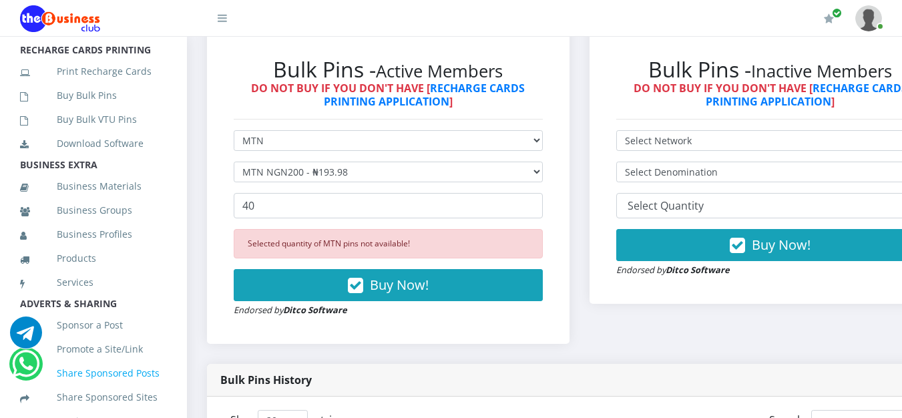
scroll to position [383, 0]
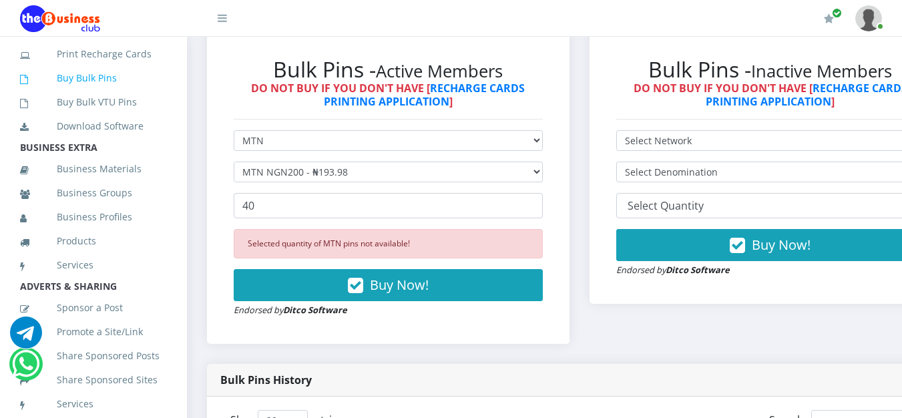
click at [150, 94] on link "Buy Bulk Pins" at bounding box center [93, 78] width 147 height 31
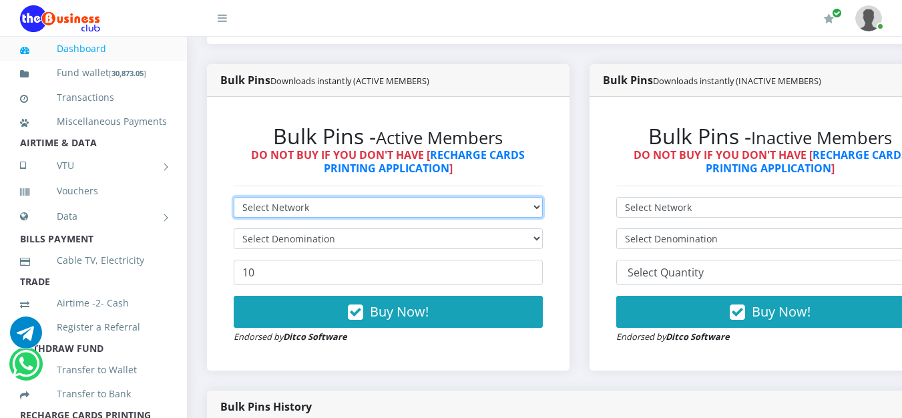
click at [528, 204] on select "Select Network MTN Globacom 9Mobile Airtel" at bounding box center [388, 207] width 309 height 21
select select "MTN"
click at [234, 200] on select "Select Network MTN Globacom 9Mobile Airtel" at bounding box center [388, 207] width 309 height 21
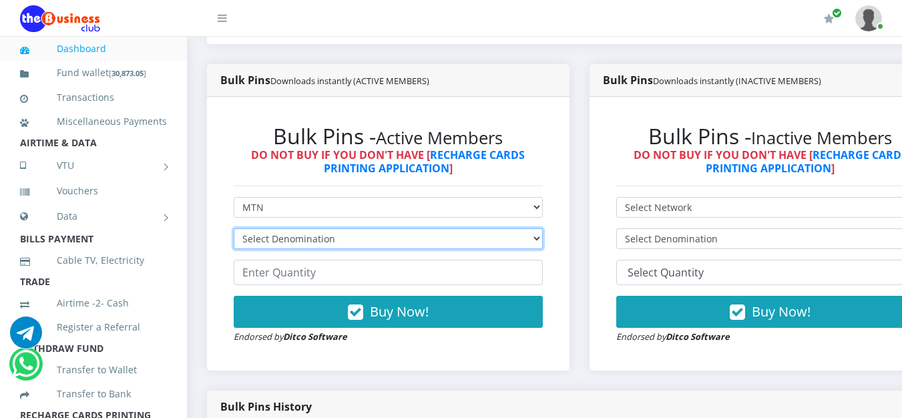
click at [543, 246] on select "Select Denomination MTN NGN100 - ₦96.99 MTN NGN200 - ₦193.98 MTN NGN400 - ₦387.…" at bounding box center [388, 238] width 309 height 21
select select "193.98-200"
click at [234, 231] on select "Select Denomination MTN NGN100 - ₦96.99 MTN NGN200 - ₦193.98 MTN NGN400 - ₦387.…" at bounding box center [388, 238] width 309 height 21
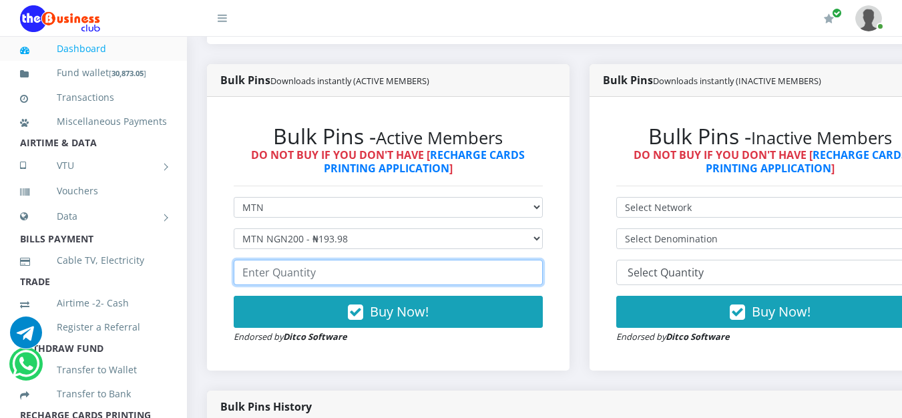
click at [520, 285] on input "number" at bounding box center [388, 272] width 309 height 25
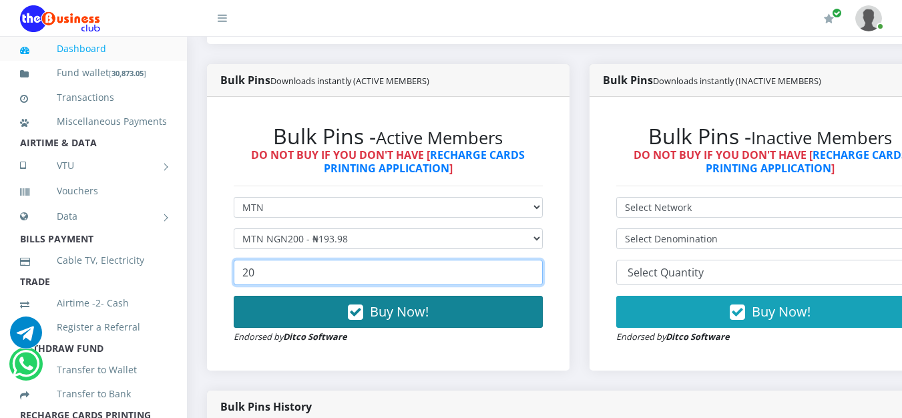
type input "20"
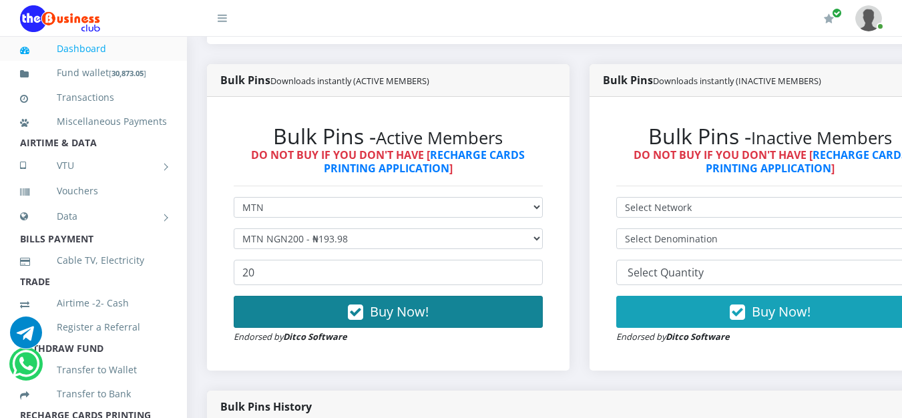
click at [494, 309] on button "Buy Now!" at bounding box center [388, 312] width 309 height 32
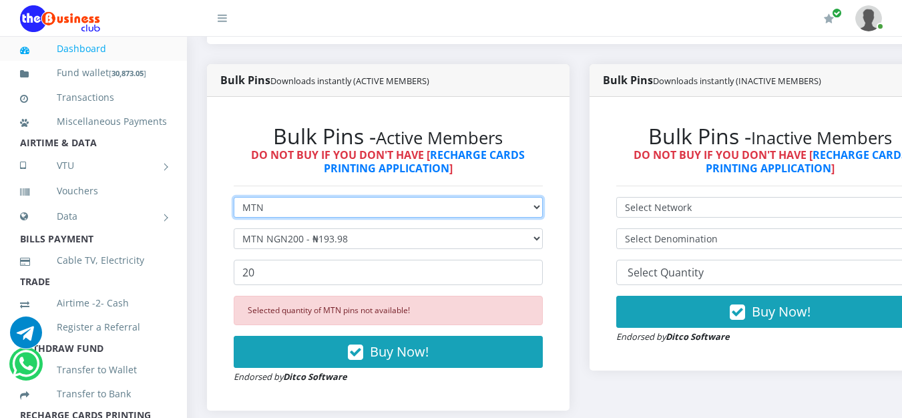
click at [543, 207] on select "Select Network MTN Globacom 9Mobile Airtel" at bounding box center [388, 207] width 309 height 21
select select "Airtel"
click at [234, 200] on select "Select Network MTN Globacom 9Mobile Airtel" at bounding box center [388, 207] width 309 height 21
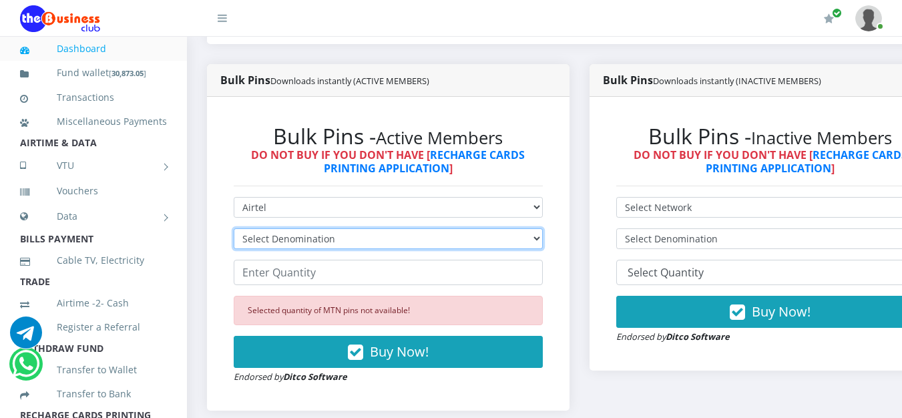
click at [524, 242] on select "Select Denomination Airtel NGN100 - ₦96.38 Airtel NGN200 - ₦192.76 Airtel NGN50…" at bounding box center [388, 238] width 309 height 21
select select "96.38-100"
click at [234, 231] on select "Select Denomination Airtel NGN100 - ₦96.38 Airtel NGN200 - ₦192.76 Airtel NGN50…" at bounding box center [388, 238] width 309 height 21
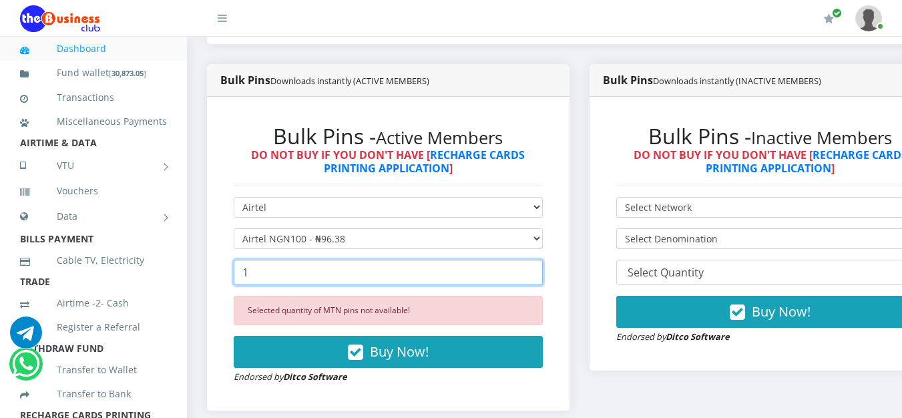
click at [540, 274] on input "1" at bounding box center [388, 272] width 309 height 25
click at [540, 274] on input "2" at bounding box center [388, 272] width 309 height 25
click at [540, 274] on input "3" at bounding box center [388, 272] width 309 height 25
click at [540, 274] on input "9" at bounding box center [388, 272] width 309 height 25
type input "10"
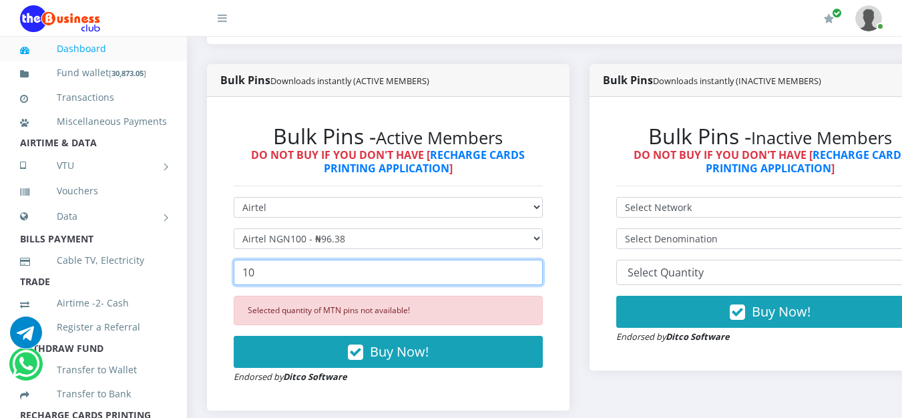
click at [540, 274] on input "10" at bounding box center [388, 272] width 309 height 25
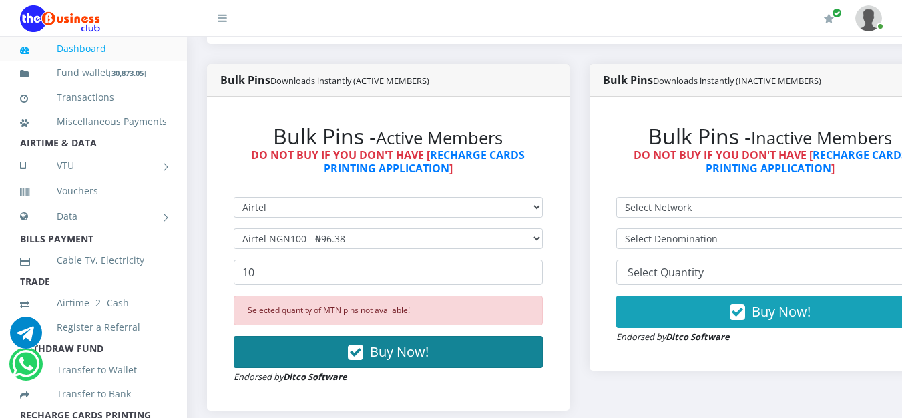
click at [469, 362] on button "Buy Now!" at bounding box center [388, 352] width 309 height 32
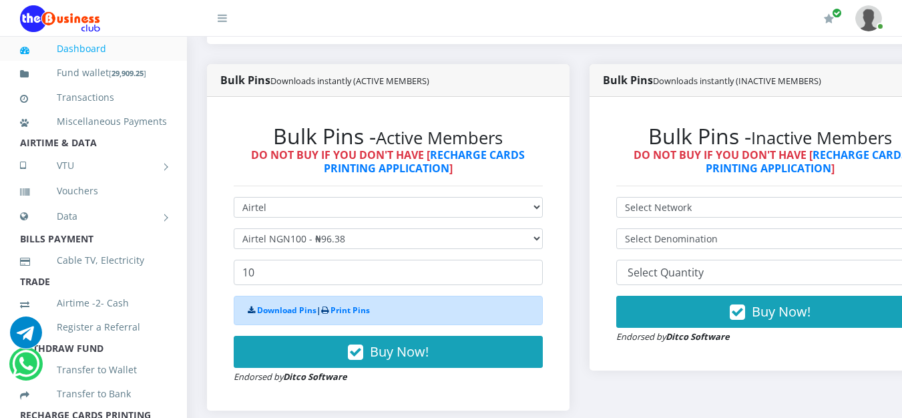
click at [376, 316] on div "Download Pins | Print Pins" at bounding box center [388, 310] width 309 height 29
click at [349, 313] on link "Print Pins" at bounding box center [350, 310] width 39 height 11
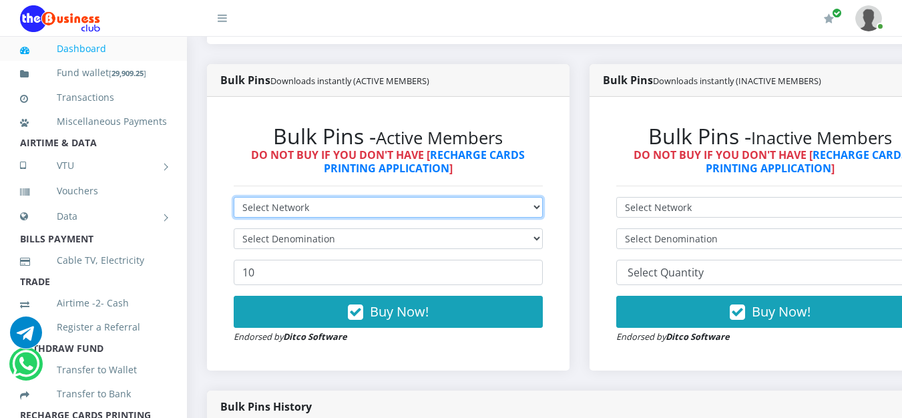
click at [543, 209] on select "Select Network MTN Globacom 9Mobile Airtel" at bounding box center [388, 207] width 309 height 21
select select "MTN"
click at [234, 200] on select "Select Network MTN Globacom 9Mobile Airtel" at bounding box center [388, 207] width 309 height 21
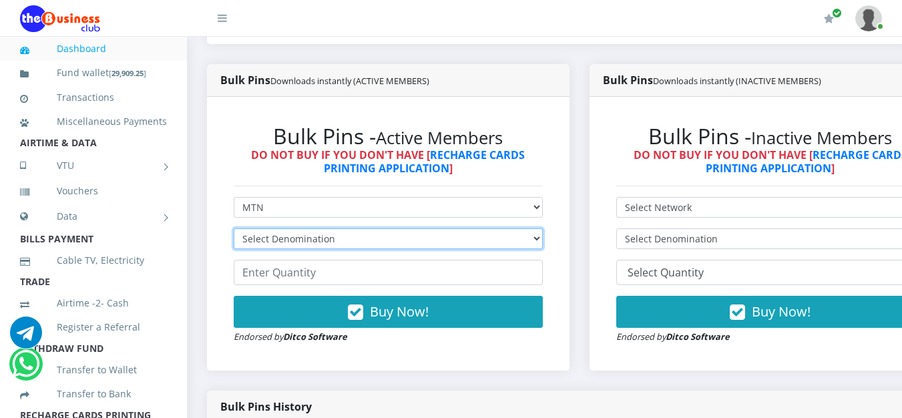
click at [543, 242] on select "Select Denomination MTN NGN100 - ₦96.99 MTN NGN200 - ₦193.98 MTN NGN400 - ₦387.…" at bounding box center [388, 238] width 309 height 21
select select "193.98-200"
click at [234, 231] on select "Select Denomination MTN NGN100 - ₦96.99 MTN NGN200 - ₦193.98 MTN NGN400 - ₦387.…" at bounding box center [388, 238] width 309 height 21
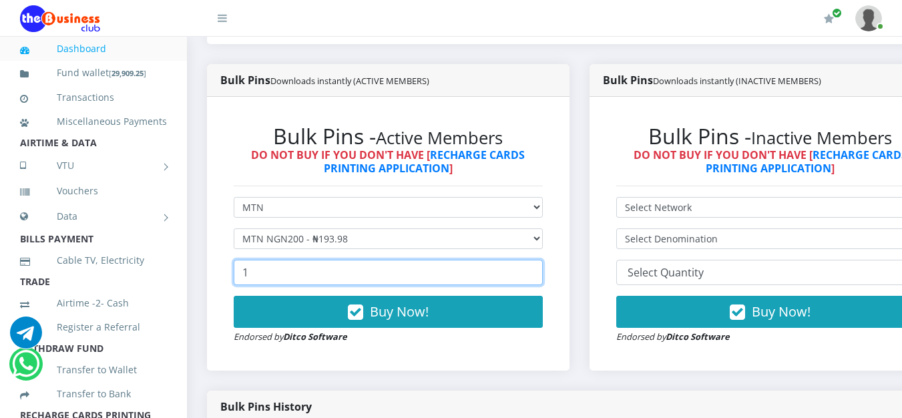
click at [542, 273] on input "1" at bounding box center [388, 272] width 309 height 25
click at [542, 273] on input "10" at bounding box center [388, 272] width 309 height 25
click at [542, 273] on input "11" at bounding box center [388, 272] width 309 height 25
click at [542, 273] on input "12" at bounding box center [388, 272] width 309 height 25
click at [542, 273] on input "13" at bounding box center [388, 272] width 309 height 25
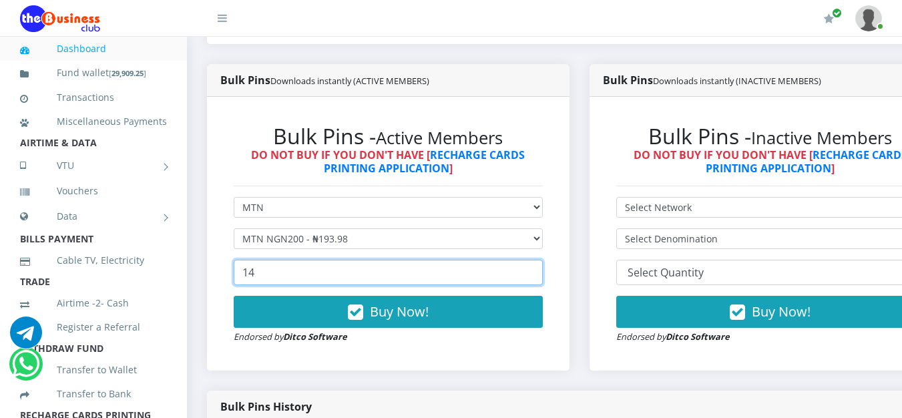
click at [542, 273] on input "14" at bounding box center [388, 272] width 309 height 25
click at [542, 273] on input "15" at bounding box center [388, 272] width 309 height 25
click at [542, 273] on input "16" at bounding box center [388, 272] width 309 height 25
click at [542, 273] on input "17" at bounding box center [388, 272] width 309 height 25
click at [542, 273] on input "18" at bounding box center [388, 272] width 309 height 25
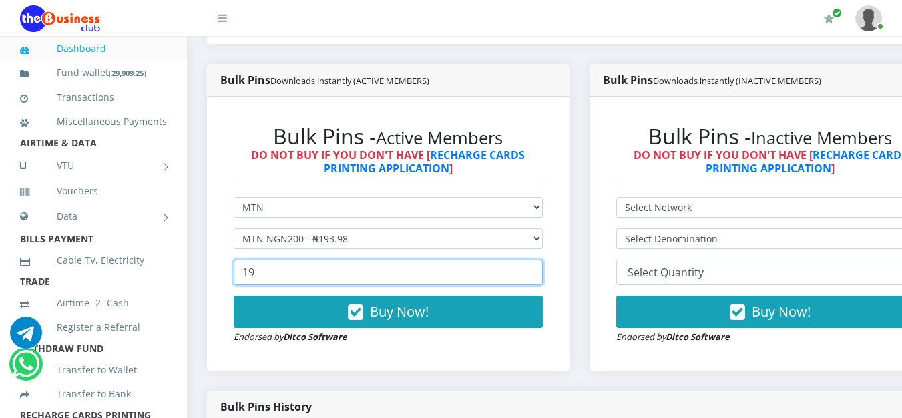
click at [542, 273] on input "19" at bounding box center [388, 272] width 309 height 25
click at [542, 273] on input "20" at bounding box center [388, 272] width 309 height 25
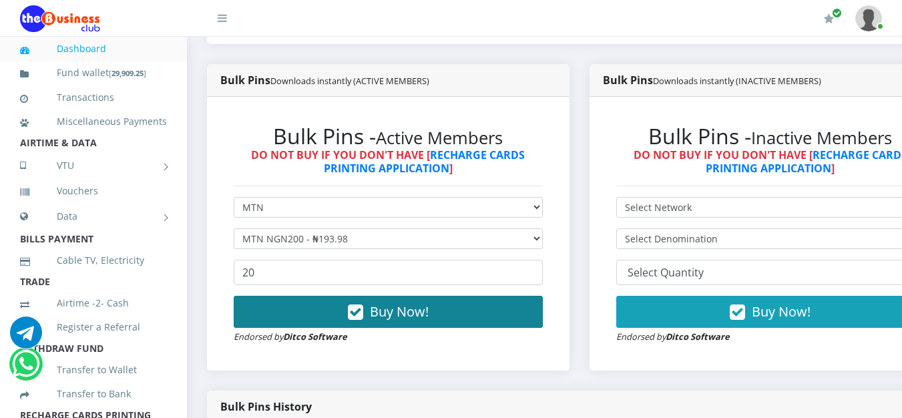
click at [494, 306] on button "Buy Now!" at bounding box center [388, 312] width 309 height 32
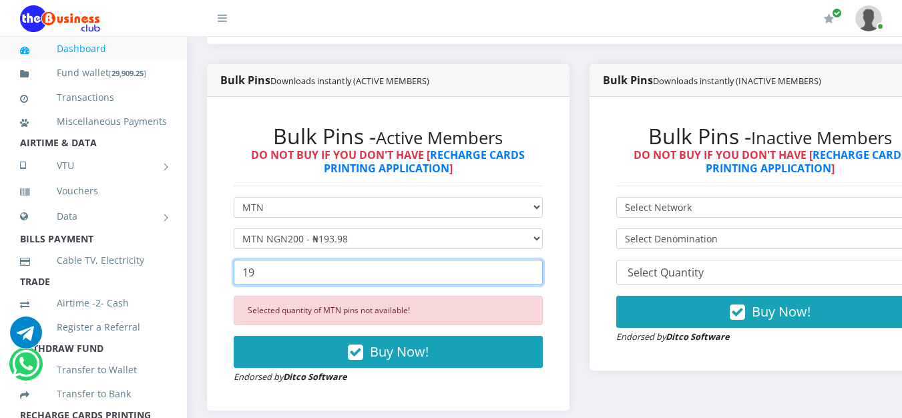
click at [538, 278] on input "19" at bounding box center [388, 272] width 309 height 25
click at [538, 278] on input "18" at bounding box center [388, 272] width 309 height 25
click at [538, 278] on input "17" at bounding box center [388, 272] width 309 height 25
click at [538, 278] on input "16" at bounding box center [388, 272] width 309 height 25
type input "15"
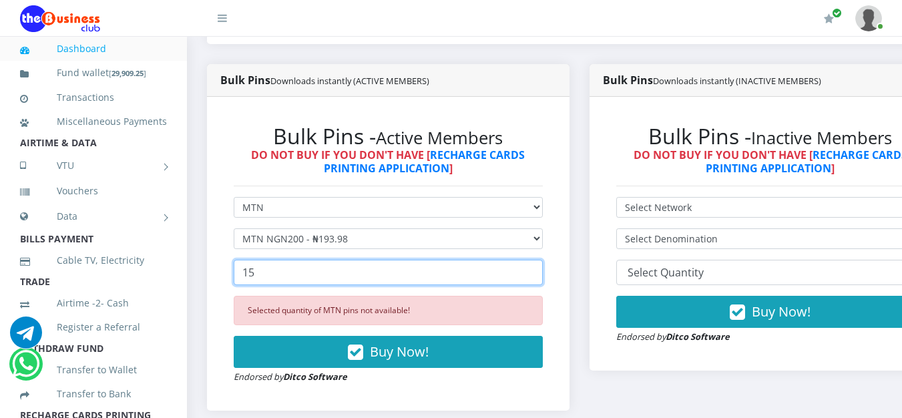
click at [538, 278] on input "15" at bounding box center [388, 272] width 309 height 25
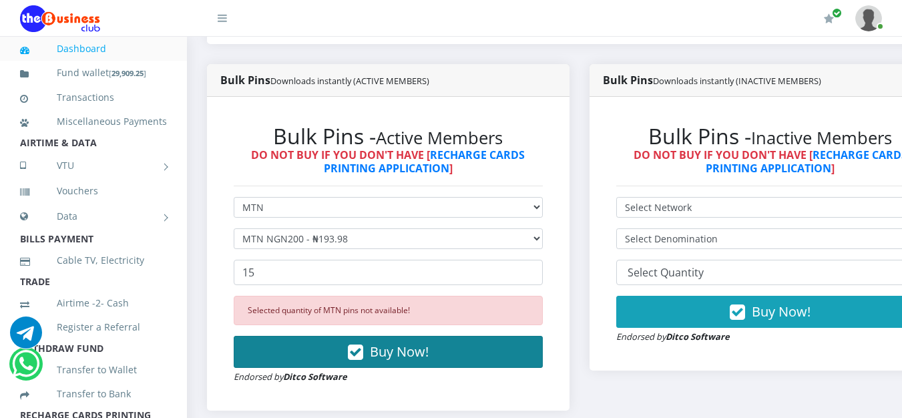
click at [353, 359] on icon "button" at bounding box center [355, 352] width 15 height 13
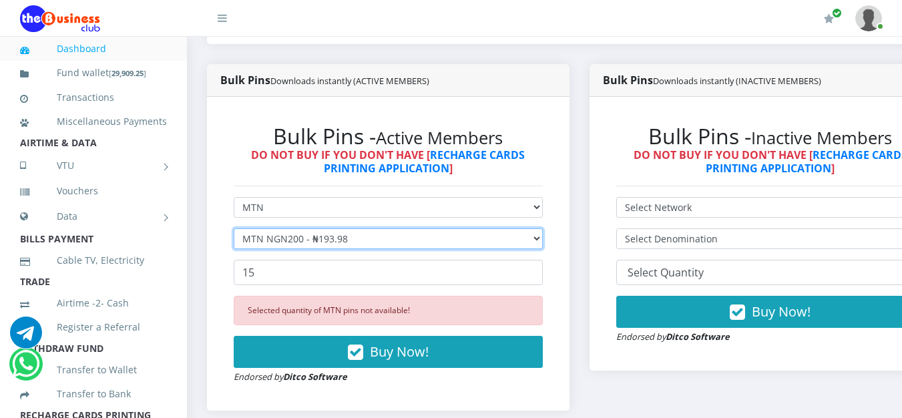
click at [517, 238] on select "Select Denomination MTN NGN100 - ₦96.99 MTN NGN200 - ₦193.98 MTN NGN400 - ₦387.…" at bounding box center [388, 238] width 309 height 21
select select "96.99-100"
click at [234, 231] on select "Select Denomination MTN NGN100 - ₦96.99 MTN NGN200 - ₦193.98 MTN NGN400 - ₦387.…" at bounding box center [388, 238] width 309 height 21
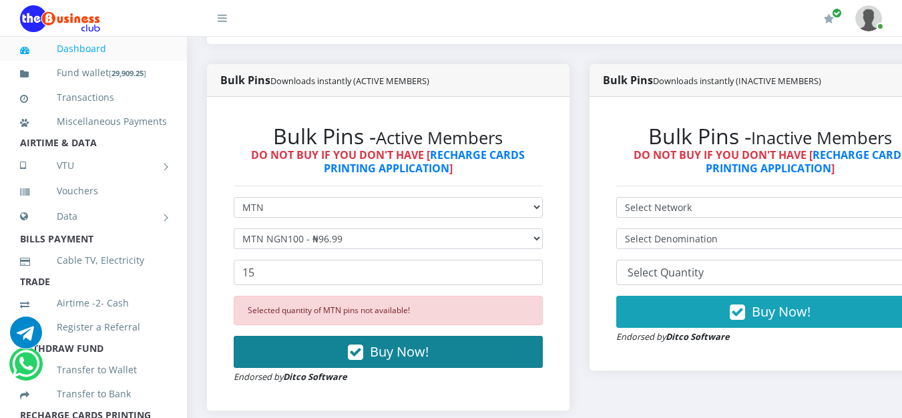
click at [440, 361] on button "Buy Now!" at bounding box center [388, 352] width 309 height 32
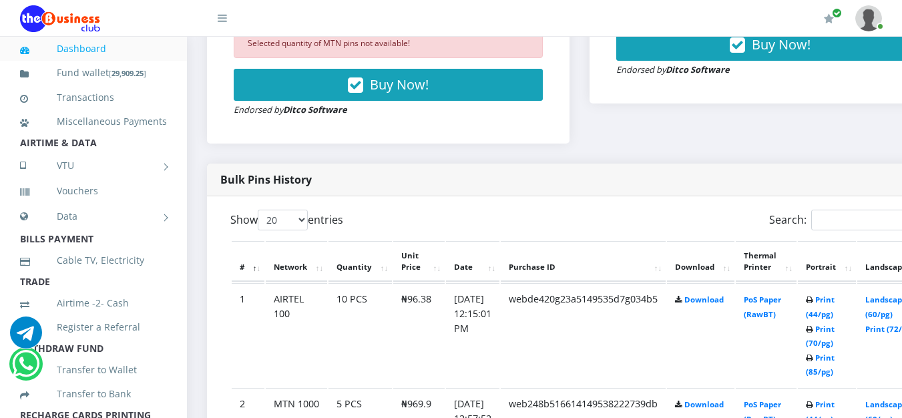
scroll to position [735, 0]
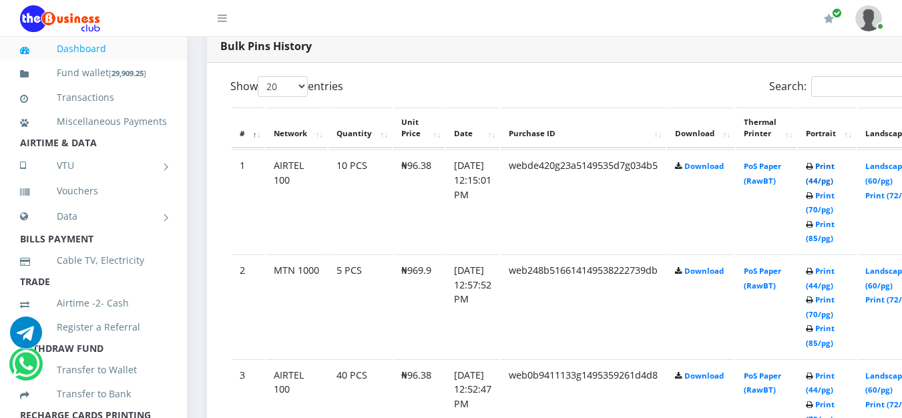
click at [835, 172] on link "Print (44/pg)" at bounding box center [820, 173] width 29 height 25
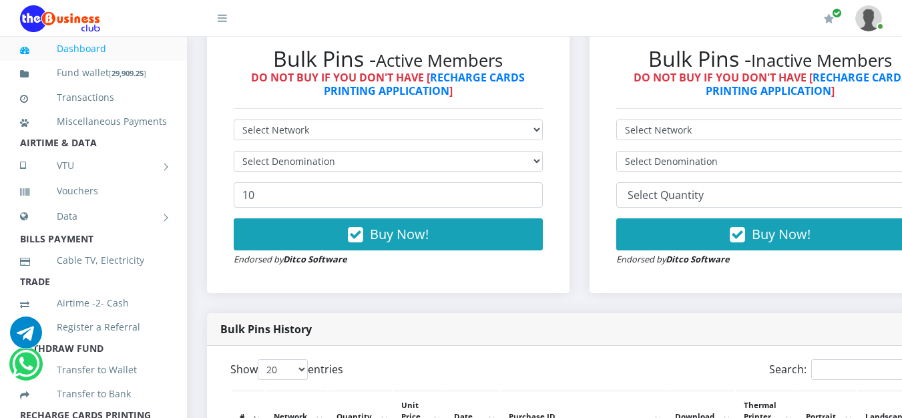
scroll to position [365, 0]
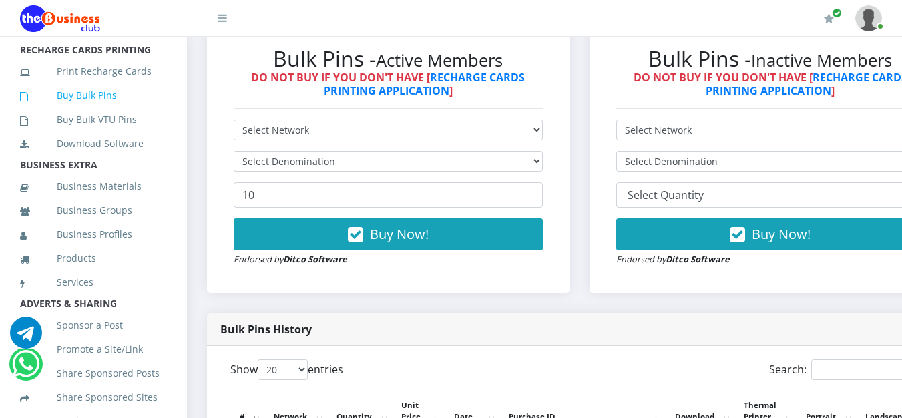
click at [100, 109] on link "Buy Bulk Pins" at bounding box center [93, 95] width 147 height 31
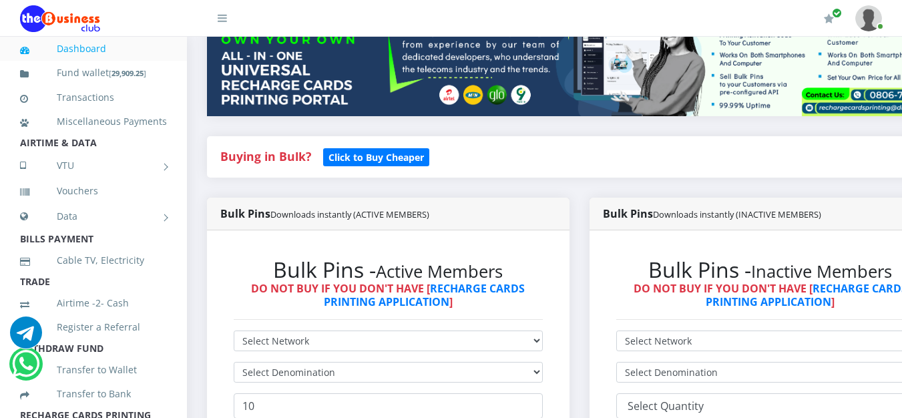
scroll to position [267, 0]
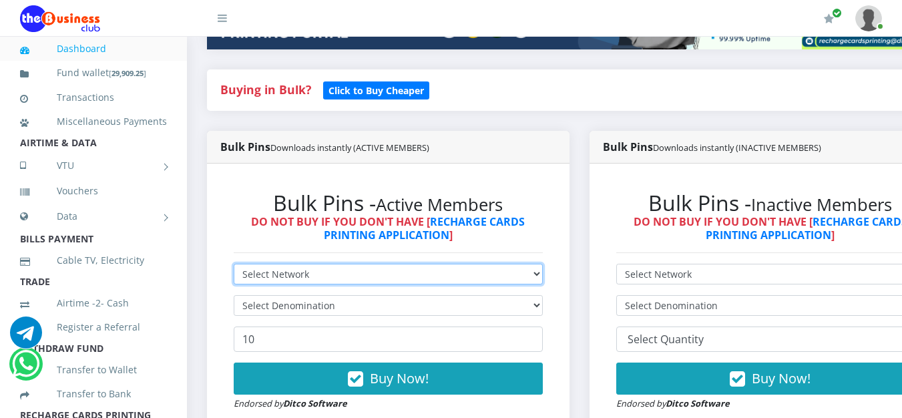
click at [327, 273] on select "Select Network MTN Globacom 9Mobile Airtel" at bounding box center [388, 274] width 309 height 21
select select "MTN"
click at [234, 267] on select "Select Network MTN Globacom 9Mobile Airtel" at bounding box center [388, 274] width 309 height 21
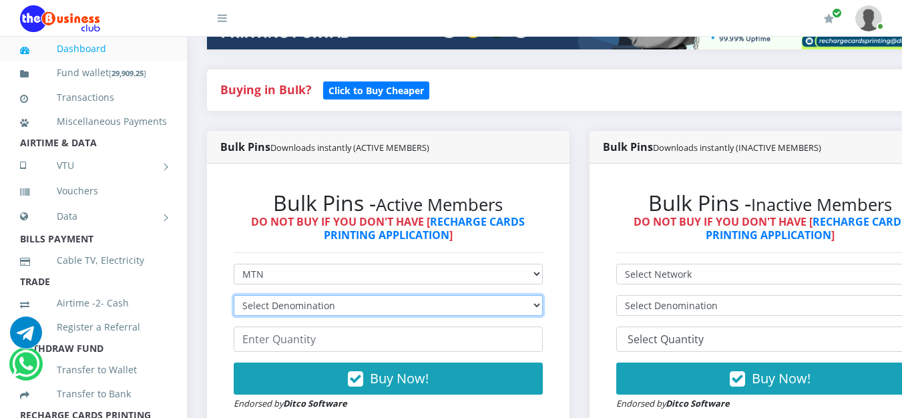
click at [307, 313] on select "Select Denomination MTN NGN100 - ₦96.99 MTN NGN200 - ₦193.98 MTN NGN400 - ₦387.…" at bounding box center [388, 305] width 309 height 21
select select "193.98-200"
click at [234, 298] on select "Select Denomination MTN NGN100 - ₦96.99 MTN NGN200 - ₦193.98 MTN NGN400 - ₦387.…" at bounding box center [388, 305] width 309 height 21
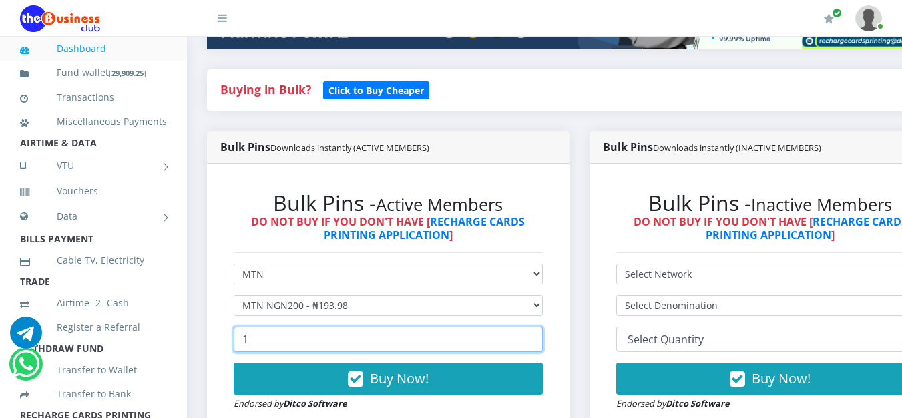
click at [536, 341] on input "1" at bounding box center [388, 339] width 309 height 25
click at [536, 341] on input "10" at bounding box center [388, 339] width 309 height 25
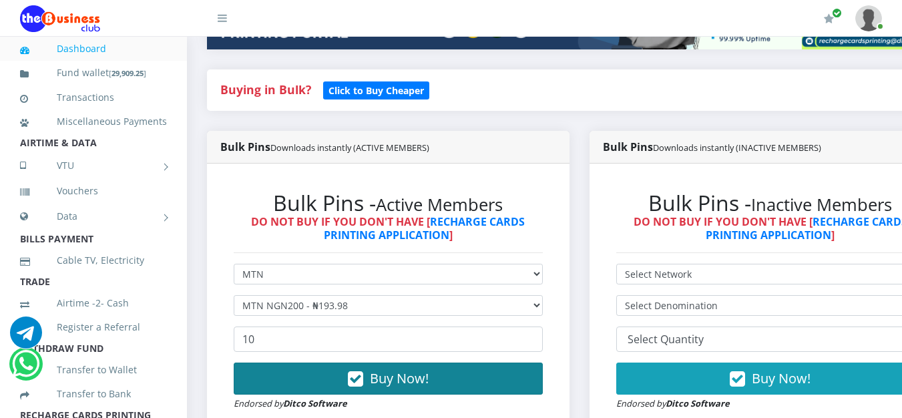
click at [509, 372] on button "Buy Now!" at bounding box center [388, 379] width 309 height 32
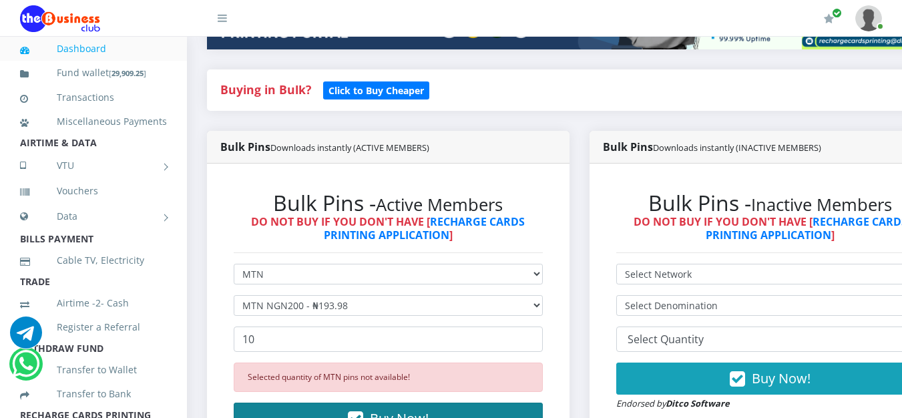
scroll to position [334, 0]
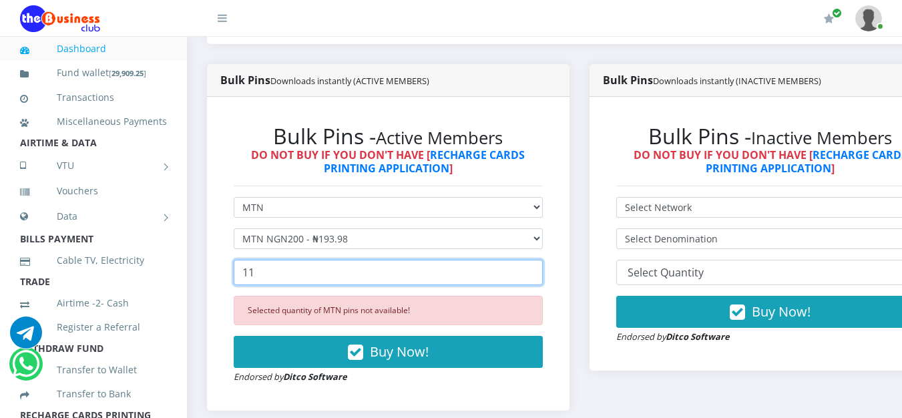
click at [541, 273] on input "11" at bounding box center [388, 272] width 309 height 25
click at [541, 273] on input "12" at bounding box center [388, 272] width 309 height 25
click at [541, 273] on input "13" at bounding box center [388, 272] width 309 height 25
click at [541, 273] on input "14" at bounding box center [388, 272] width 309 height 25
click at [541, 273] on input "15" at bounding box center [388, 272] width 309 height 25
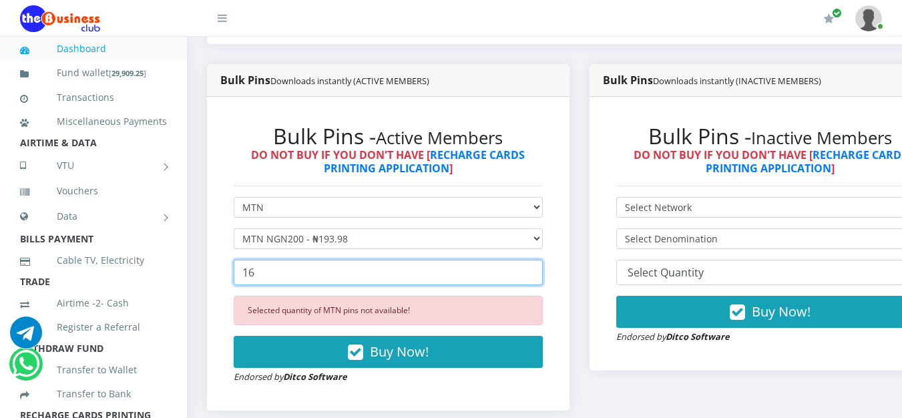
click at [541, 279] on input "16" at bounding box center [388, 272] width 309 height 25
drag, startPoint x: 541, startPoint y: 279, endPoint x: 534, endPoint y: 285, distance: 9.5
click at [541, 280] on input "15" at bounding box center [388, 272] width 309 height 25
click at [540, 281] on input "14" at bounding box center [388, 272] width 309 height 25
click at [540, 281] on input "9" at bounding box center [388, 272] width 309 height 25
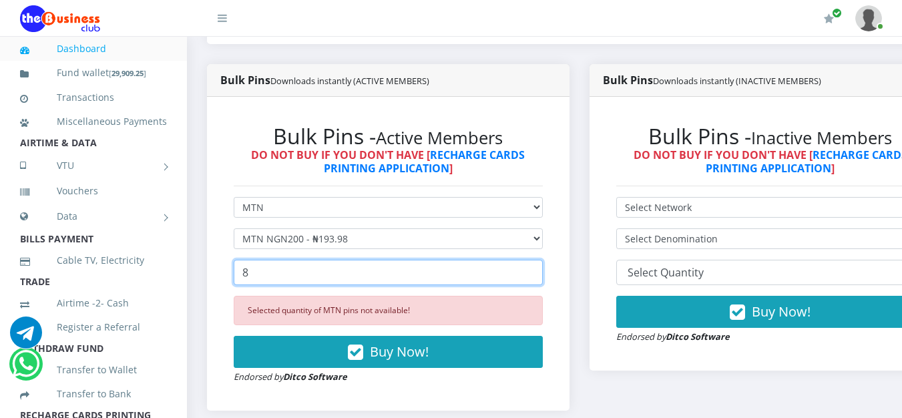
click at [540, 281] on input "8" at bounding box center [388, 272] width 309 height 25
click at [540, 281] on input "7" at bounding box center [388, 272] width 309 height 25
click at [540, 281] on input "6" at bounding box center [388, 272] width 309 height 25
click at [540, 281] on input "5" at bounding box center [388, 272] width 309 height 25
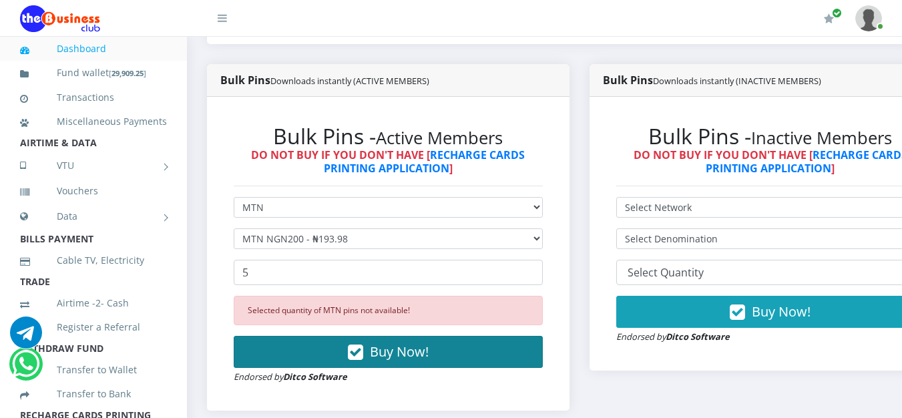
click at [476, 347] on button "Buy Now!" at bounding box center [388, 352] width 309 height 32
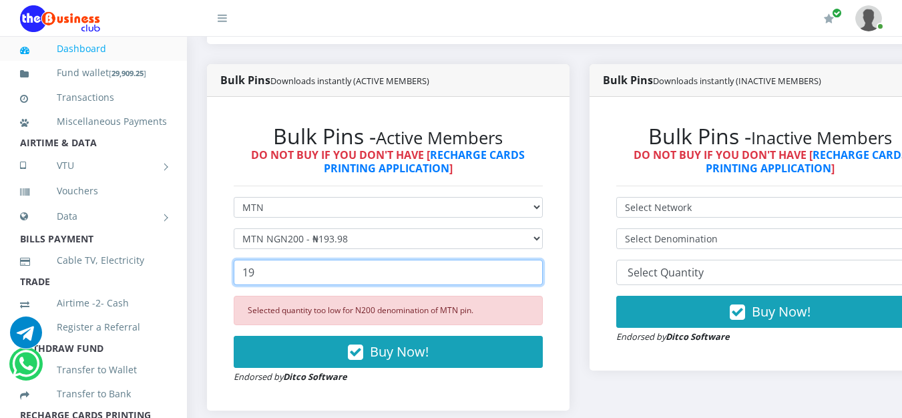
click at [543, 269] on input "19" at bounding box center [388, 272] width 309 height 25
click at [543, 269] on input "20" at bounding box center [388, 272] width 309 height 25
click at [543, 269] on input "21" at bounding box center [388, 272] width 309 height 25
click at [543, 269] on input "22" at bounding box center [388, 272] width 309 height 25
click at [543, 269] on input "23" at bounding box center [388, 272] width 309 height 25
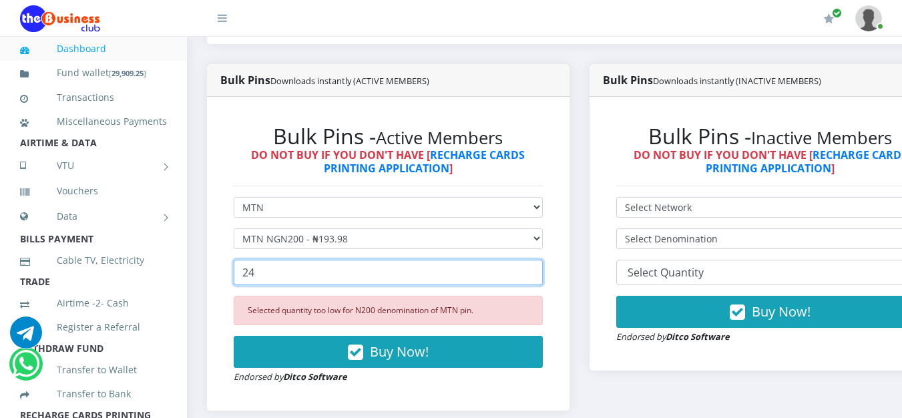
click at [543, 269] on input "24" at bounding box center [388, 272] width 309 height 25
click at [543, 269] on input "25" at bounding box center [388, 272] width 309 height 25
click at [543, 269] on input "26" at bounding box center [388, 272] width 309 height 25
click at [543, 269] on input "27" at bounding box center [388, 272] width 309 height 25
click at [543, 269] on input "28" at bounding box center [388, 272] width 309 height 25
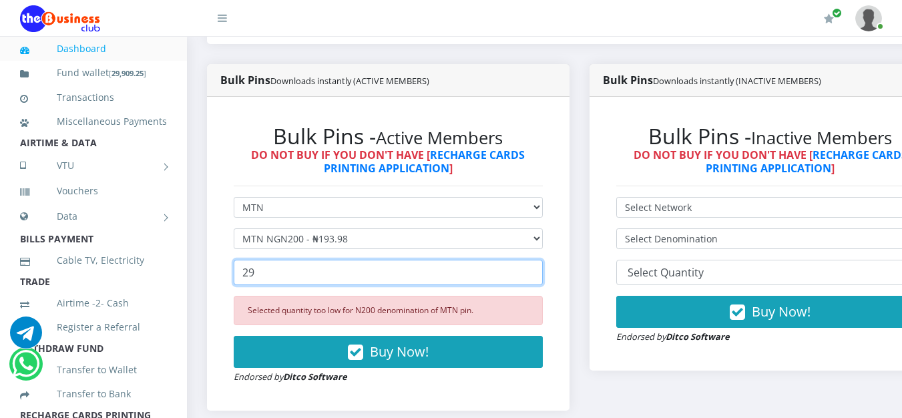
click at [543, 269] on input "29" at bounding box center [388, 272] width 309 height 25
click at [543, 269] on input "30" at bounding box center [388, 272] width 309 height 25
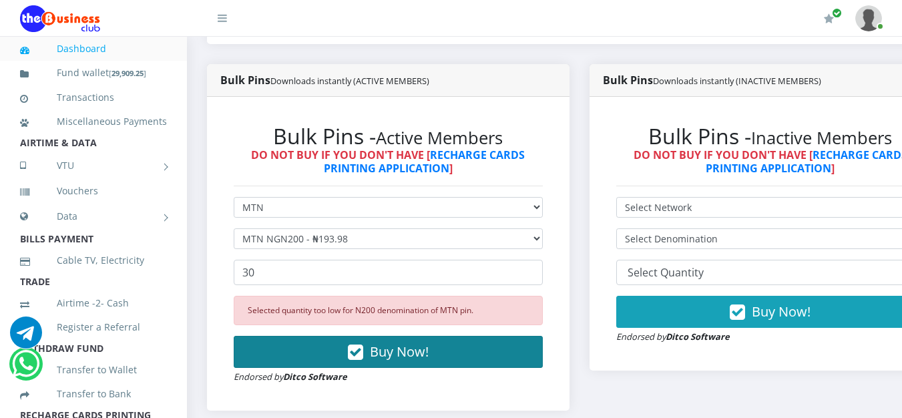
click at [429, 349] on span "Buy Now!" at bounding box center [399, 352] width 59 height 18
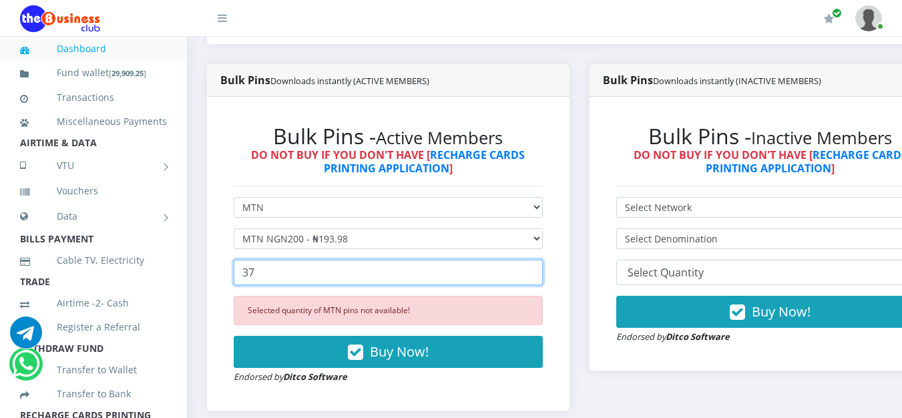
click at [540, 274] on input "37" at bounding box center [388, 272] width 309 height 25
click at [540, 274] on input "38" at bounding box center [388, 272] width 309 height 25
click at [540, 274] on input "39" at bounding box center [388, 272] width 309 height 25
click at [540, 274] on input "40" at bounding box center [388, 272] width 309 height 25
click at [540, 274] on input "41" at bounding box center [388, 272] width 309 height 25
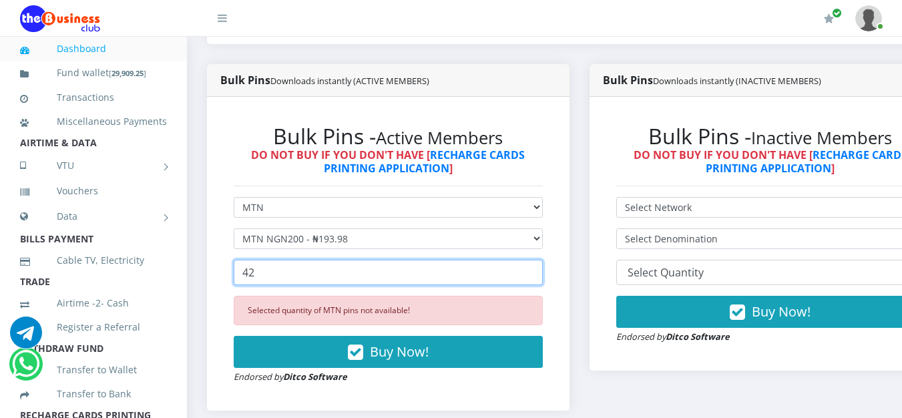
click at [540, 274] on input "42" at bounding box center [388, 272] width 309 height 25
click at [540, 277] on input "41" at bounding box center [388, 272] width 309 height 25
click at [540, 277] on input "40" at bounding box center [388, 272] width 309 height 25
click at [540, 277] on input "39" at bounding box center [388, 272] width 309 height 25
click at [540, 277] on input "38" at bounding box center [388, 272] width 309 height 25
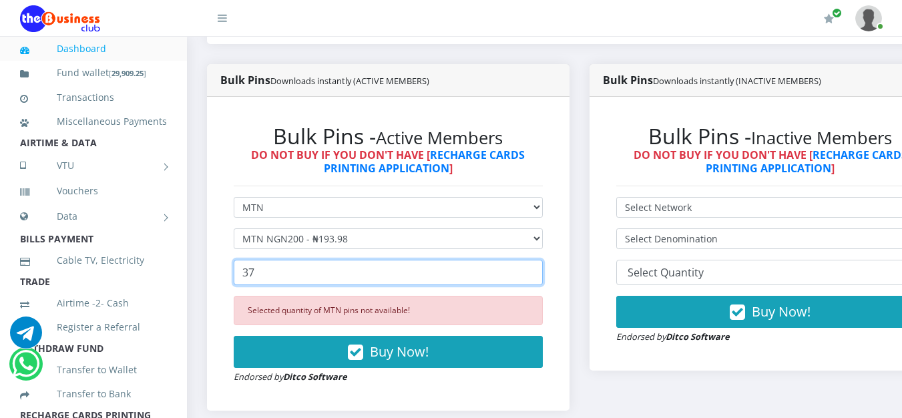
click at [540, 277] on input "37" at bounding box center [388, 272] width 309 height 25
click at [540, 277] on input "36" at bounding box center [388, 272] width 309 height 25
click at [540, 277] on input "35" at bounding box center [388, 272] width 309 height 25
click at [540, 277] on input "34" at bounding box center [388, 272] width 309 height 25
click at [540, 277] on input "33" at bounding box center [388, 272] width 309 height 25
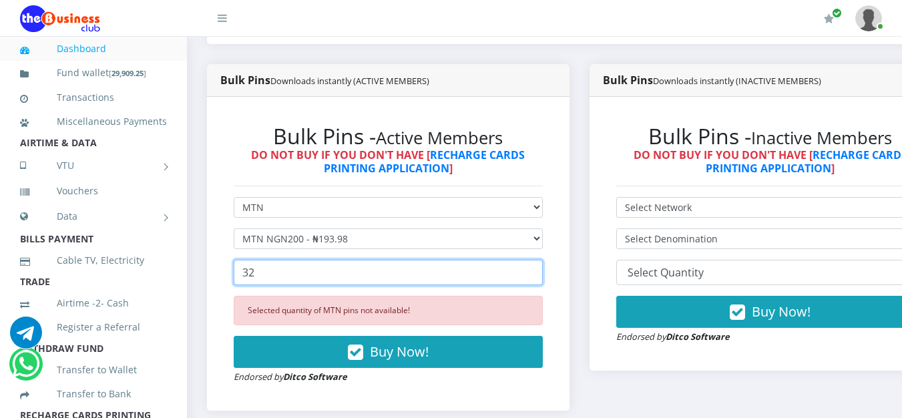
click at [540, 277] on input "32" at bounding box center [388, 272] width 309 height 25
click at [540, 277] on input "31" at bounding box center [388, 272] width 309 height 25
click at [540, 277] on input "30" at bounding box center [388, 272] width 309 height 25
click at [540, 277] on input "29" at bounding box center [388, 272] width 309 height 25
click at [540, 277] on input "28" at bounding box center [388, 272] width 309 height 25
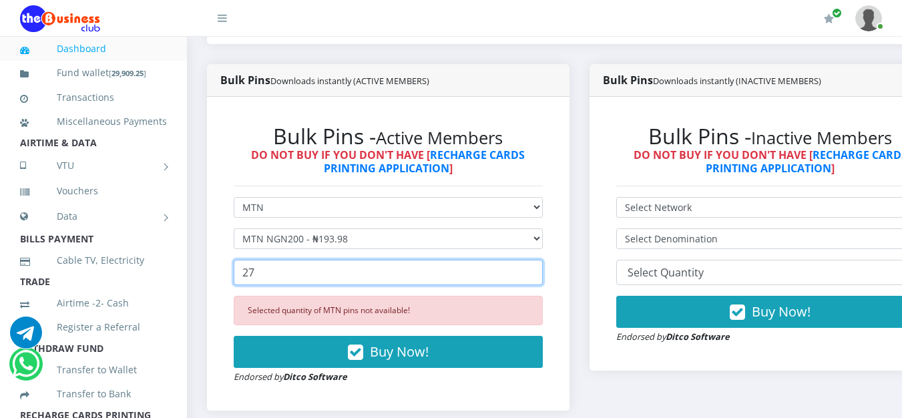
click at [540, 277] on input "27" at bounding box center [388, 272] width 309 height 25
click at [540, 277] on input "26" at bounding box center [388, 272] width 309 height 25
click at [540, 277] on input "25" at bounding box center [388, 272] width 309 height 25
click at [540, 277] on input "24" at bounding box center [388, 272] width 309 height 25
click at [540, 277] on input "23" at bounding box center [388, 272] width 309 height 25
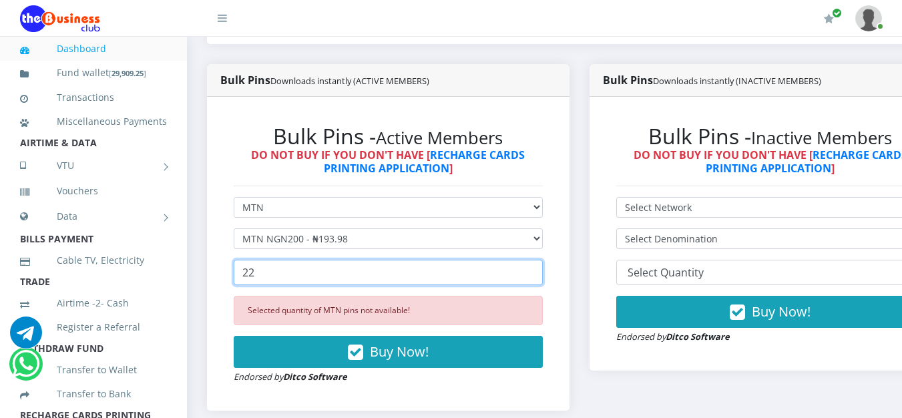
click at [540, 277] on input "22" at bounding box center [388, 272] width 309 height 25
click at [540, 277] on input "21" at bounding box center [388, 272] width 309 height 25
click at [540, 277] on input "20" at bounding box center [388, 272] width 309 height 25
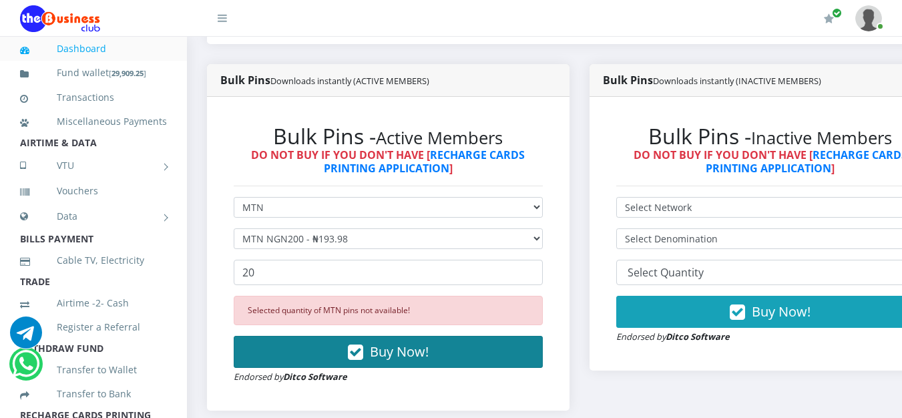
click at [484, 360] on button "Buy Now!" at bounding box center [388, 352] width 309 height 32
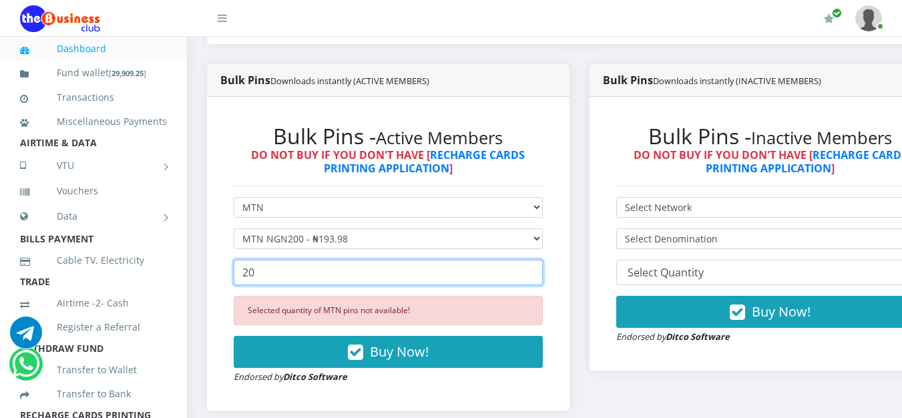
click at [542, 285] on input "20" at bounding box center [388, 272] width 309 height 25
click at [539, 281] on input "6" at bounding box center [388, 272] width 309 height 25
click at [539, 271] on input "7" at bounding box center [388, 272] width 309 height 25
click at [541, 272] on input "8" at bounding box center [388, 272] width 309 height 25
click at [541, 272] on input "9" at bounding box center [388, 272] width 309 height 25
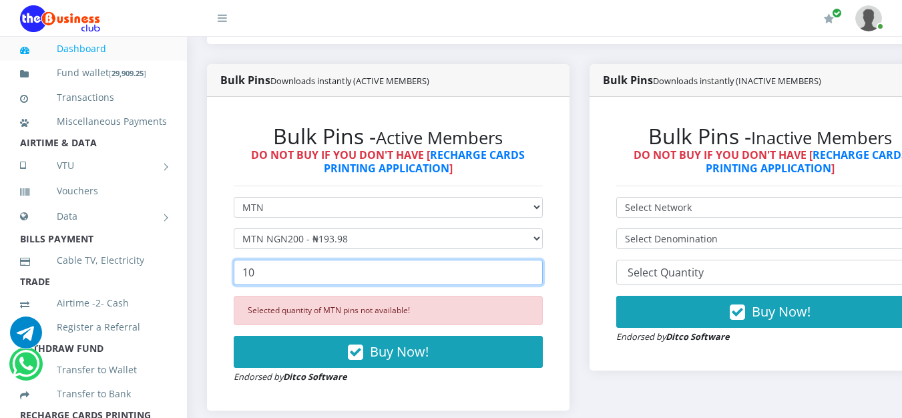
click at [541, 272] on input "10" at bounding box center [388, 272] width 309 height 25
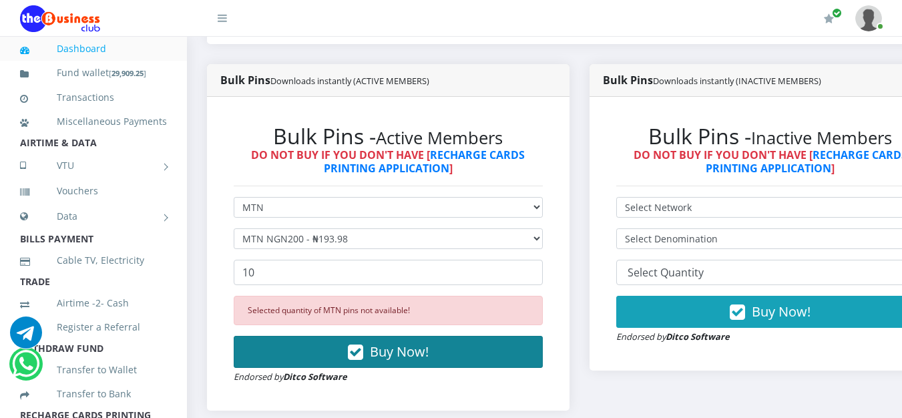
click at [508, 355] on button "Buy Now!" at bounding box center [388, 352] width 309 height 32
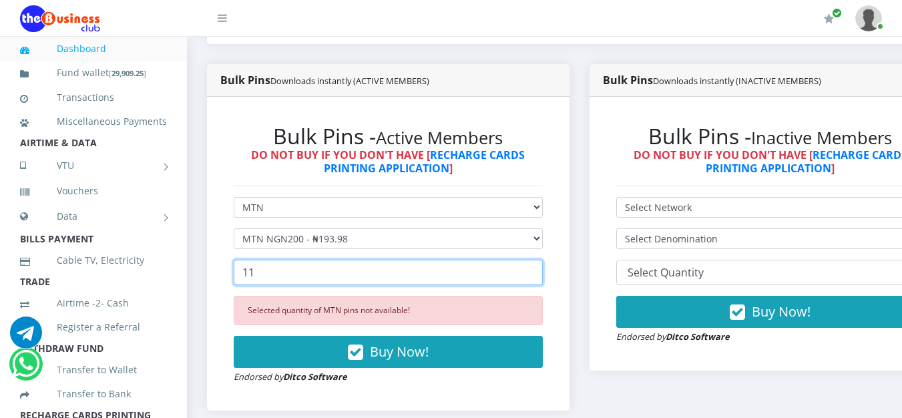
click at [539, 271] on input "11" at bounding box center [388, 272] width 309 height 25
click at [539, 271] on input "12" at bounding box center [388, 272] width 309 height 25
click at [542, 281] on input "11" at bounding box center [388, 272] width 309 height 25
click at [542, 281] on input "10" at bounding box center [388, 272] width 309 height 25
click at [542, 281] on input "9" at bounding box center [388, 272] width 309 height 25
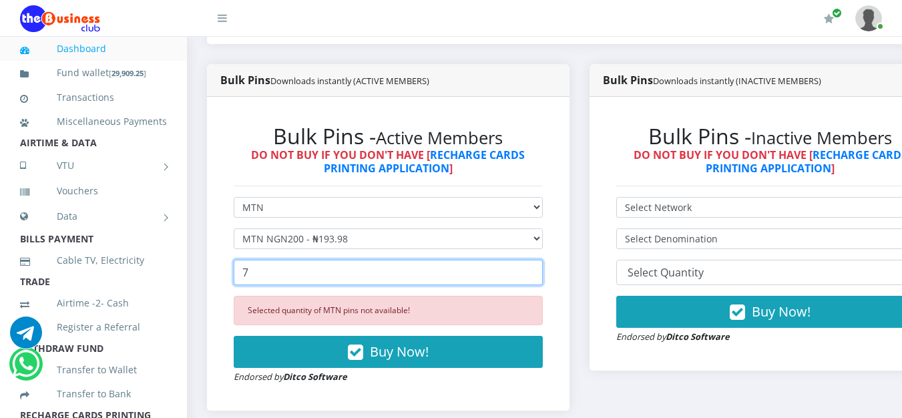
click at [542, 281] on input "7" at bounding box center [388, 272] width 309 height 25
click at [542, 281] on input "6" at bounding box center [388, 272] width 309 height 25
click at [542, 281] on input "5" at bounding box center [388, 272] width 309 height 25
click at [542, 281] on input "4" at bounding box center [388, 272] width 309 height 25
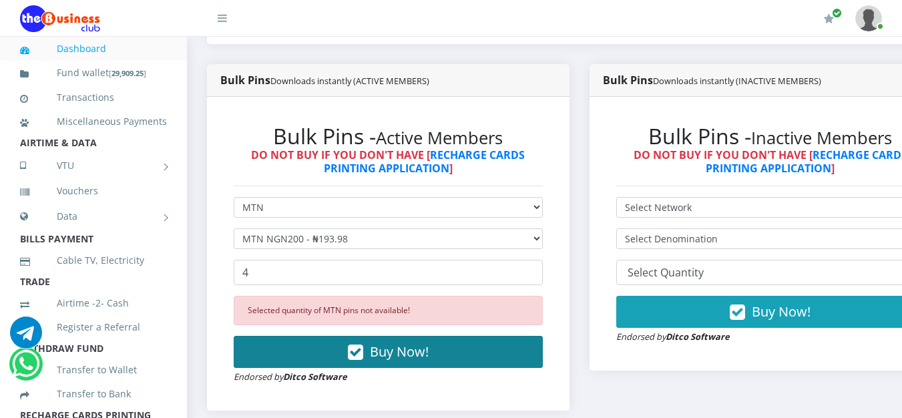
click at [515, 357] on button "Buy Now!" at bounding box center [388, 352] width 309 height 32
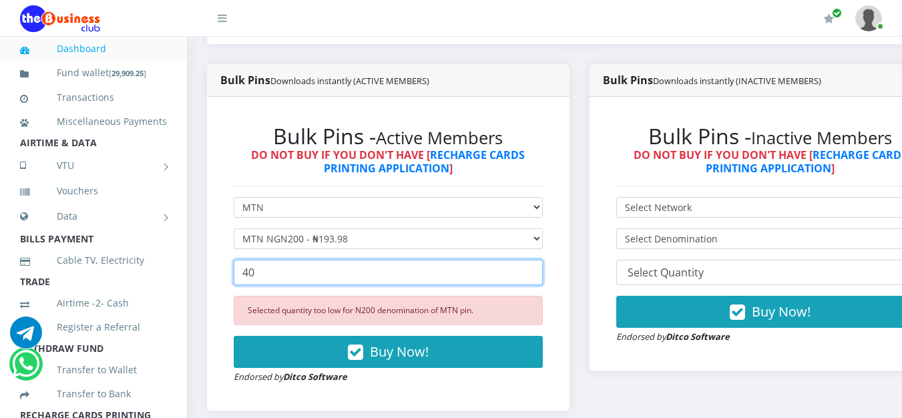
type input "40"
click at [541, 275] on input "40" at bounding box center [388, 272] width 309 height 25
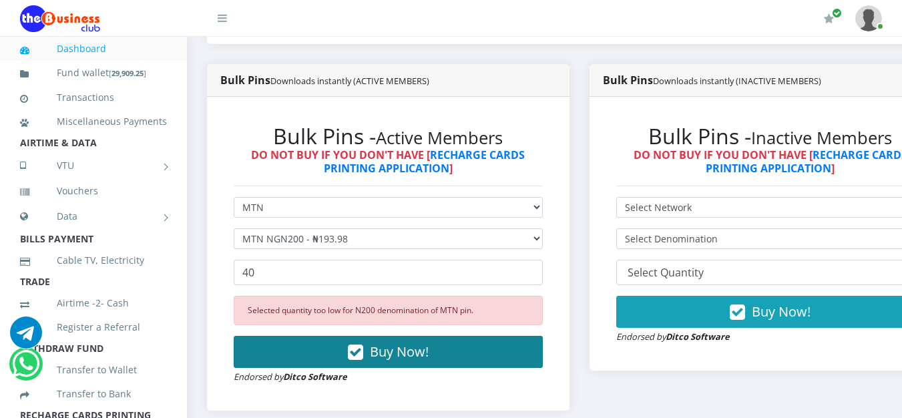
click at [494, 355] on button "Buy Now!" at bounding box center [388, 352] width 309 height 32
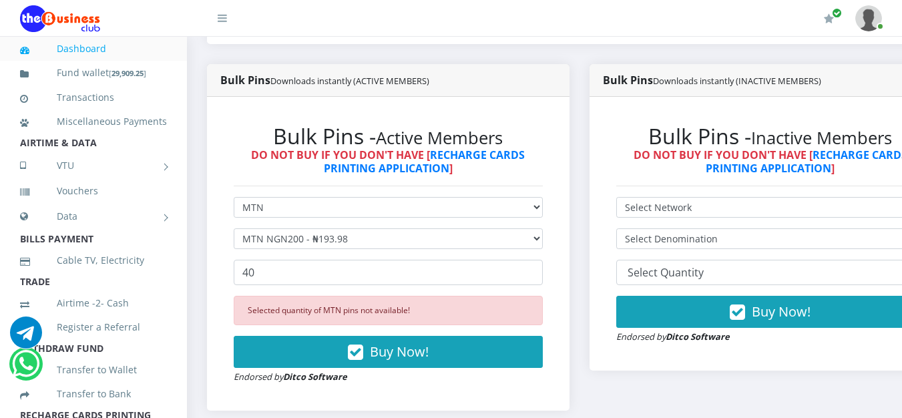
scroll to position [365, 0]
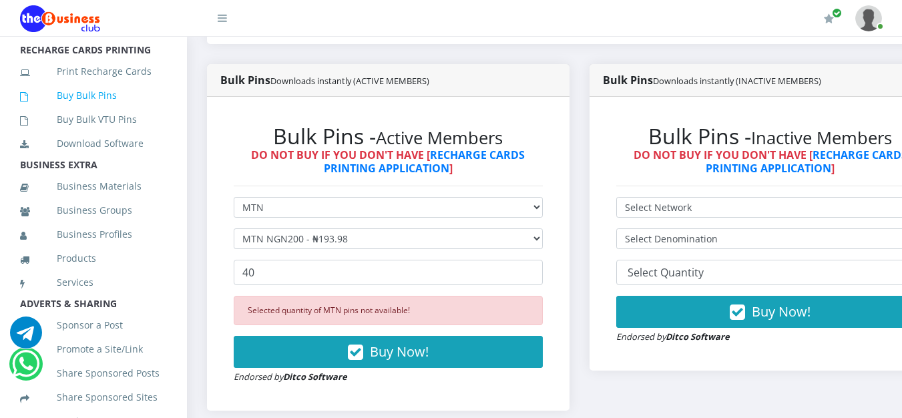
click at [90, 108] on link "Buy Bulk Pins" at bounding box center [93, 95] width 147 height 31
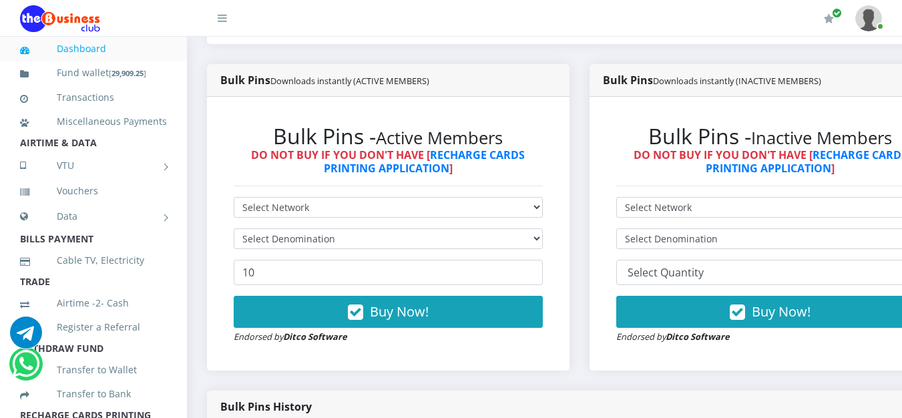
scroll to position [401, 0]
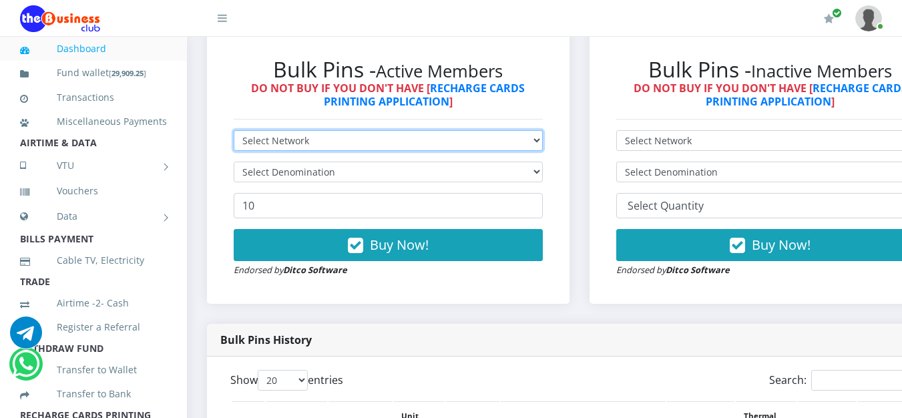
click at [473, 133] on select "Select Network MTN Globacom 9Mobile Airtel" at bounding box center [388, 140] width 309 height 21
select select "MTN"
click at [234, 133] on select "Select Network MTN Globacom 9Mobile Airtel" at bounding box center [388, 140] width 309 height 21
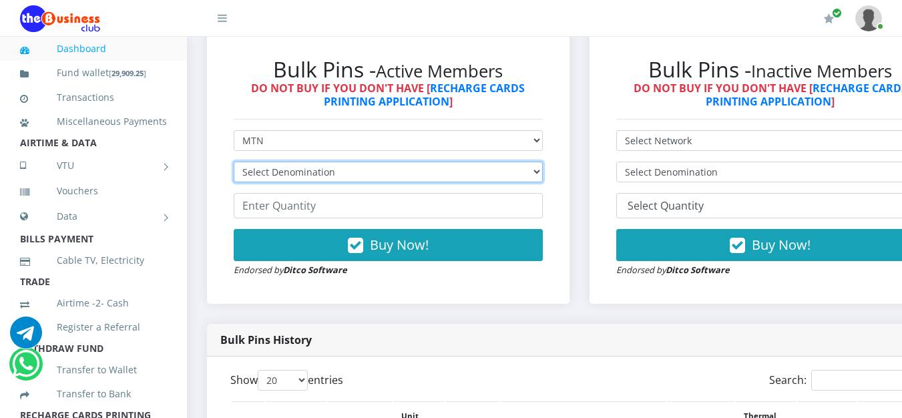
click at [426, 173] on select "Select Denomination MTN NGN100 - ₦96.99 MTN NGN200 - ₦193.98 MTN NGN400 - ₦387.…" at bounding box center [388, 172] width 309 height 21
select select "193.98-200"
click at [234, 164] on select "Select Denomination MTN NGN100 - ₦96.99 MTN NGN200 - ₦193.98 MTN NGN400 - ₦387.…" at bounding box center [388, 172] width 309 height 21
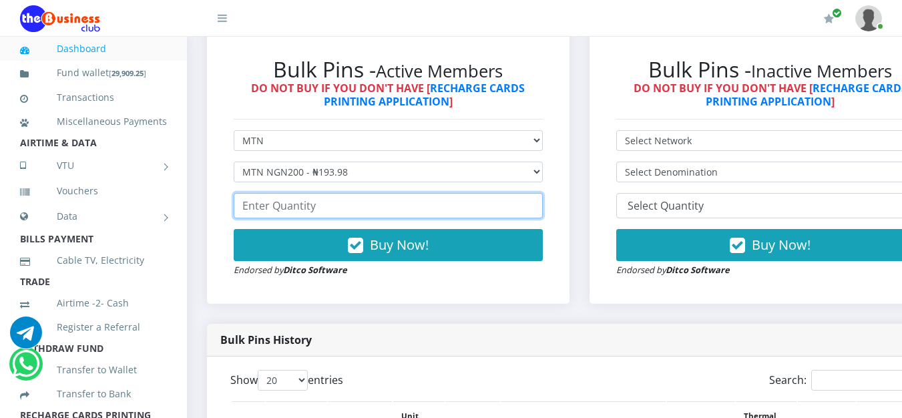
click at [399, 206] on input "number" at bounding box center [388, 205] width 309 height 25
click at [540, 205] on input "1" at bounding box center [388, 205] width 309 height 25
click at [540, 205] on input "4" at bounding box center [388, 205] width 309 height 25
click at [540, 205] on input "7" at bounding box center [388, 205] width 309 height 25
click at [540, 205] on input "8" at bounding box center [388, 205] width 309 height 25
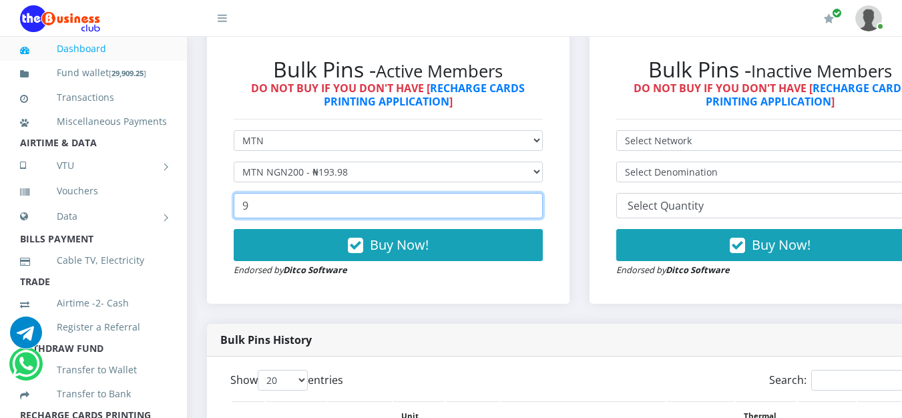
click at [540, 205] on input "9" at bounding box center [388, 205] width 309 height 25
click at [540, 205] on input "10" at bounding box center [388, 205] width 309 height 25
click at [540, 205] on input "11" at bounding box center [388, 205] width 309 height 25
click at [543, 210] on input "10" at bounding box center [388, 205] width 309 height 25
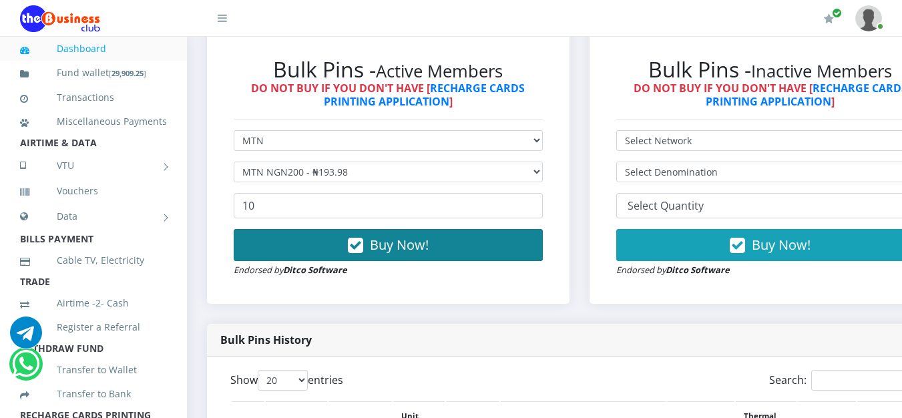
click at [494, 240] on button "Buy Now!" at bounding box center [388, 245] width 309 height 32
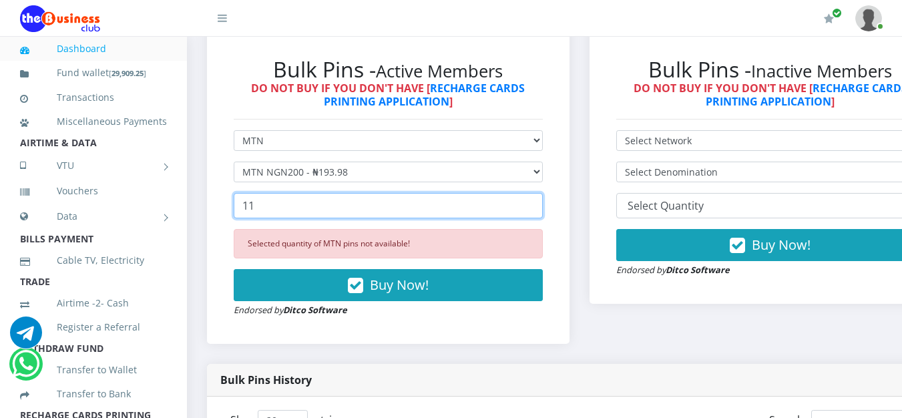
click at [540, 208] on input "11" at bounding box center [388, 205] width 309 height 25
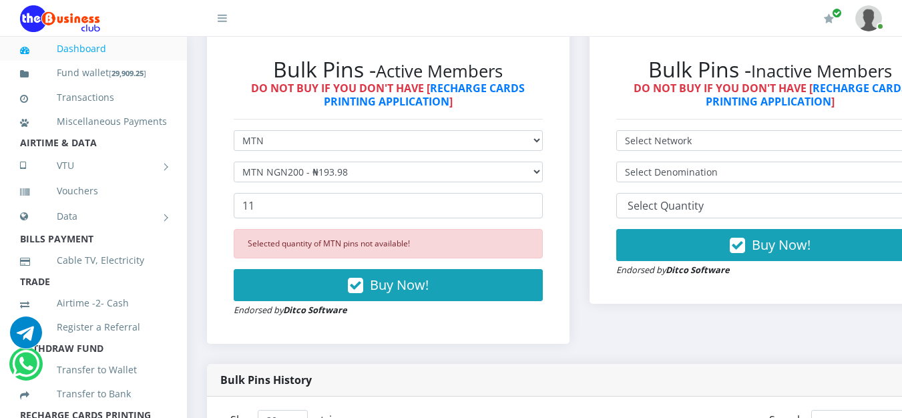
click at [486, 299] on button "Buy Now!" at bounding box center [388, 285] width 309 height 32
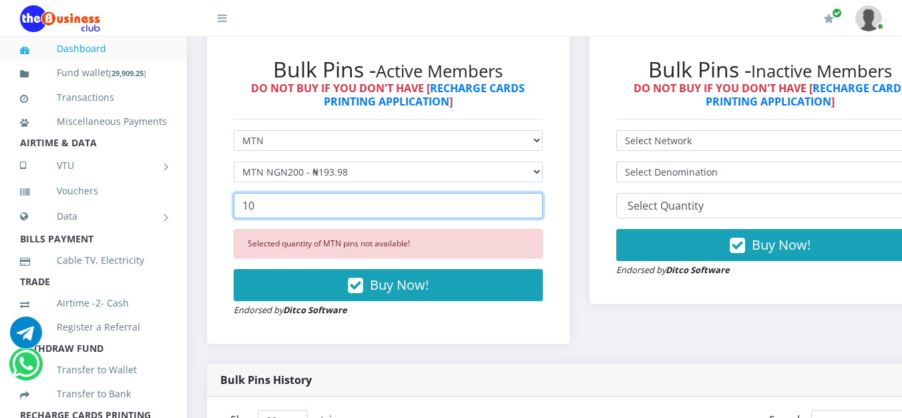
click at [542, 209] on input "10" at bounding box center [388, 205] width 309 height 25
type input "9"
click at [542, 209] on input "9" at bounding box center [388, 205] width 309 height 25
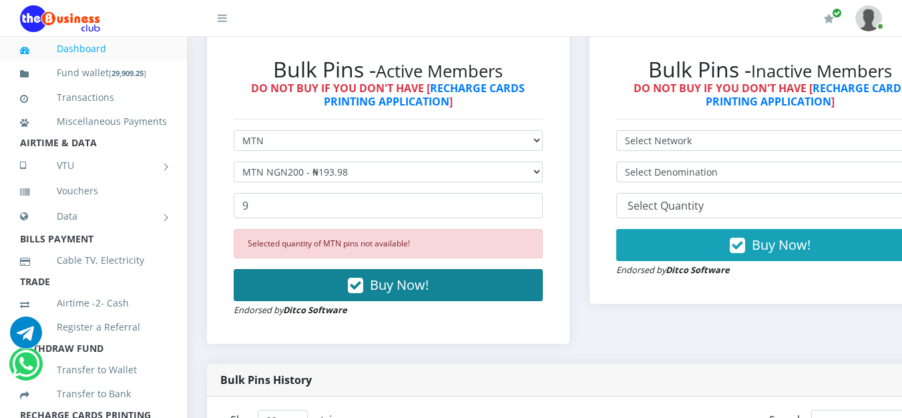
click at [505, 283] on button "Buy Now!" at bounding box center [388, 285] width 309 height 32
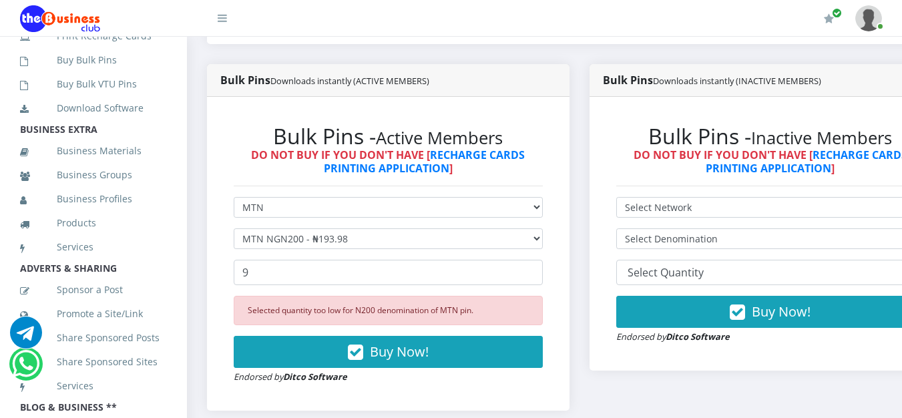
scroll to position [468, 0]
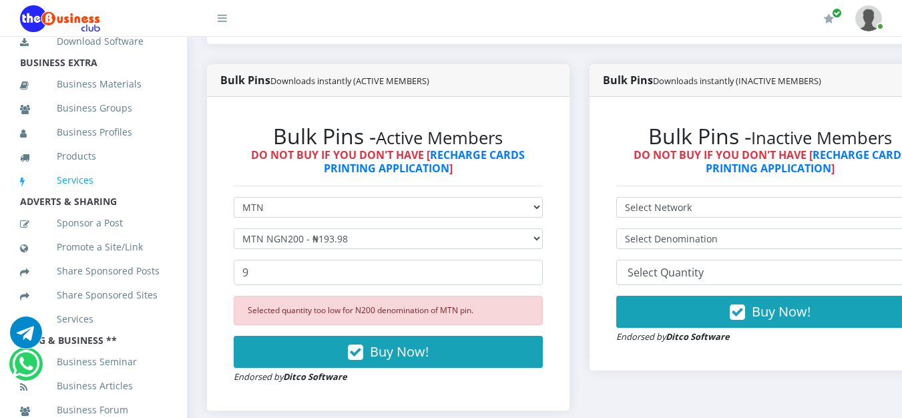
click at [90, 196] on link "Services" at bounding box center [93, 180] width 147 height 31
click at [79, 194] on link "Services" at bounding box center [93, 180] width 147 height 31
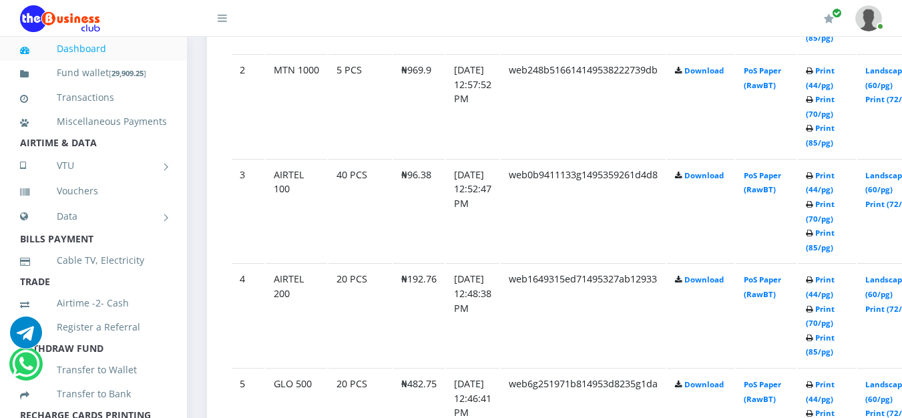
scroll to position [1002, 0]
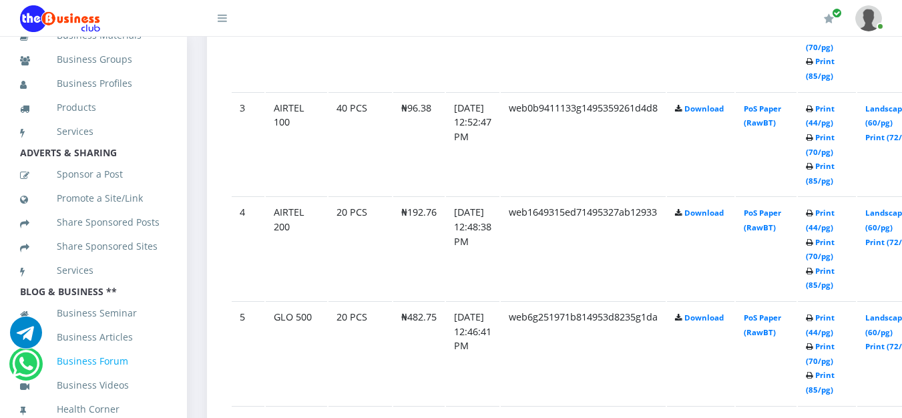
click at [111, 361] on link "Business Forum" at bounding box center [93, 361] width 147 height 31
click at [164, 120] on li "Services" at bounding box center [93, 132] width 187 height 24
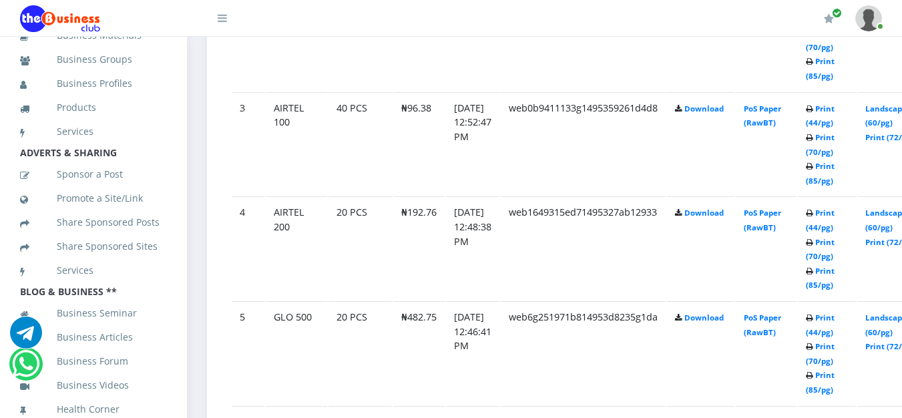
scroll to position [203, 0]
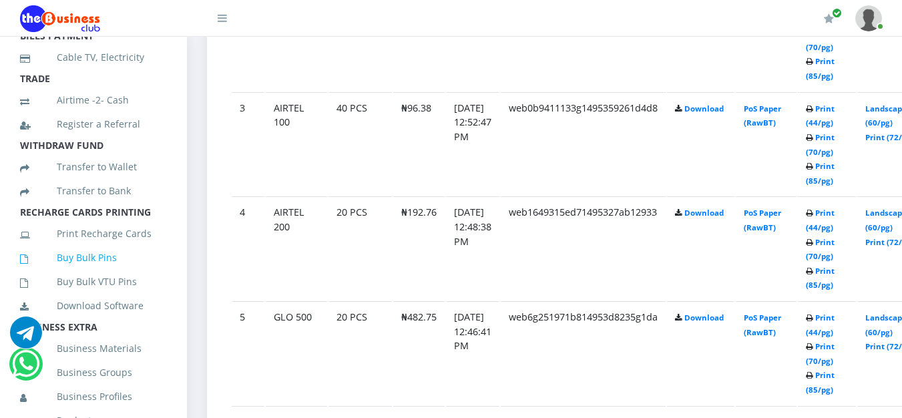
click at [115, 271] on link "Buy Bulk Pins" at bounding box center [93, 257] width 147 height 31
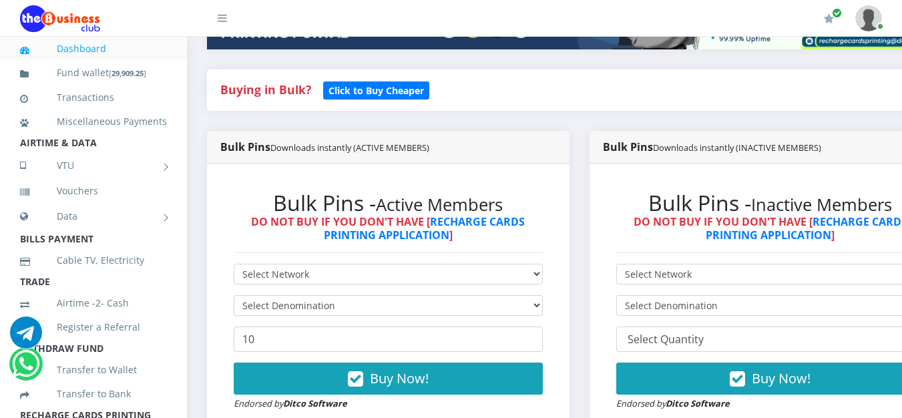
scroll to position [334, 0]
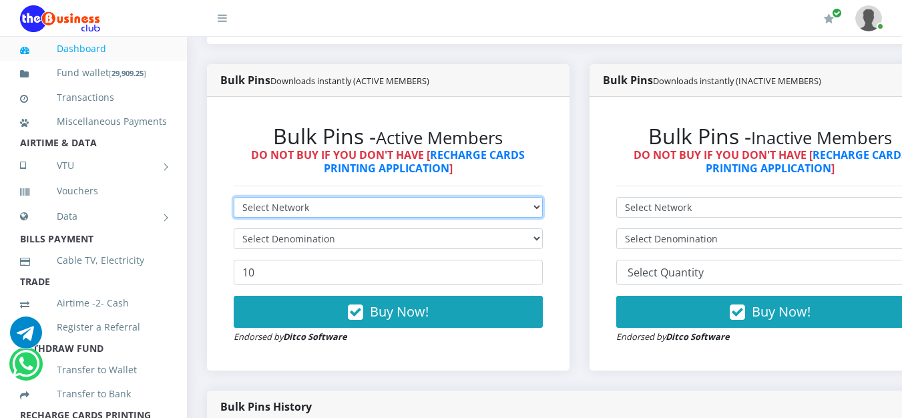
click at [535, 205] on select "Select Network MTN Globacom 9Mobile Airtel" at bounding box center [388, 207] width 309 height 21
select select "MTN"
click at [234, 200] on select "Select Network MTN Globacom 9Mobile Airtel" at bounding box center [388, 207] width 309 height 21
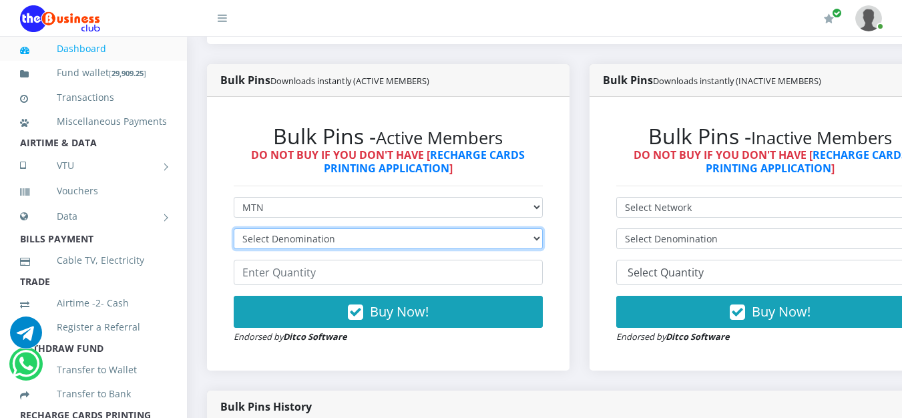
click at [543, 244] on select "Select Denomination MTN NGN100 - ₦96.99 MTN NGN200 - ₦193.98 MTN NGN400 - ₦387.…" at bounding box center [388, 238] width 309 height 21
select select "193.98-200"
click at [234, 231] on select "Select Denomination MTN NGN100 - ₦96.99 MTN NGN200 - ₦193.98 MTN NGN400 - ₦387.…" at bounding box center [388, 238] width 309 height 21
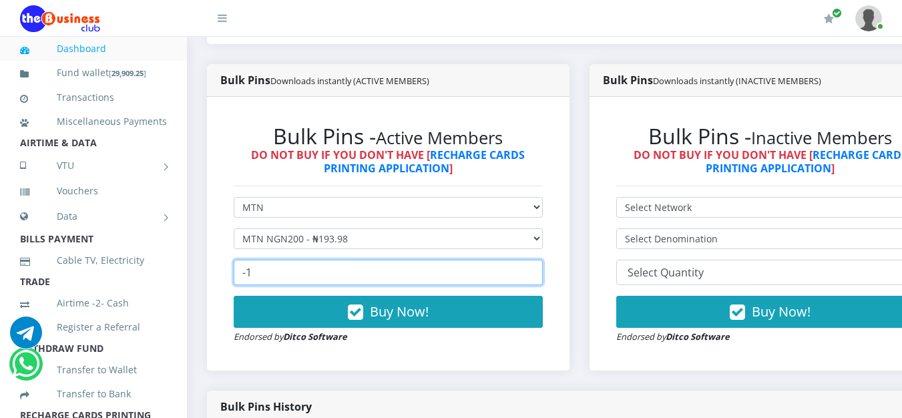
click at [543, 277] on input "-1" at bounding box center [388, 272] width 309 height 25
click at [541, 269] on input "1" at bounding box center [388, 272] width 309 height 25
click at [541, 269] on input "2" at bounding box center [388, 272] width 309 height 25
click at [541, 269] on input "22" at bounding box center [388, 272] width 309 height 25
click at [541, 269] on input "23" at bounding box center [388, 272] width 309 height 25
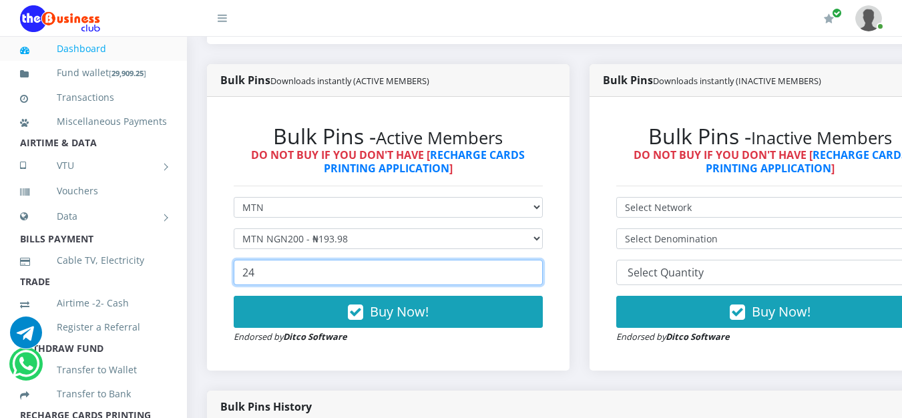
click at [541, 269] on input "24" at bounding box center [388, 272] width 309 height 25
click at [541, 269] on input "25" at bounding box center [388, 272] width 309 height 25
click at [541, 269] on input "26" at bounding box center [388, 272] width 309 height 25
click at [541, 269] on input "27" at bounding box center [388, 272] width 309 height 25
click at [541, 269] on input "28" at bounding box center [388, 272] width 309 height 25
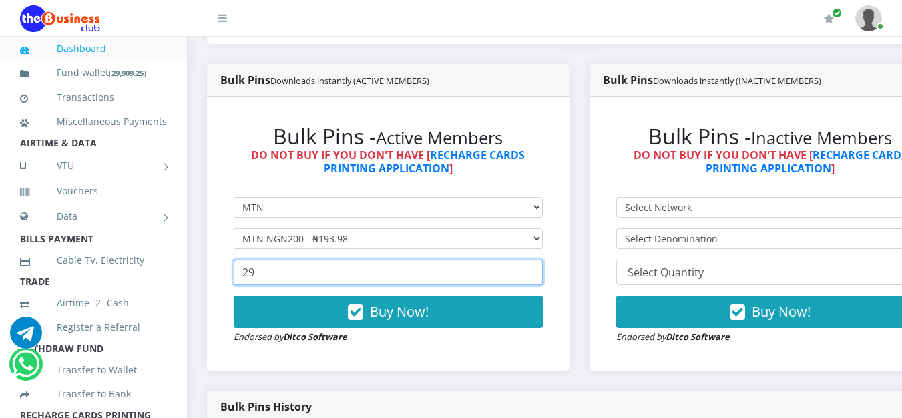
click at [541, 269] on input "29" at bounding box center [388, 272] width 309 height 25
type input "30"
click at [541, 269] on input "30" at bounding box center [388, 272] width 309 height 25
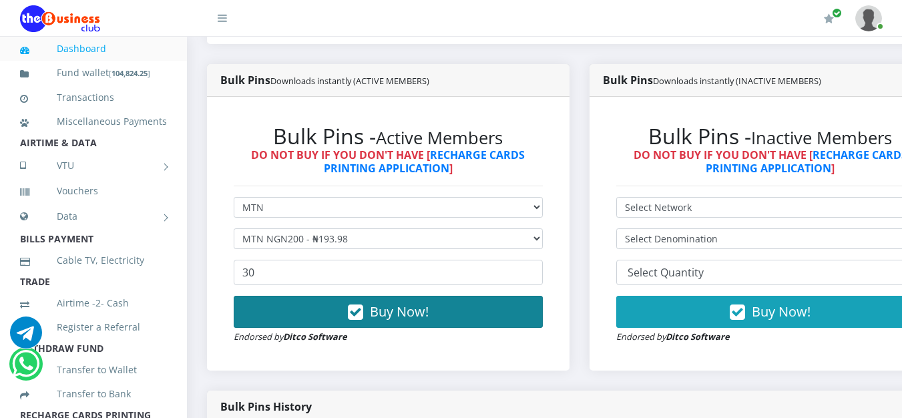
click at [471, 325] on button "Buy Now!" at bounding box center [388, 312] width 309 height 32
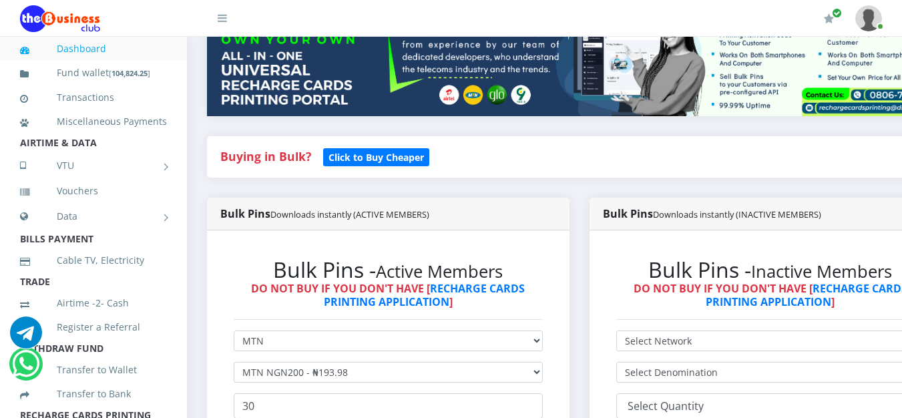
scroll to position [365, 0]
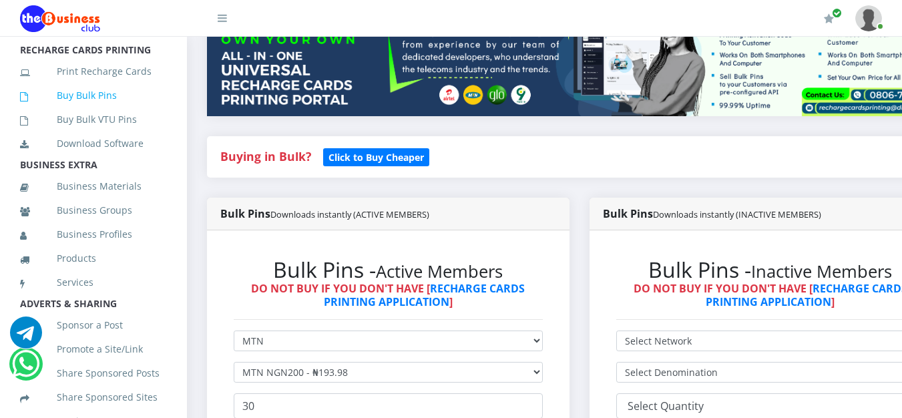
click at [107, 111] on link "Buy Bulk Pins" at bounding box center [93, 95] width 147 height 31
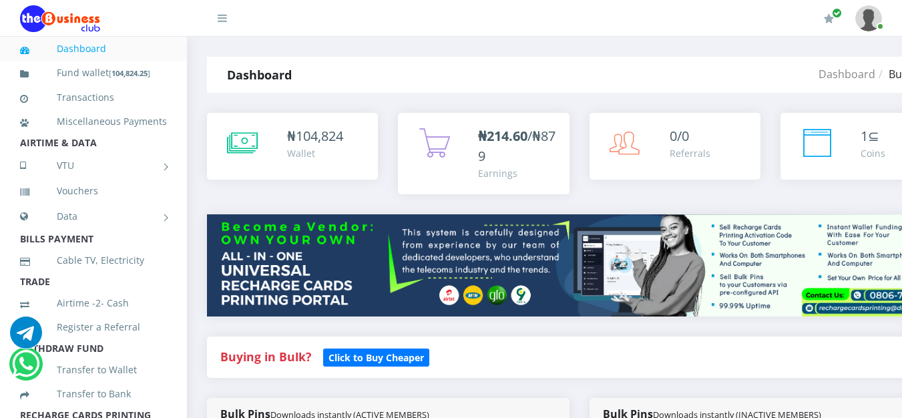
scroll to position [267, 0]
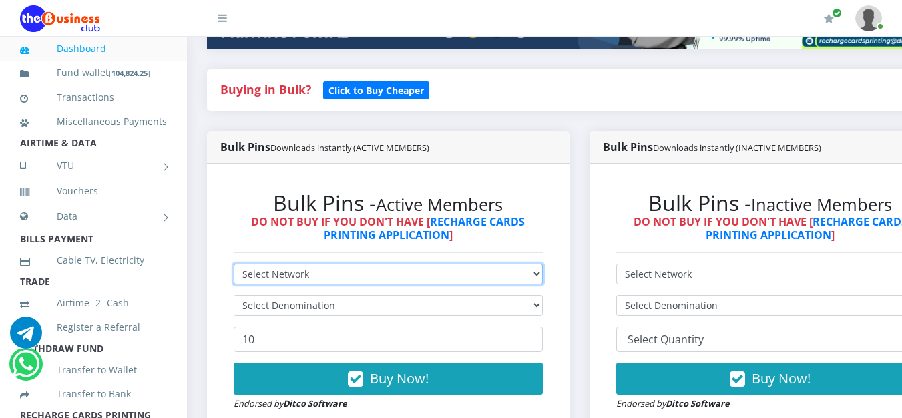
click at [504, 270] on select "Select Network MTN Globacom 9Mobile Airtel" at bounding box center [388, 274] width 309 height 21
select select "MTN"
click at [234, 267] on select "Select Network MTN Globacom 9Mobile Airtel" at bounding box center [388, 274] width 309 height 21
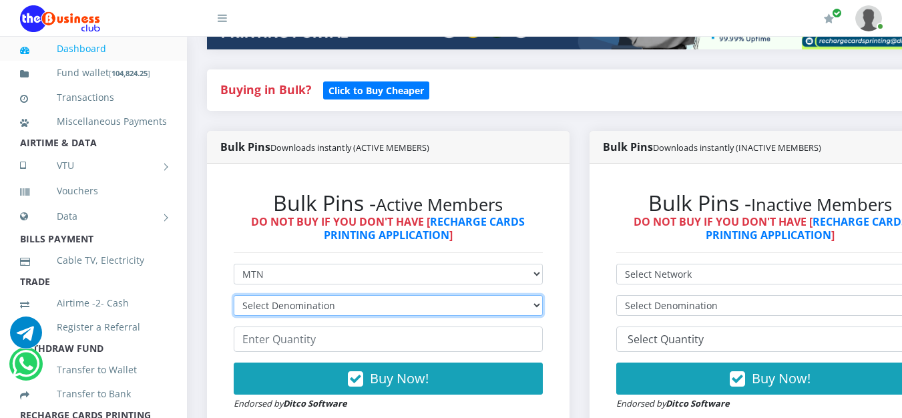
click at [424, 316] on select "Select Denomination MTN NGN100 - ₦96.99 MTN NGN200 - ₦193.98 MTN NGN400 - ₦387.…" at bounding box center [388, 305] width 309 height 21
select select "193.98-200"
click at [234, 298] on select "Select Denomination MTN NGN100 - ₦96.99 MTN NGN200 - ₦193.98 MTN NGN400 - ₦387.…" at bounding box center [388, 305] width 309 height 21
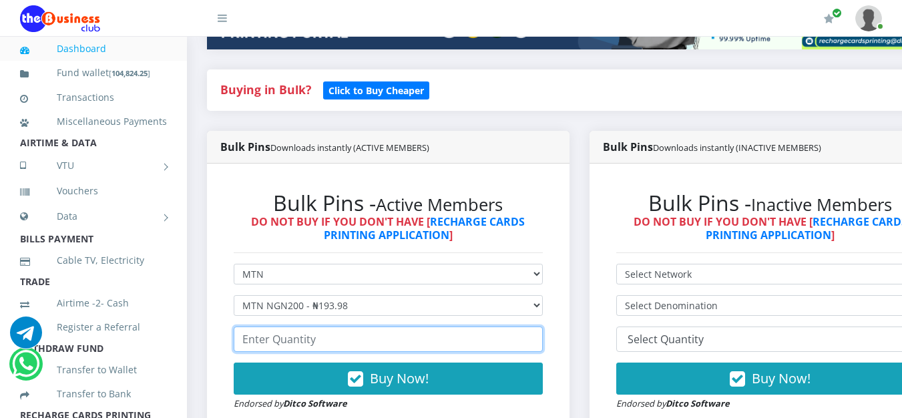
click at [369, 335] on input "number" at bounding box center [388, 339] width 309 height 25
click at [542, 339] on input "1" at bounding box center [388, 339] width 309 height 25
click at [542, 339] on input "2" at bounding box center [388, 339] width 309 height 25
click at [542, 339] on input "14" at bounding box center [388, 339] width 309 height 25
click at [542, 339] on input "15" at bounding box center [388, 339] width 309 height 25
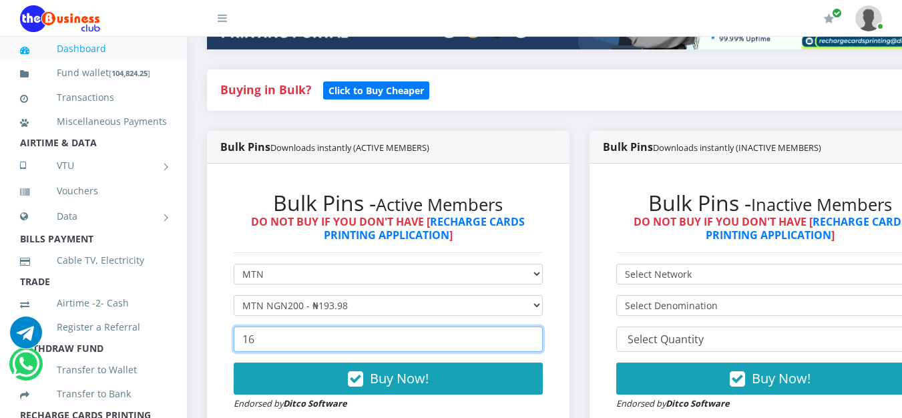
click at [542, 339] on input "16" at bounding box center [388, 339] width 309 height 25
click at [542, 339] on input "17" at bounding box center [388, 339] width 309 height 25
click at [542, 339] on input "18" at bounding box center [388, 339] width 309 height 25
click at [542, 339] on input "19" at bounding box center [388, 339] width 309 height 25
type input "20"
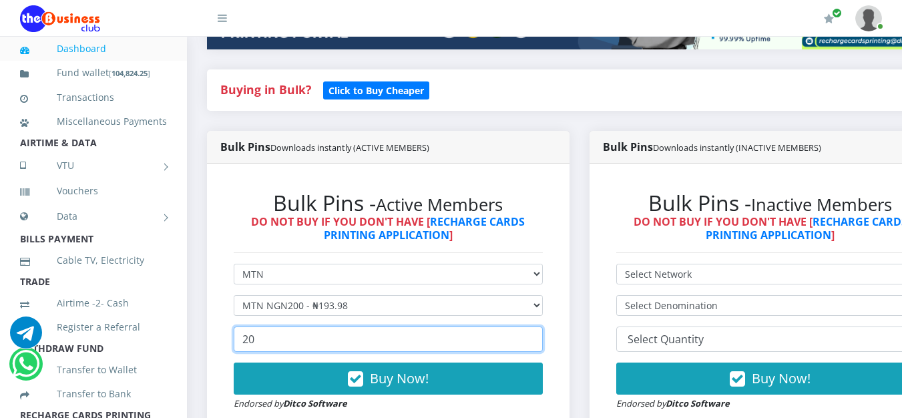
click at [542, 339] on input "20" at bounding box center [388, 339] width 309 height 25
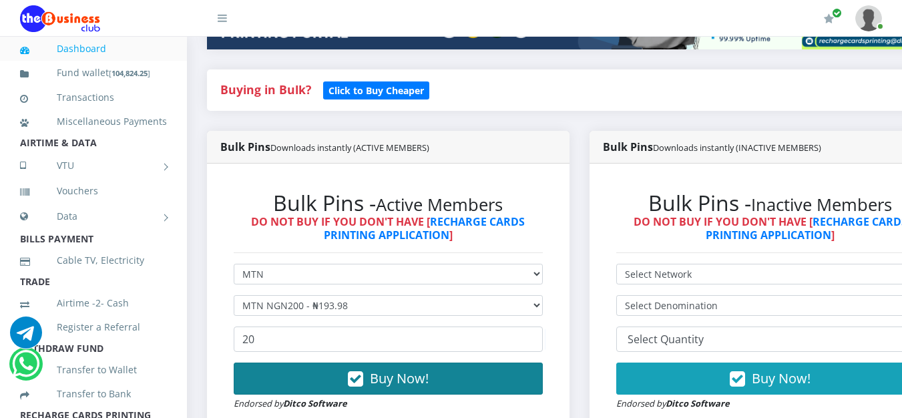
click at [450, 385] on button "Buy Now!" at bounding box center [388, 379] width 309 height 32
